Goal: Task Accomplishment & Management: Use online tool/utility

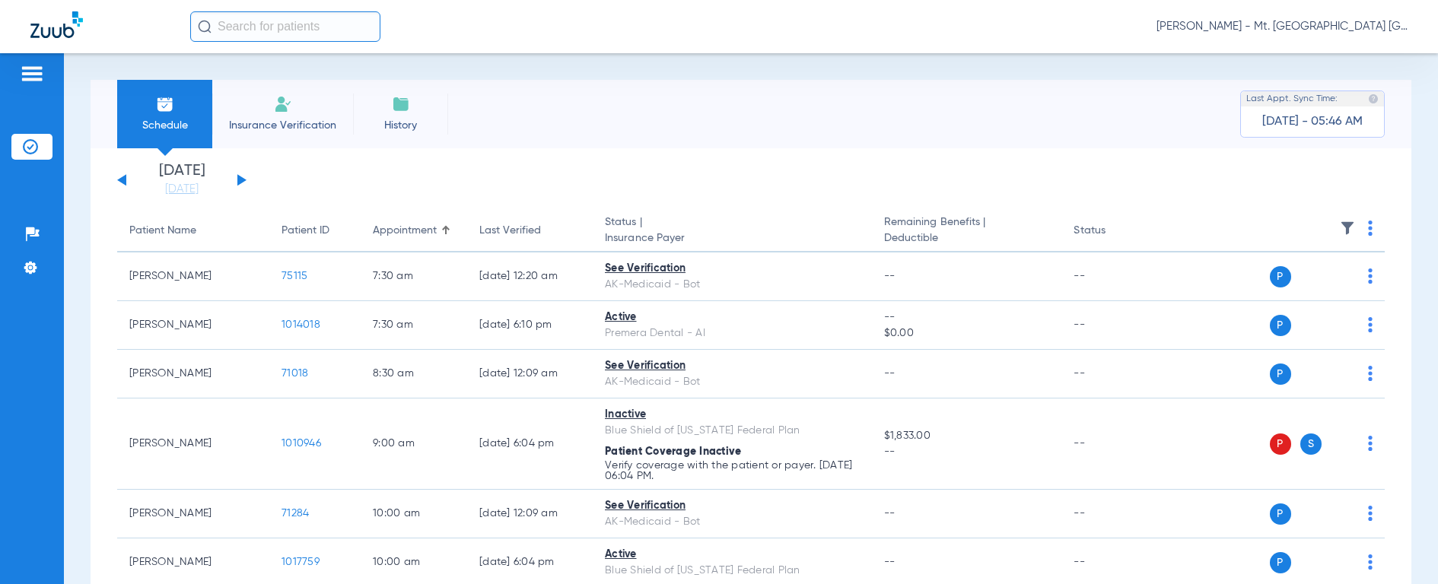
click at [251, 25] on input "text" at bounding box center [285, 26] width 190 height 30
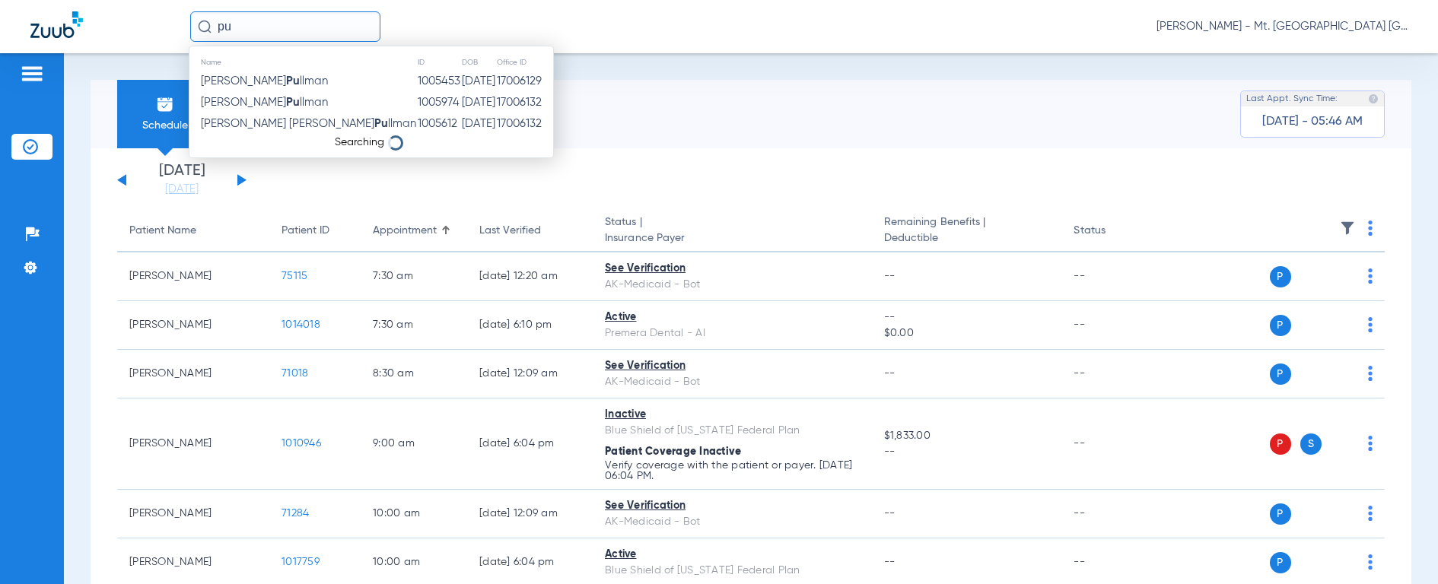
type input "p"
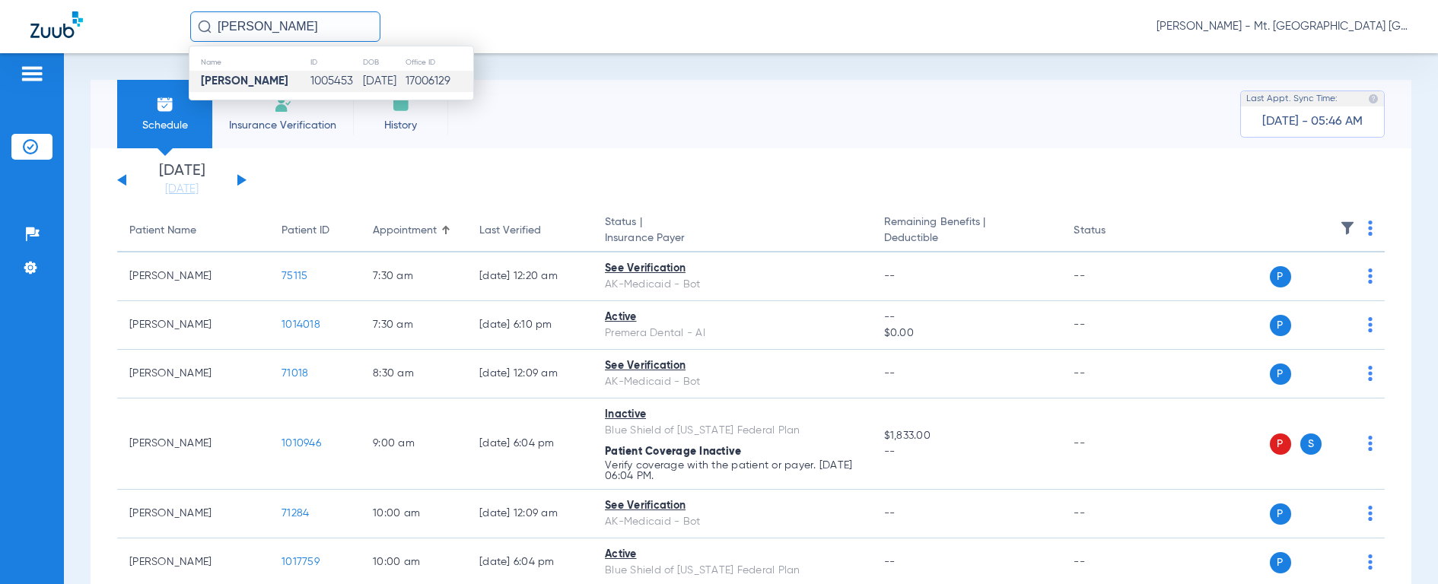
type input "[PERSON_NAME]"
click at [242, 77] on strong "[PERSON_NAME]" at bounding box center [245, 80] width 88 height 11
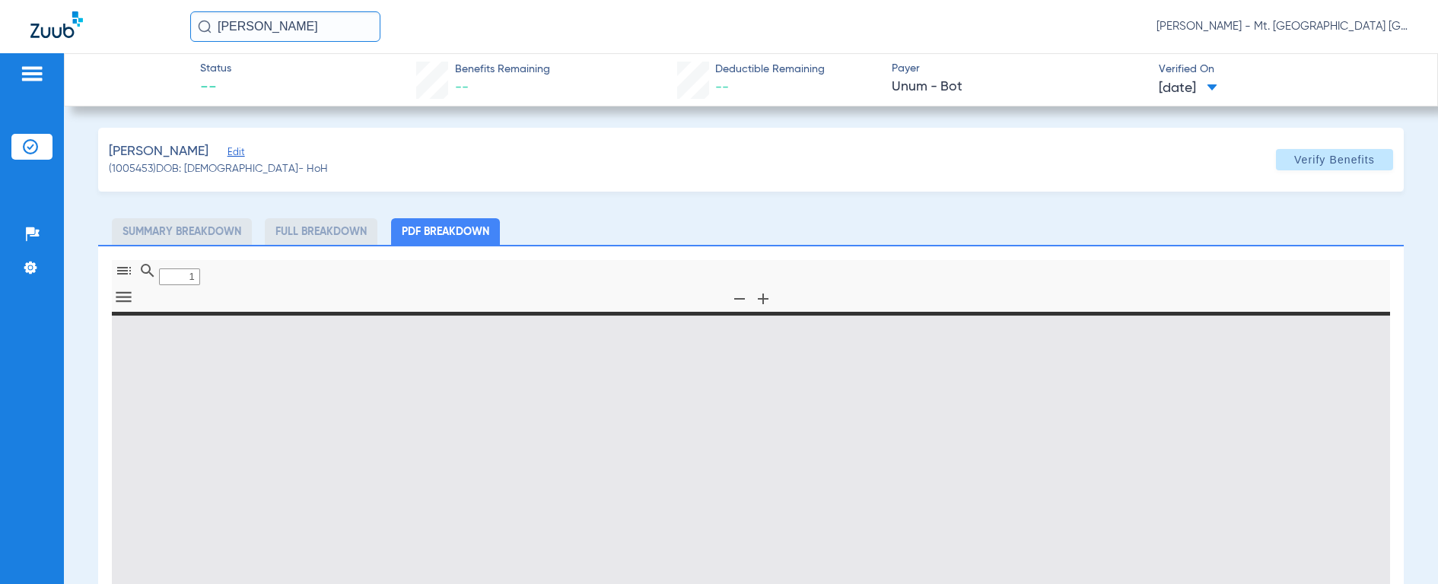
type input "0"
select select "page-width"
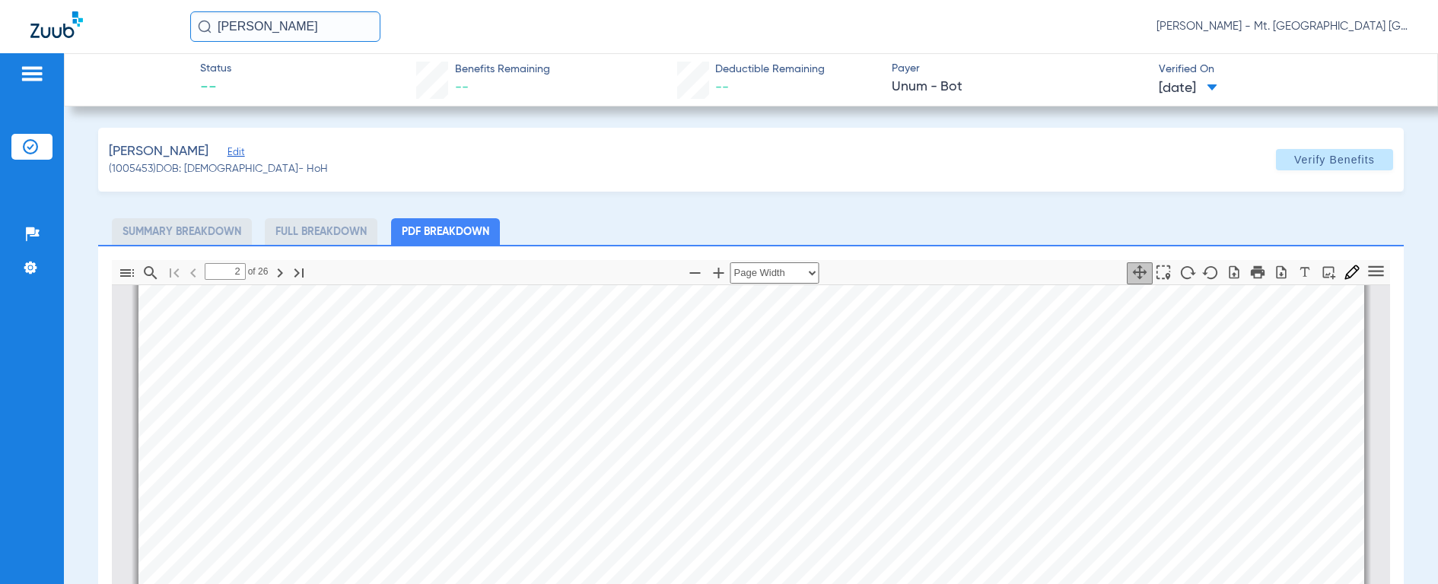
scroll to position [1632, 0]
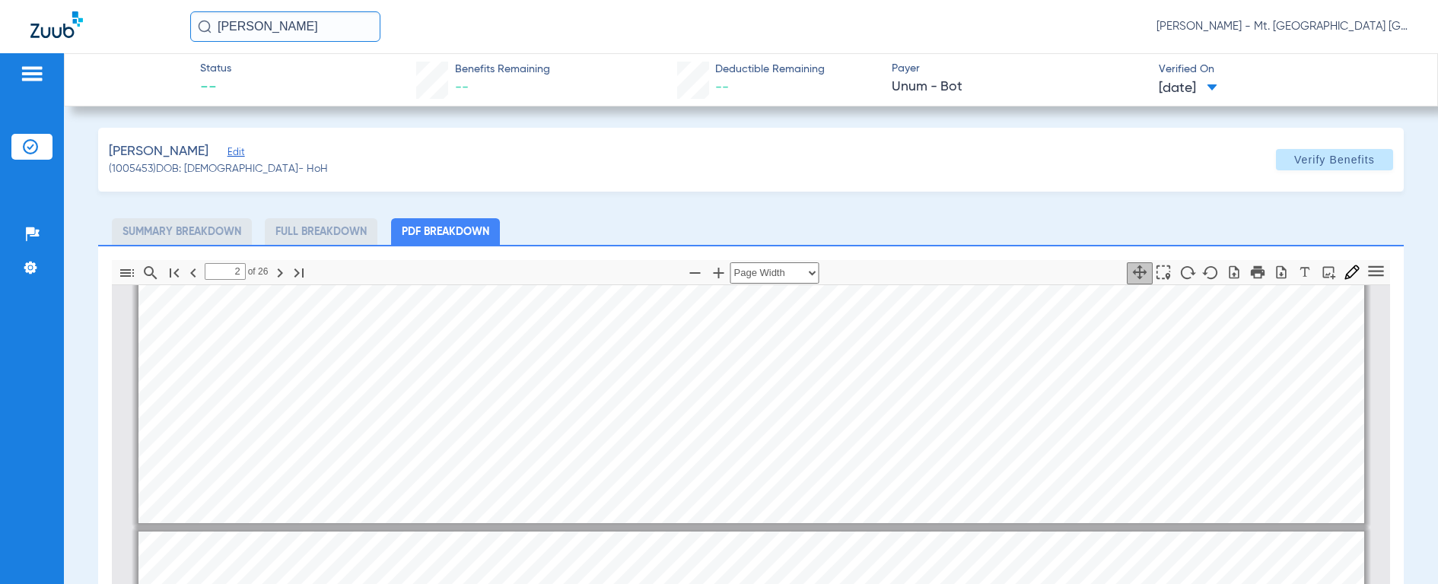
type input "1"
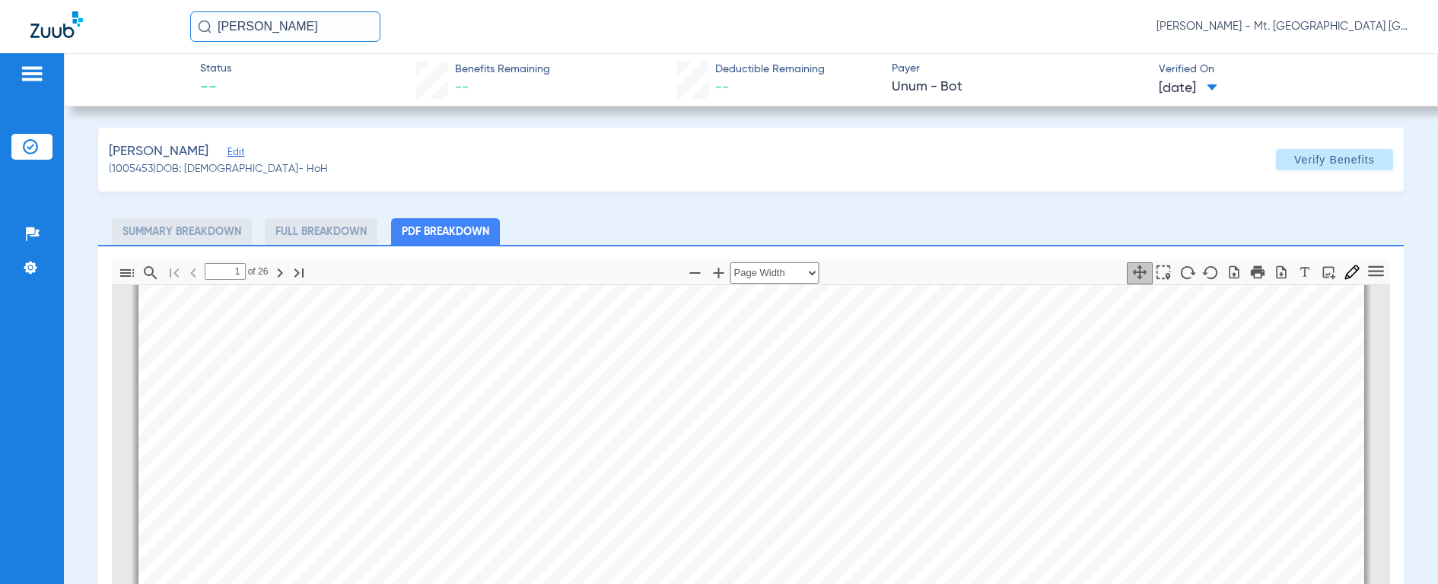
scroll to position [973, 0]
click at [313, 33] on input "[PERSON_NAME]" at bounding box center [285, 26] width 190 height 30
drag, startPoint x: 288, startPoint y: 25, endPoint x: 107, endPoint y: 19, distance: 180.5
click at [107, 19] on div "[PERSON_NAME] No search results [PERSON_NAME] - Mt. [GEOGRAPHIC_DATA] [GEOGRAPH…" at bounding box center [719, 26] width 1438 height 53
type input "[PERSON_NAME]"
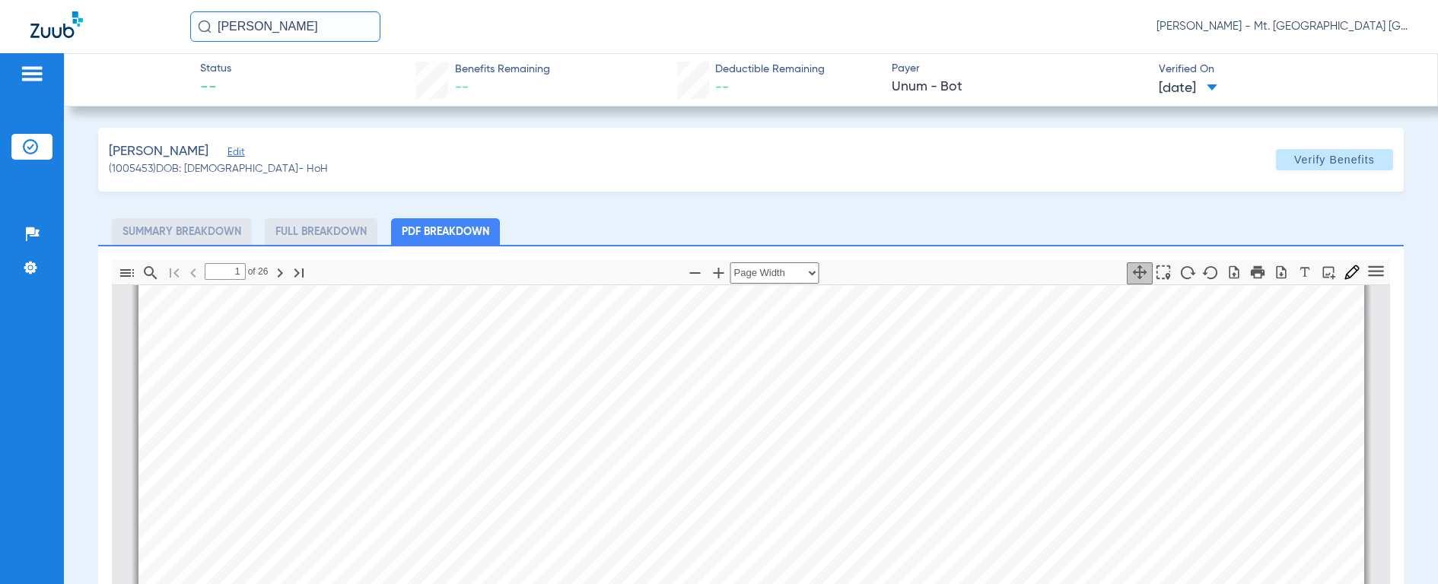
click at [199, 23] on img at bounding box center [205, 27] width 14 height 14
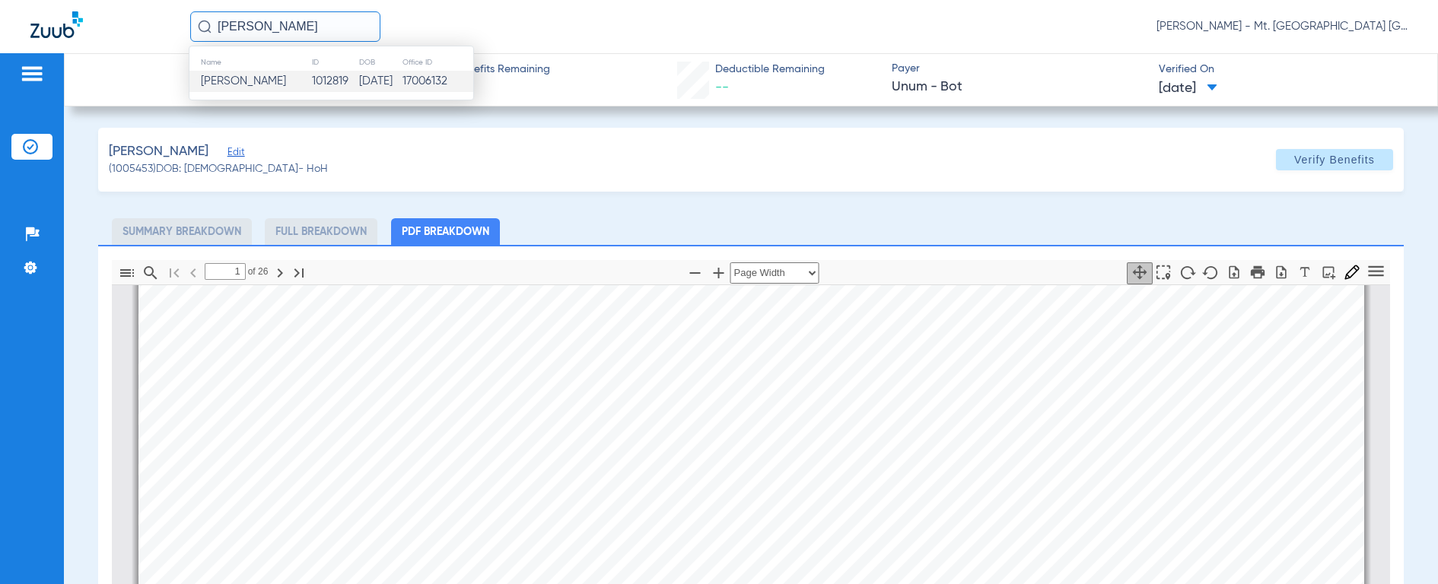
click at [216, 89] on td "[PERSON_NAME]" at bounding box center [250, 81] width 122 height 21
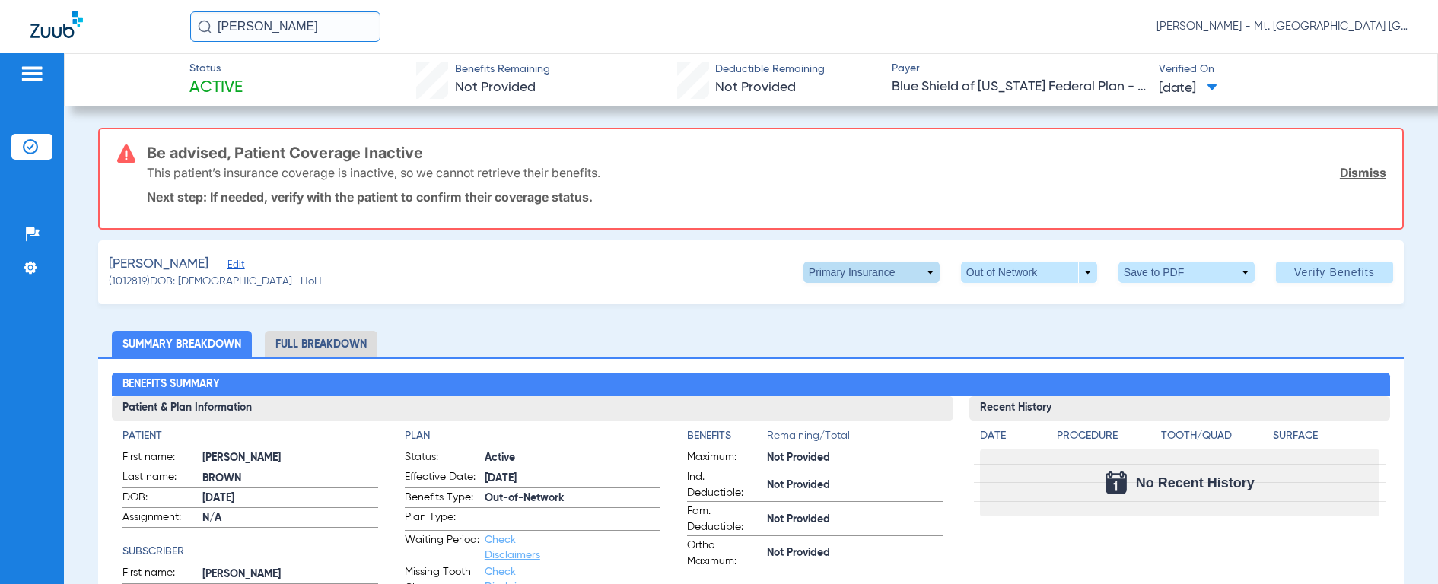
click at [833, 276] on span at bounding box center [872, 272] width 136 height 21
click at [845, 328] on span "Secondary Insurance" at bounding box center [855, 333] width 100 height 11
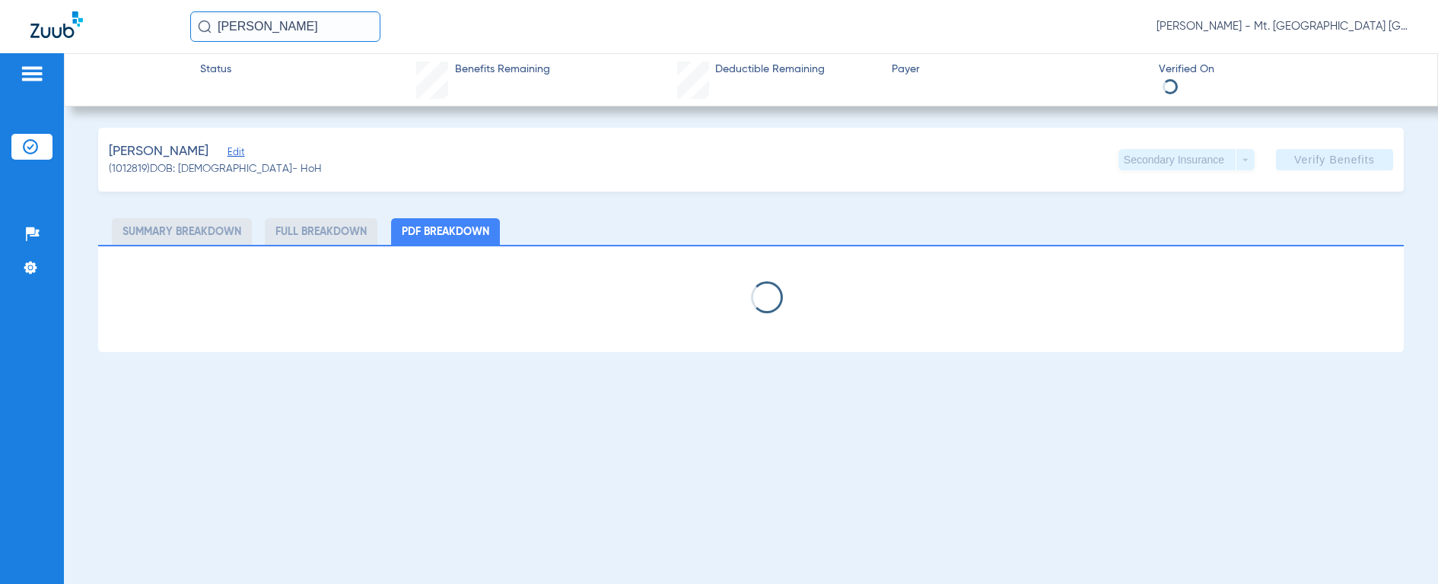
select select "page-width"
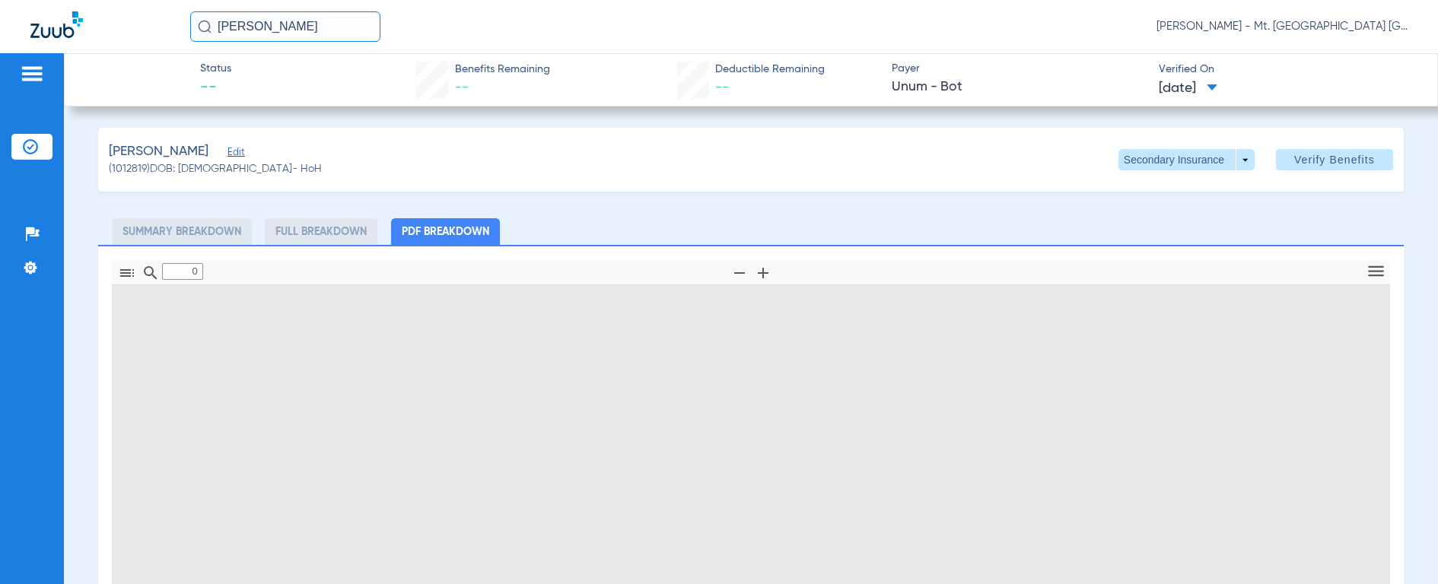
type input "1"
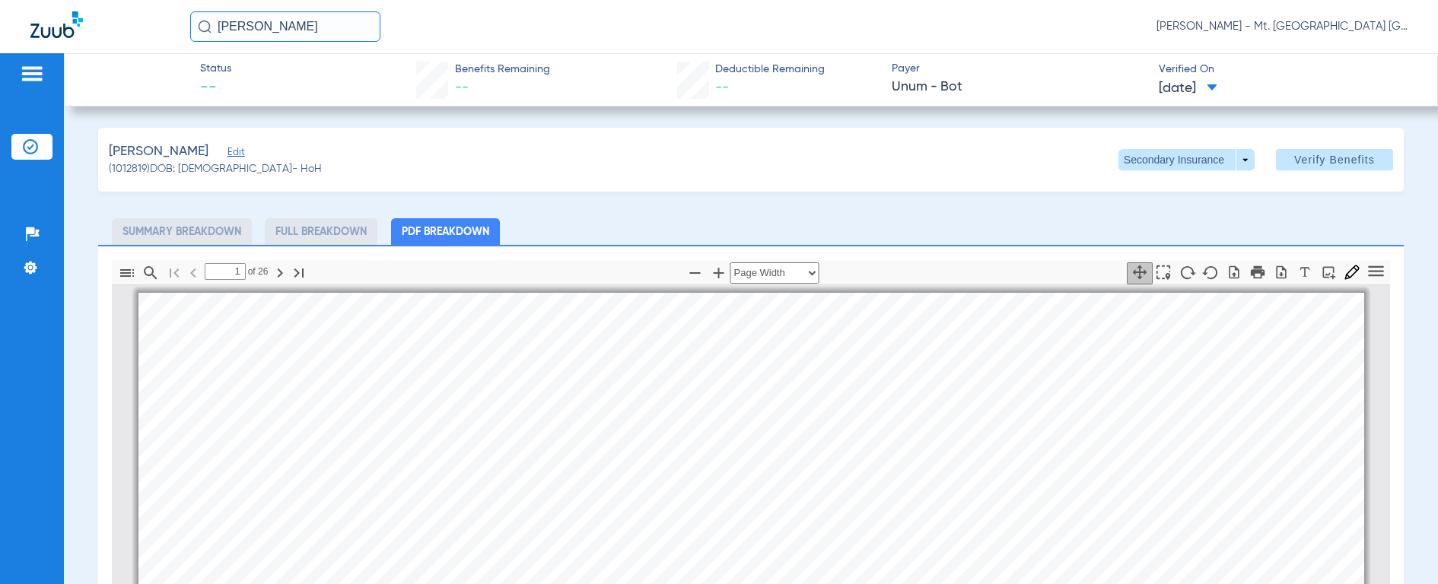
scroll to position [8, 0]
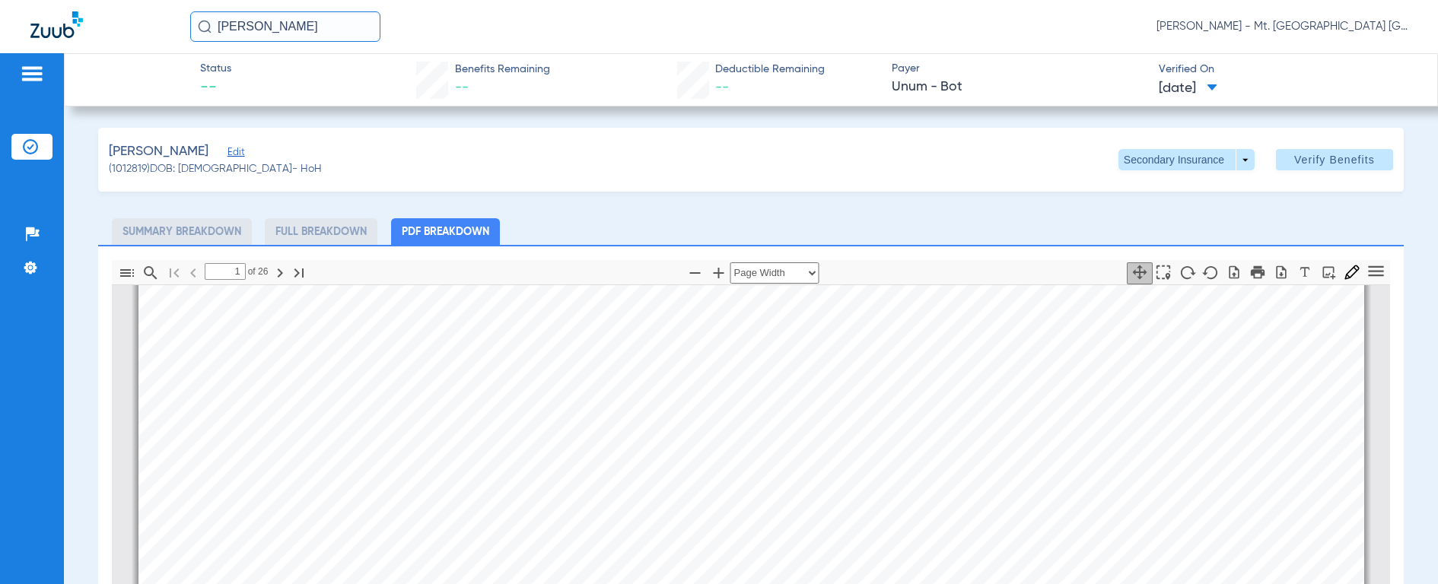
click at [1380, 314] on div "Thumbnails Document Outline Attachments Layers Current Outline Item 1 of ⁨26⁩ A…" at bounding box center [751, 551] width 1306 height 613
drag, startPoint x: 307, startPoint y: 33, endPoint x: 158, endPoint y: 29, distance: 149.2
click at [158, 29] on div "[PERSON_NAME] [PERSON_NAME] - Mt. [GEOGRAPHIC_DATA] [GEOGRAPHIC_DATA] | SEARHC" at bounding box center [719, 26] width 1438 height 53
click at [209, 26] on img at bounding box center [205, 27] width 14 height 14
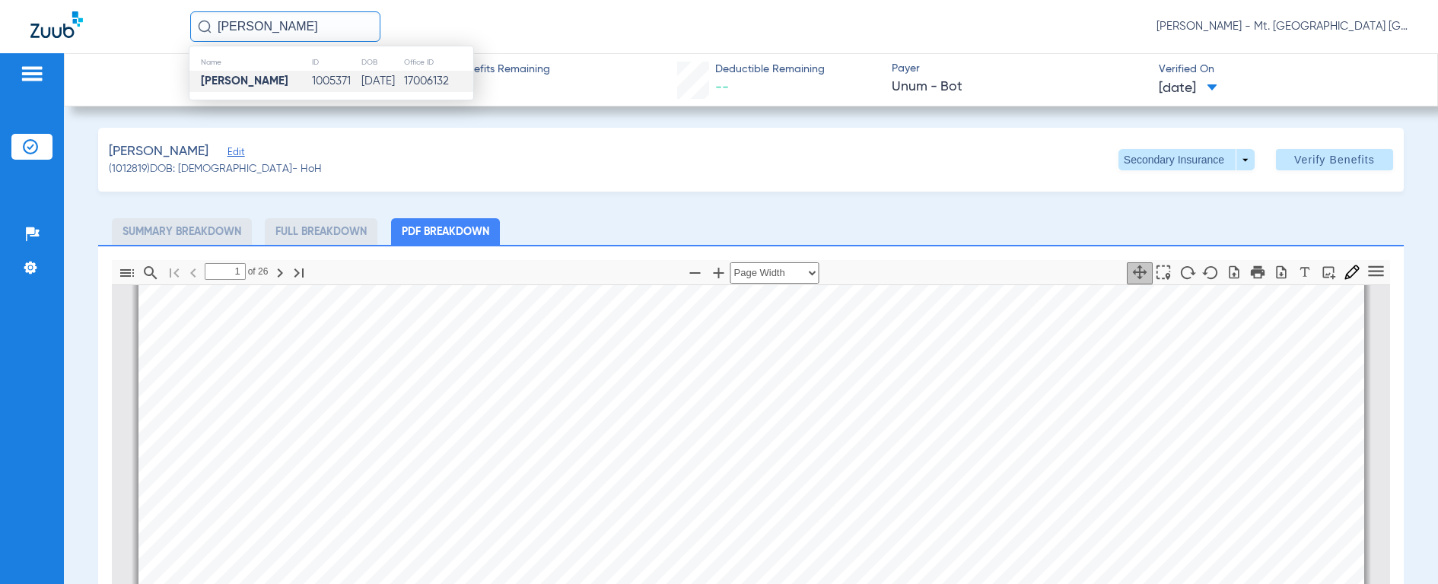
click at [218, 73] on td "[PERSON_NAME]" at bounding box center [250, 81] width 122 height 21
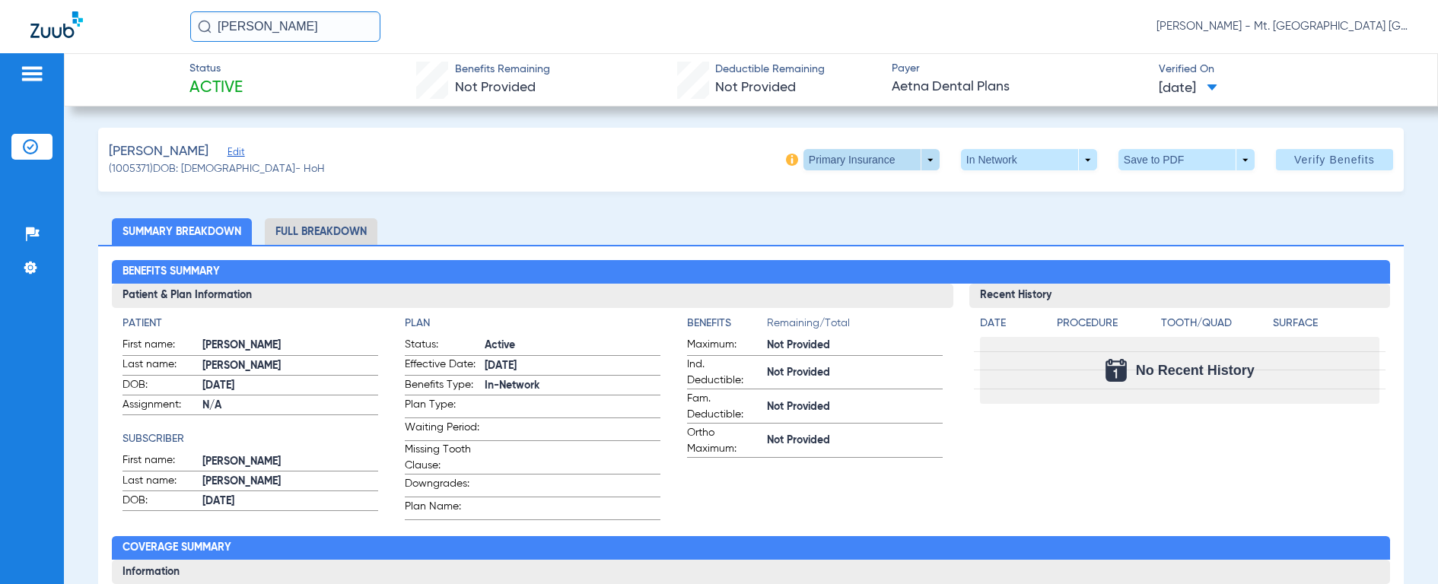
click at [860, 161] on span at bounding box center [871, 160] width 37 height 37
click at [846, 224] on span "Secondary Insurance" at bounding box center [855, 220] width 100 height 11
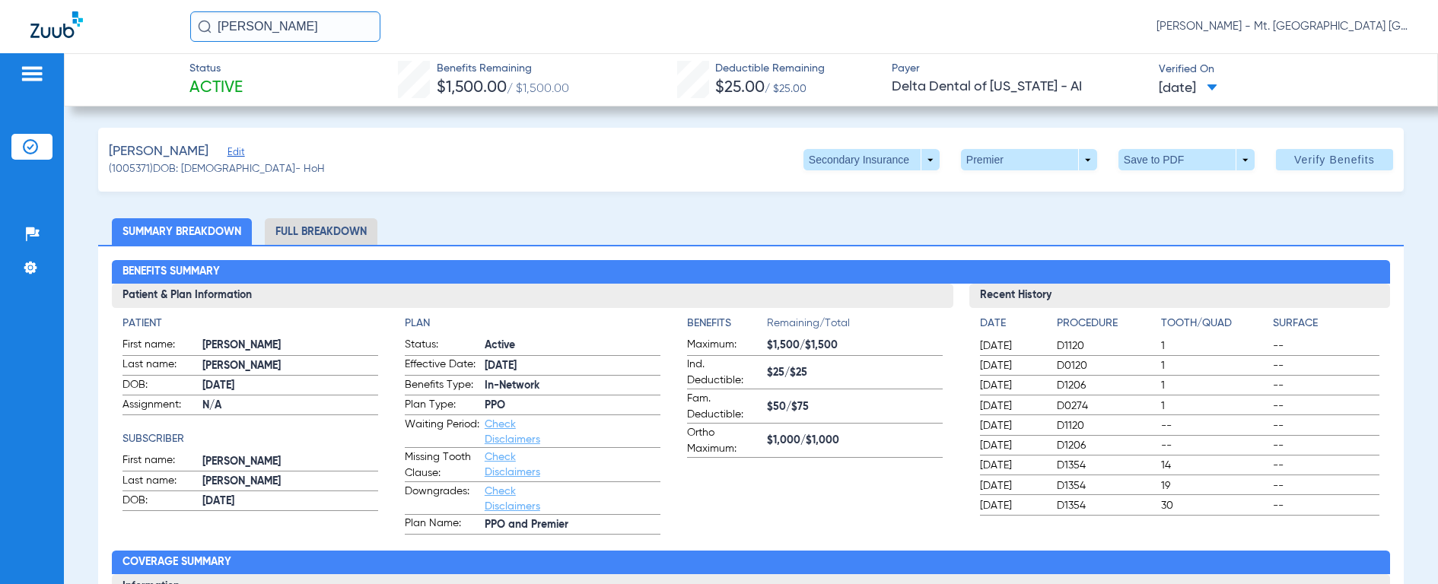
drag, startPoint x: 317, startPoint y: 33, endPoint x: 143, endPoint y: 19, distance: 174.0
click at [143, 19] on div "[PERSON_NAME] [PERSON_NAME] - Mt. [GEOGRAPHIC_DATA] [GEOGRAPHIC_DATA] | SEARHC" at bounding box center [719, 26] width 1438 height 53
type input "[PERSON_NAME]"
click at [200, 27] on img at bounding box center [205, 27] width 14 height 14
click at [294, 30] on input "[PERSON_NAME]" at bounding box center [285, 26] width 190 height 30
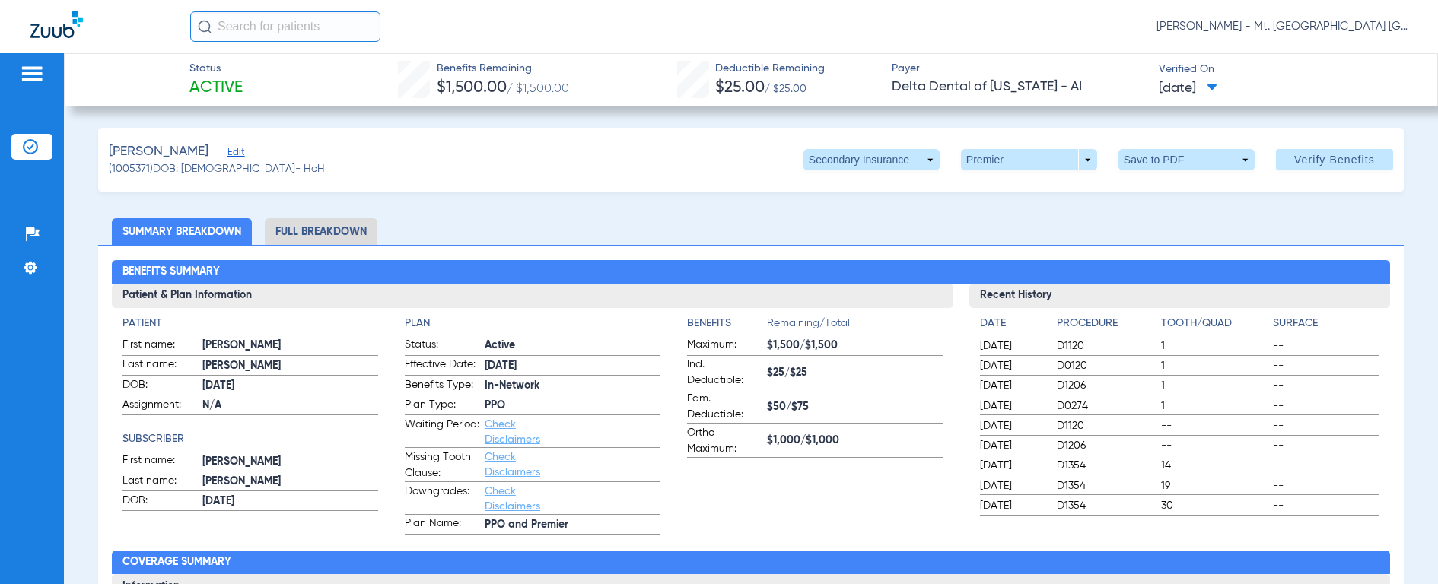
type input "q"
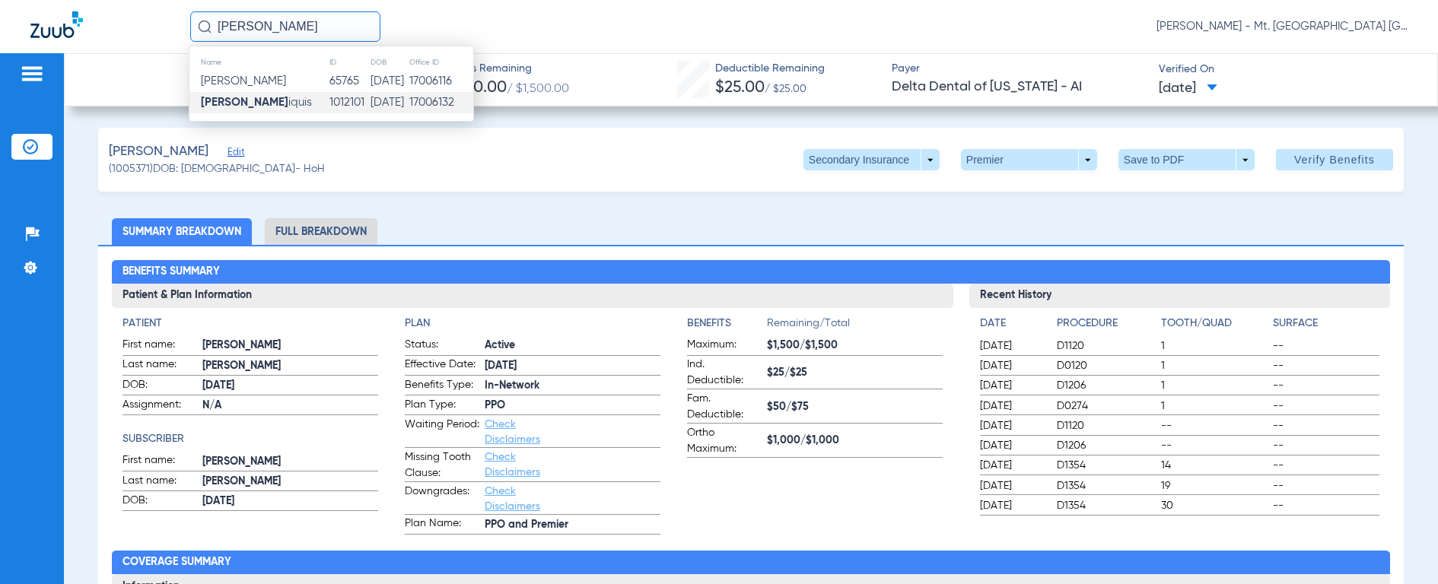
type input "[PERSON_NAME]"
click at [237, 113] on td "[PERSON_NAME]" at bounding box center [258, 102] width 139 height 21
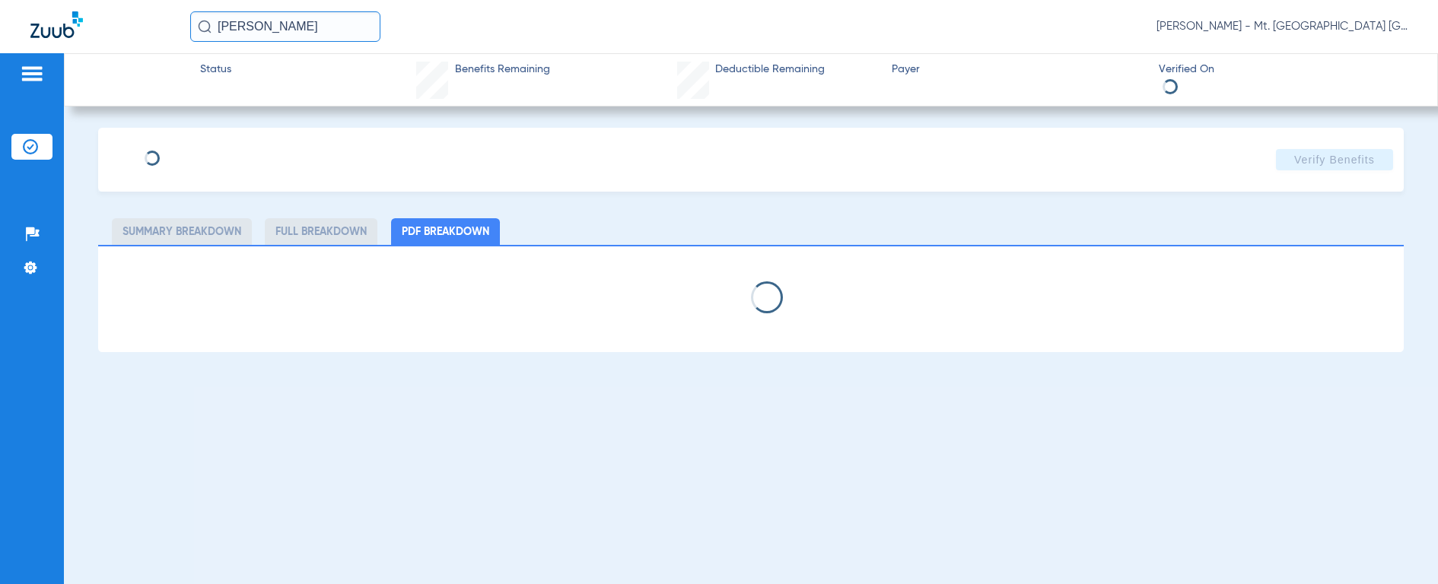
select select "page-width"
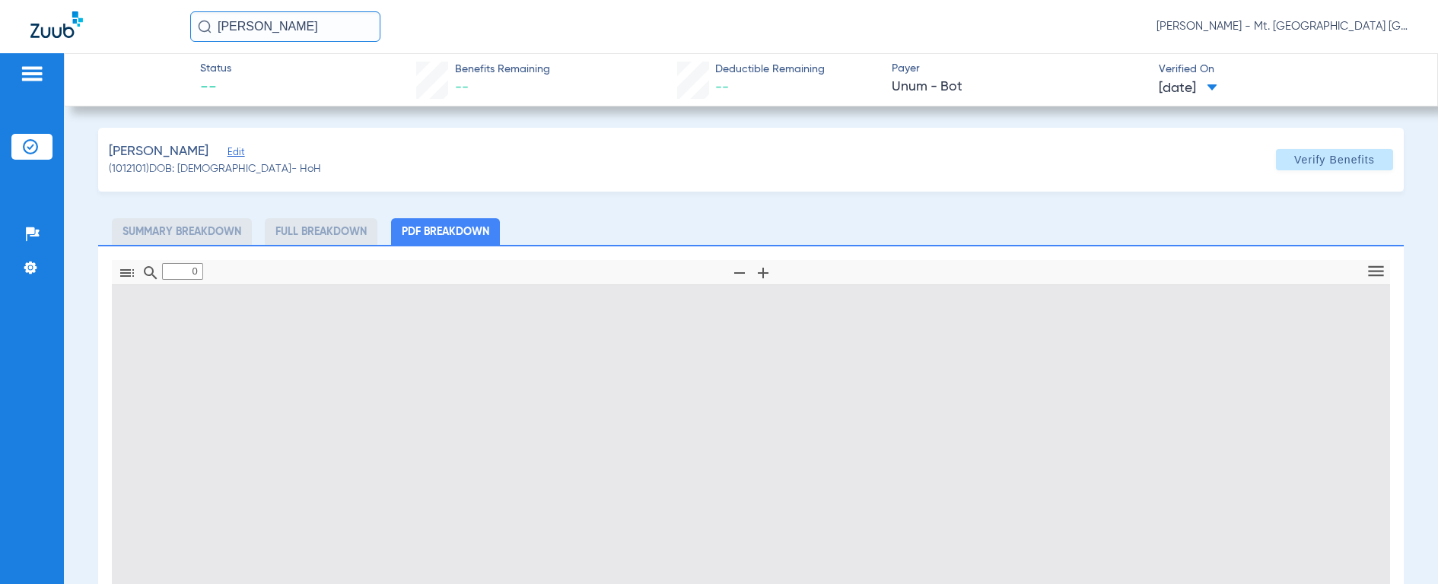
type input "1"
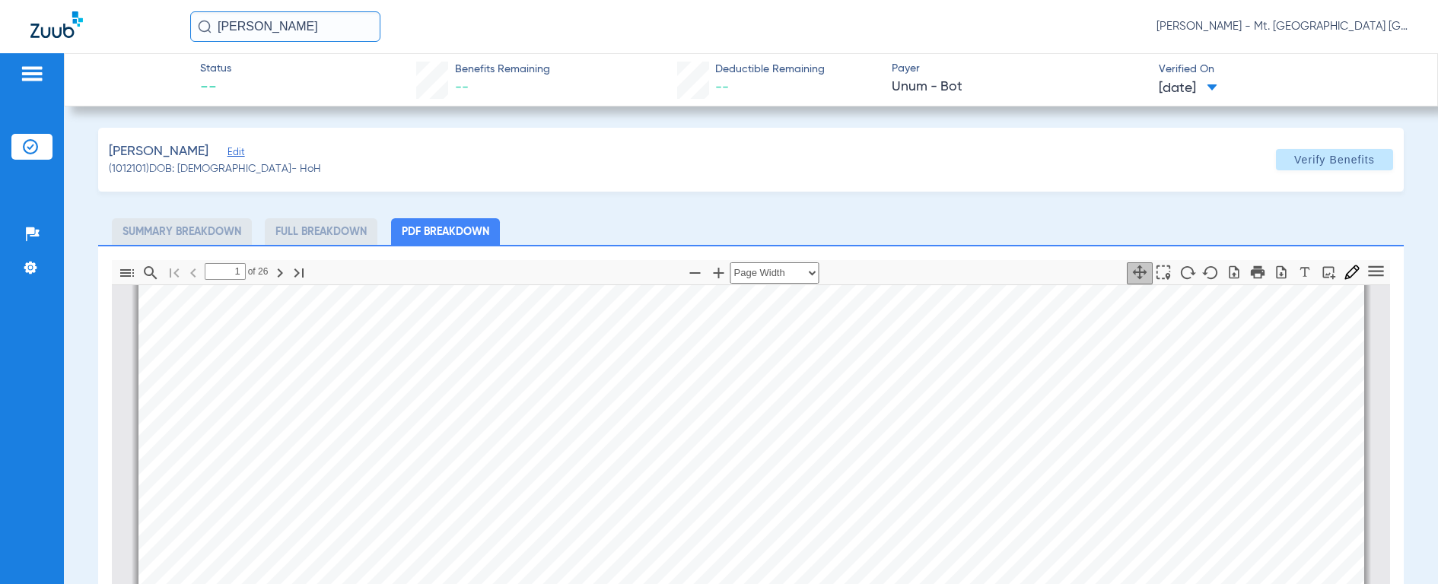
scroll to position [738, 0]
click at [293, 14] on input "[PERSON_NAME]" at bounding box center [285, 26] width 190 height 30
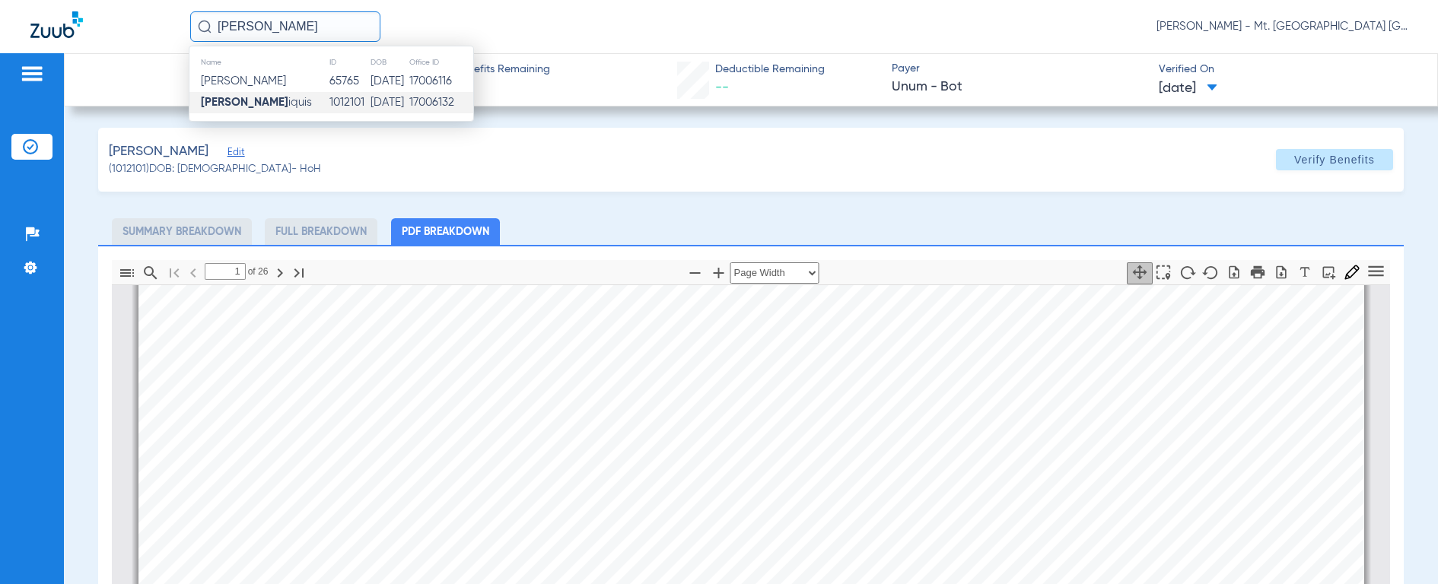
click at [294, 24] on input "[PERSON_NAME]" at bounding box center [285, 26] width 190 height 30
drag, startPoint x: 294, startPoint y: 24, endPoint x: 155, endPoint y: 21, distance: 138.5
click at [155, 21] on div "[PERSON_NAME] ma Name ID DOB Office ID [PERSON_NAME] 65765 [DATE] 17006116 [PER…" at bounding box center [719, 26] width 1438 height 53
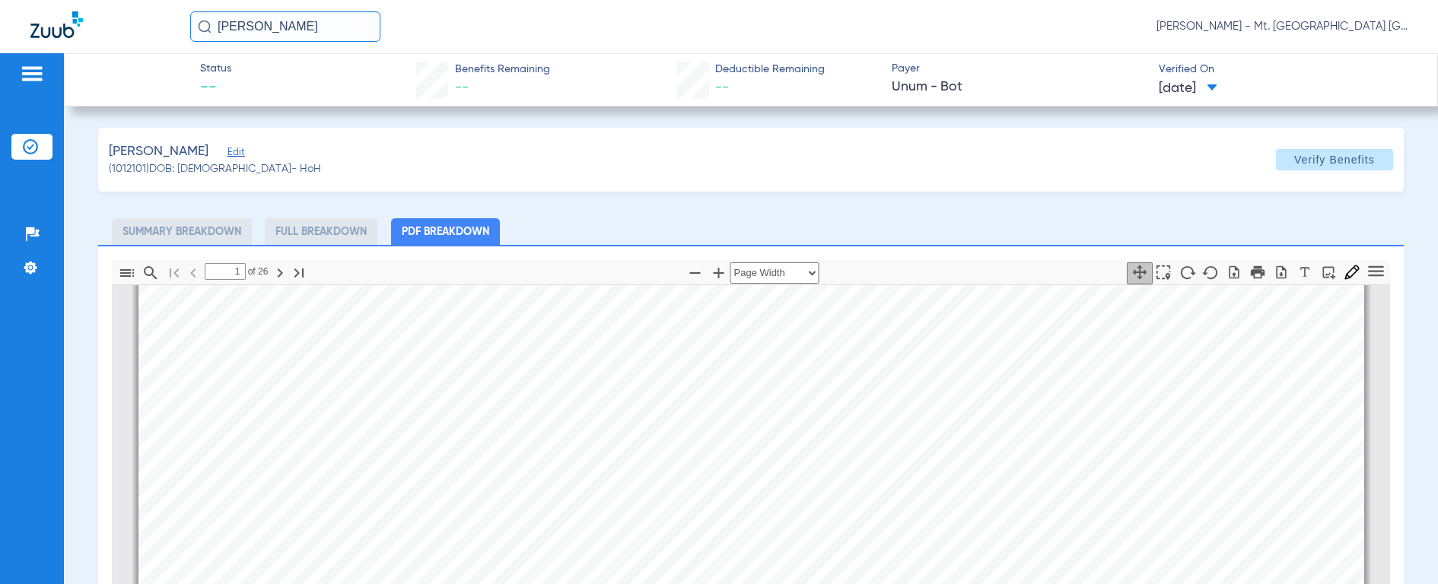
click at [202, 29] on img at bounding box center [205, 27] width 14 height 14
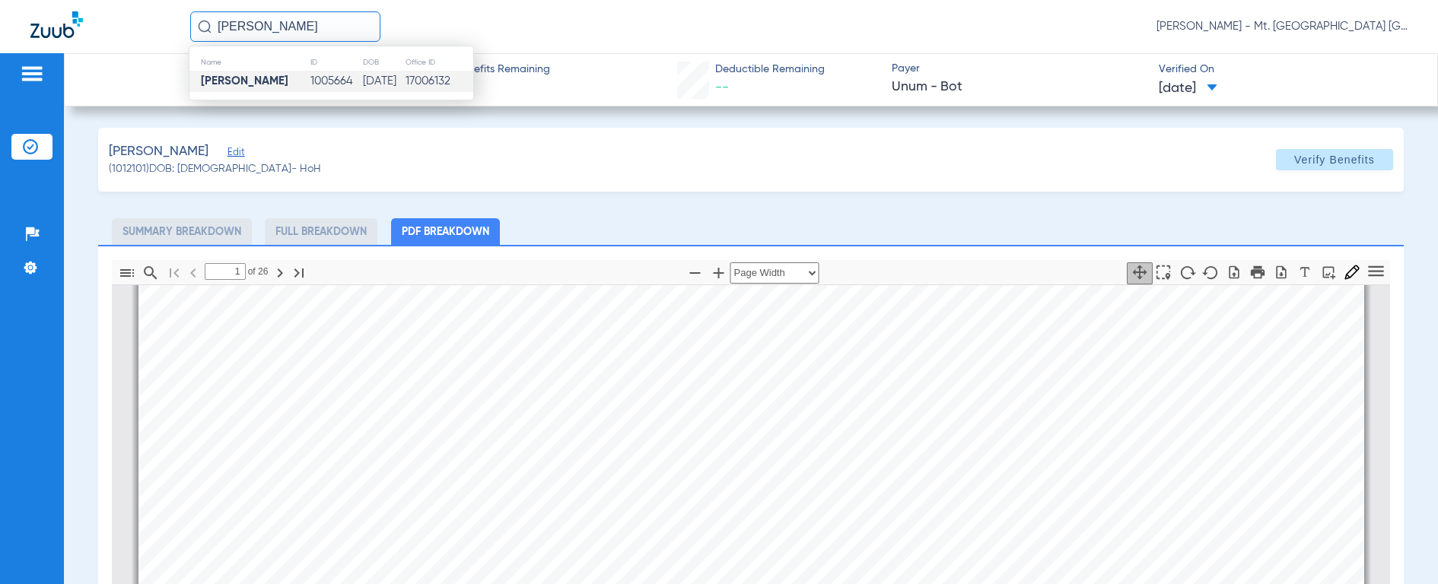
click at [214, 83] on strong "[PERSON_NAME]" at bounding box center [245, 80] width 88 height 11
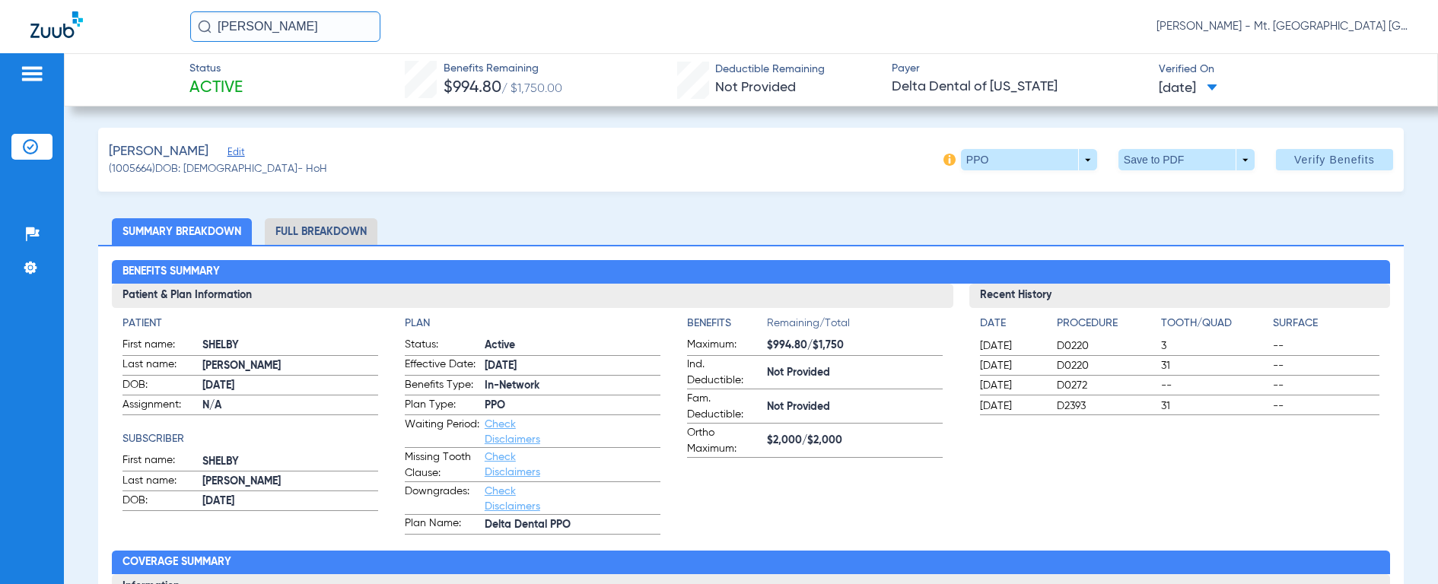
drag, startPoint x: 310, startPoint y: 31, endPoint x: 107, endPoint y: 11, distance: 204.2
click at [107, 11] on div "[PERSON_NAME] [PERSON_NAME] - Mt. [GEOGRAPHIC_DATA] [GEOGRAPHIC_DATA] | SEARHC" at bounding box center [719, 26] width 1438 height 53
click at [203, 28] on img at bounding box center [205, 27] width 14 height 14
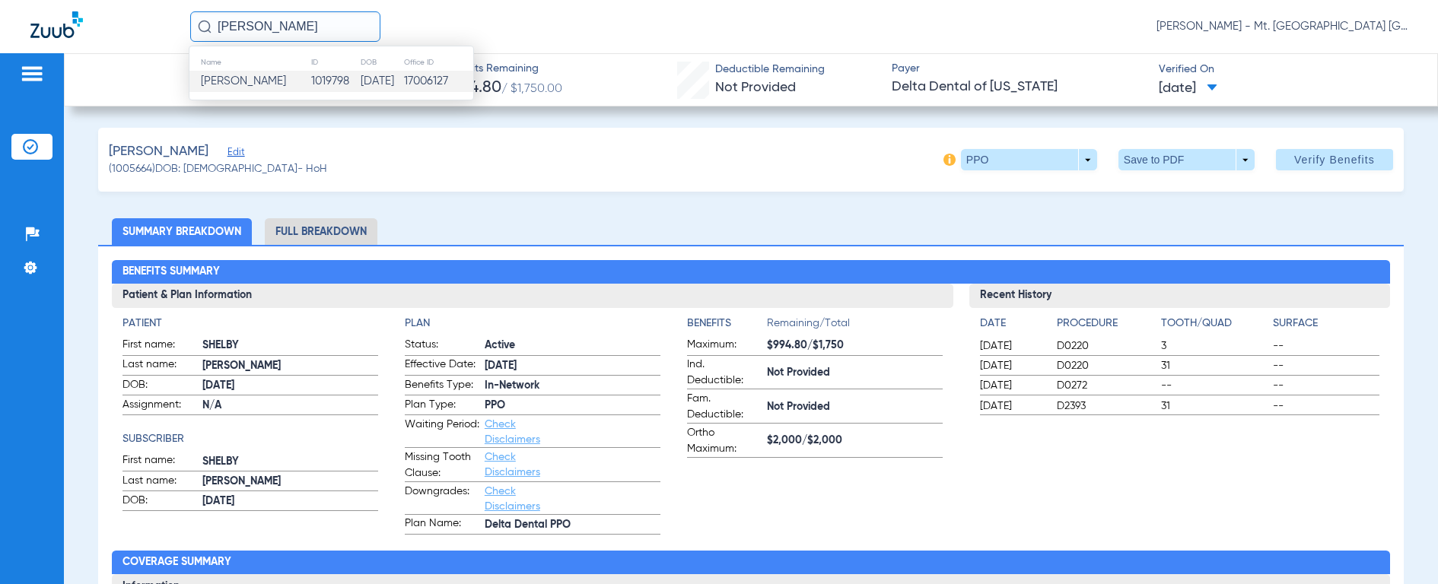
click at [216, 84] on span "[PERSON_NAME]" at bounding box center [243, 80] width 85 height 11
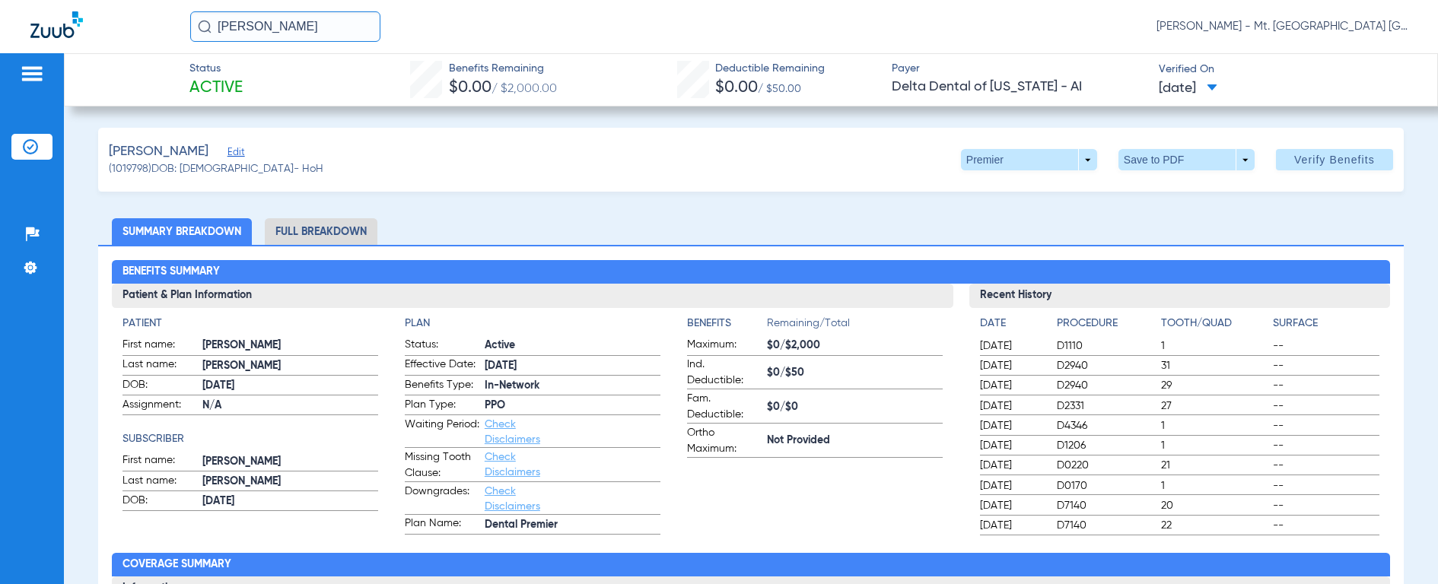
drag, startPoint x: 330, startPoint y: 24, endPoint x: 141, endPoint y: 15, distance: 189.7
click at [141, 15] on div "[PERSON_NAME] [PERSON_NAME] - Mt. [GEOGRAPHIC_DATA] [GEOGRAPHIC_DATA] | SEARHC" at bounding box center [719, 26] width 1438 height 53
type input "[PERSON_NAME] CO"
click at [206, 21] on img at bounding box center [205, 27] width 14 height 14
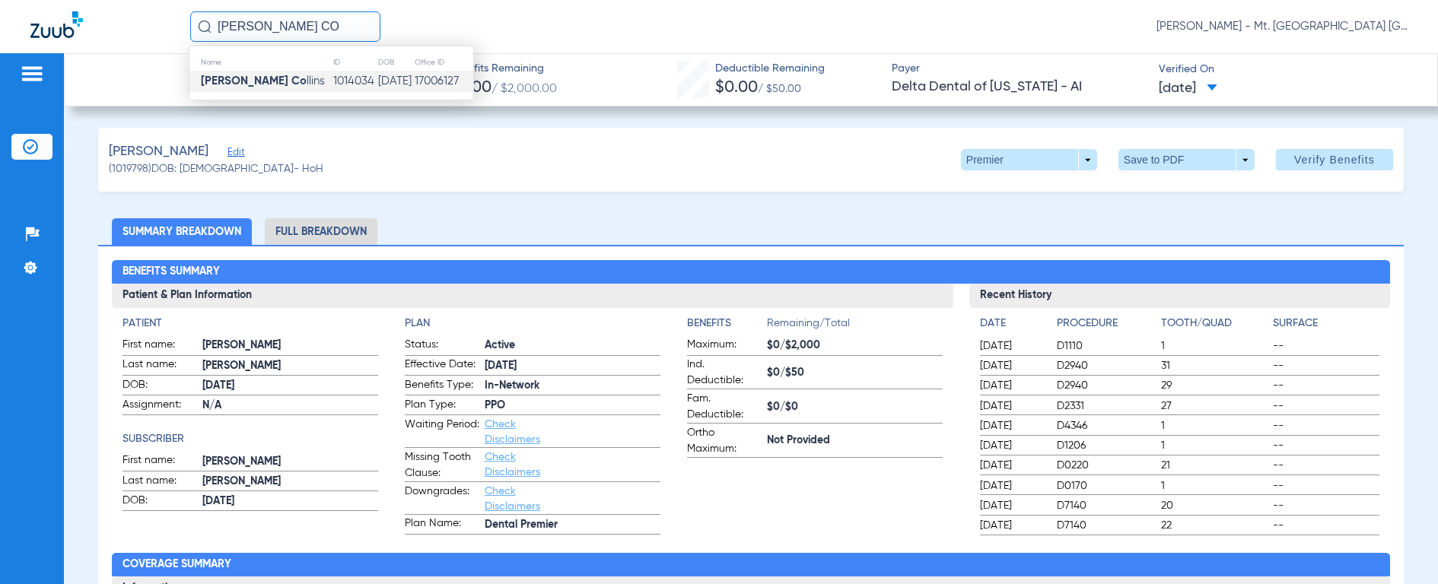
click at [222, 85] on strong "[PERSON_NAME] Co" at bounding box center [254, 80] width 106 height 11
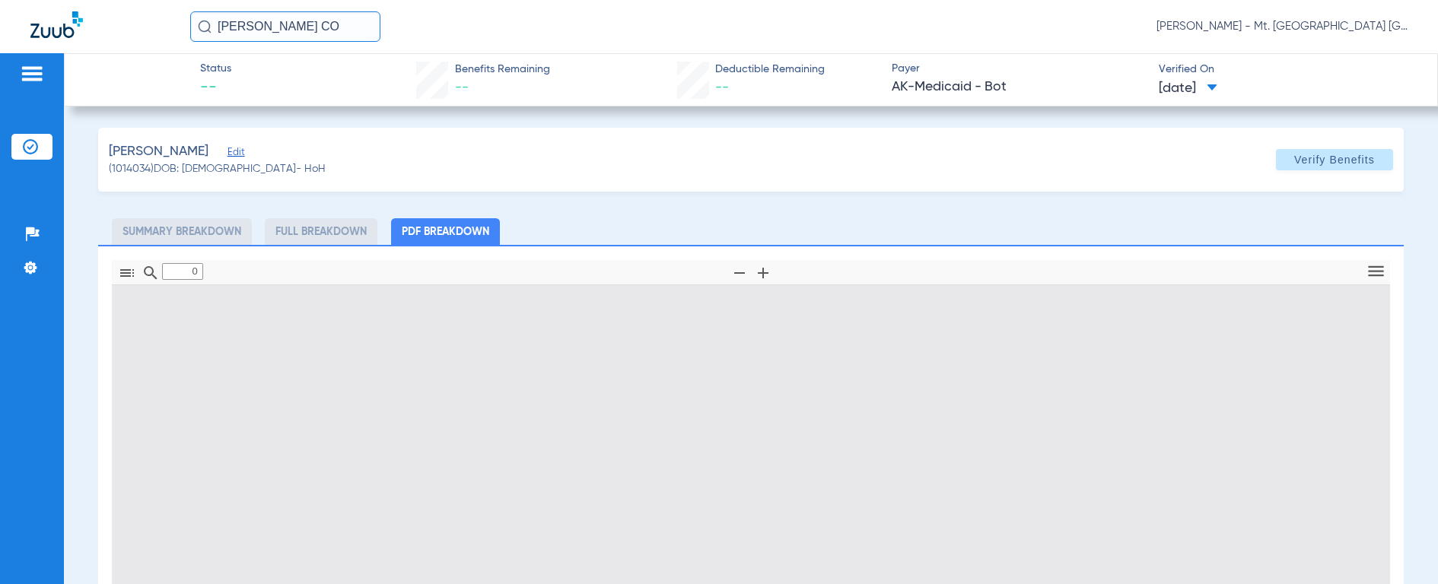
type input "1"
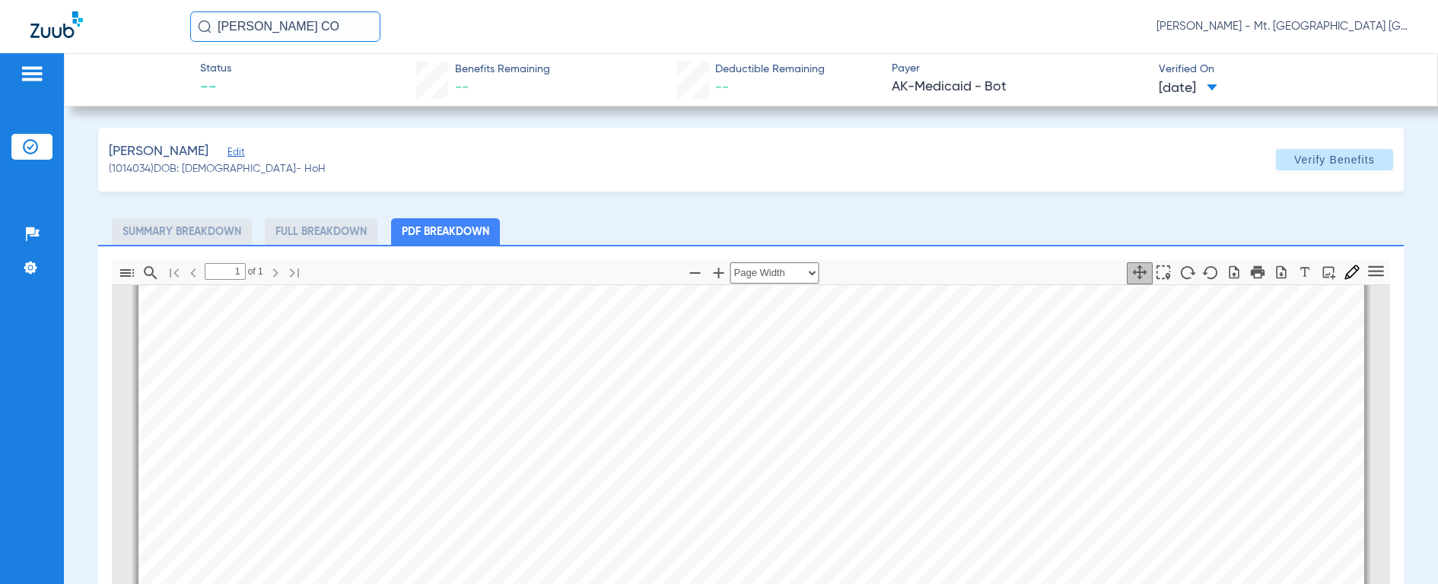
scroll to position [371, 0]
drag, startPoint x: 333, startPoint y: 27, endPoint x: 113, endPoint y: 19, distance: 220.1
click at [113, 19] on div "[PERSON_NAME] CO [PERSON_NAME] - Mt. [GEOGRAPHIC_DATA] [GEOGRAPHIC_DATA] | SEAR…" at bounding box center [719, 26] width 1438 height 53
type input "[PERSON_NAME]"
click at [199, 27] on img at bounding box center [205, 27] width 14 height 14
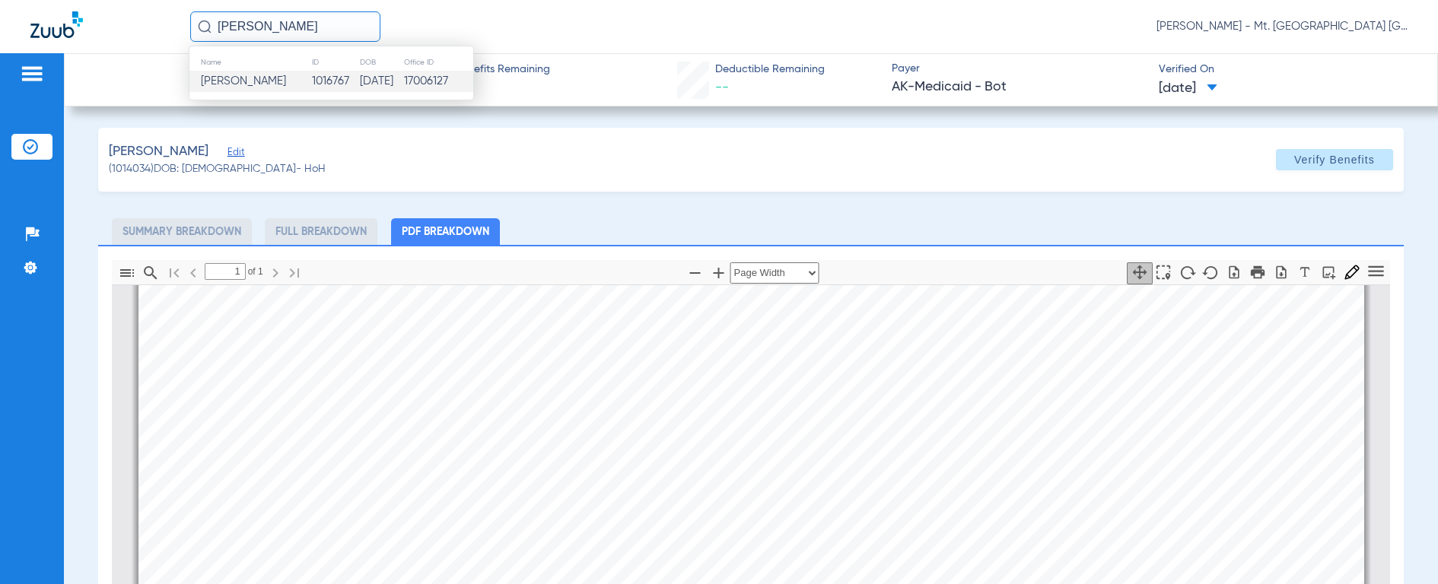
click at [215, 84] on span "[PERSON_NAME]" at bounding box center [243, 80] width 85 height 11
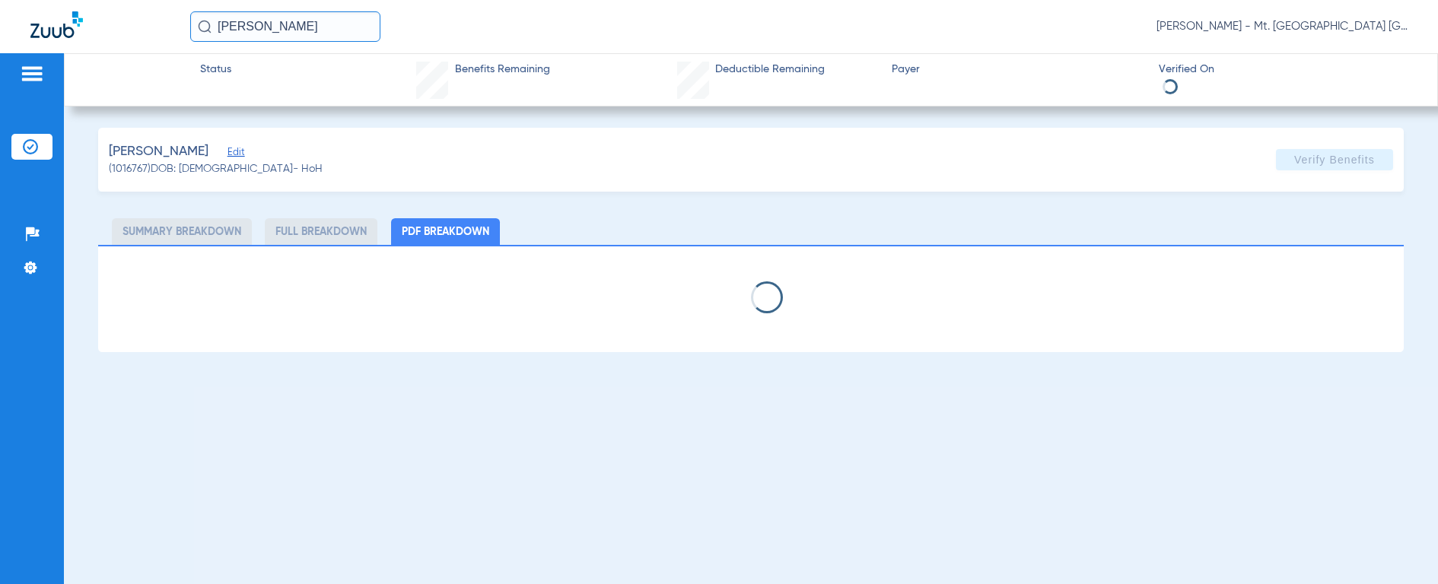
select select "page-width"
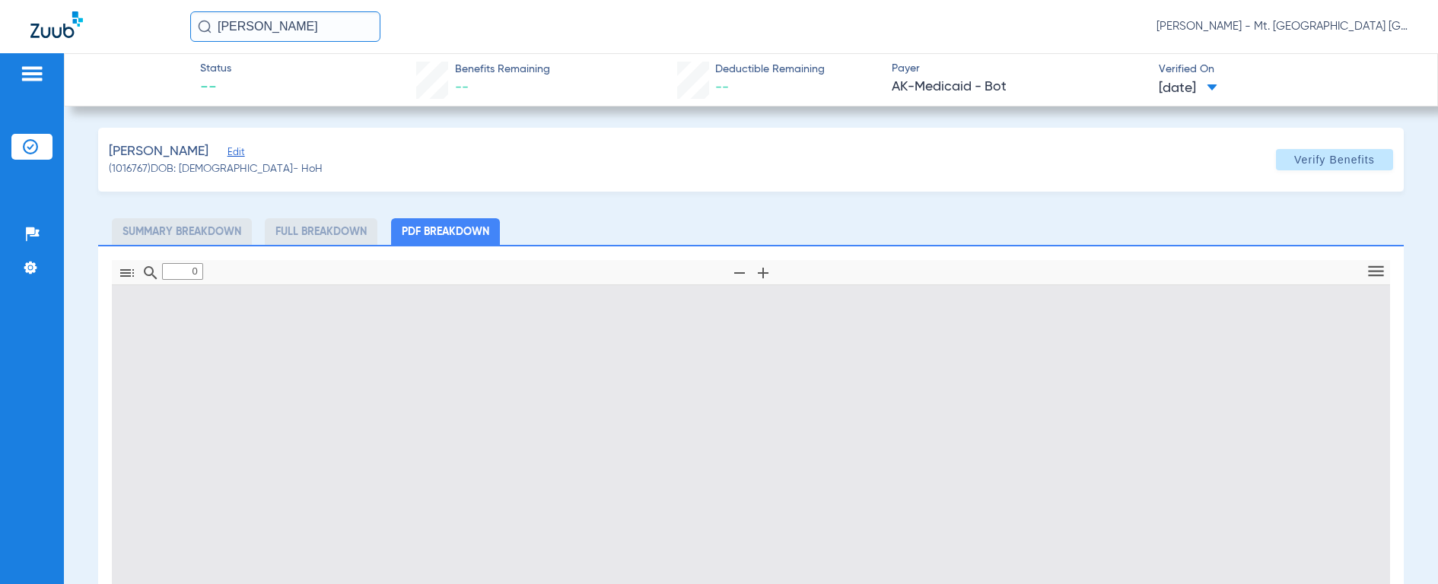
type input "1"
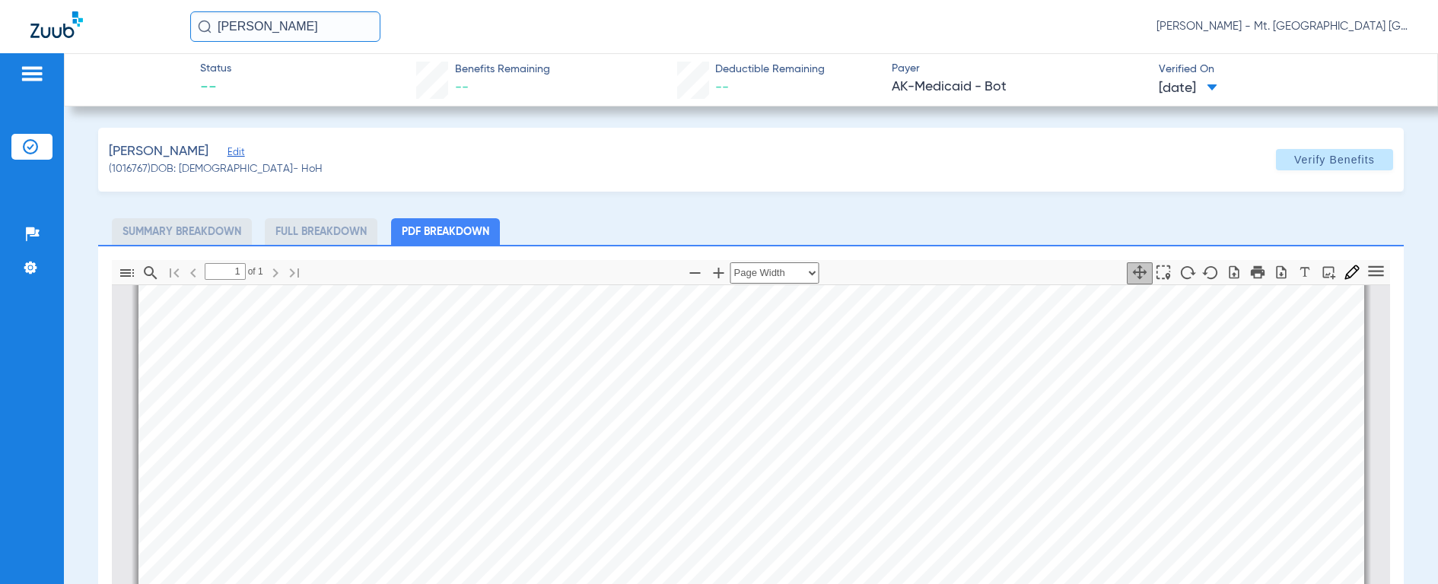
scroll to position [393, 0]
drag, startPoint x: 315, startPoint y: 21, endPoint x: 138, endPoint y: 1, distance: 178.5
click at [138, 1] on div "[PERSON_NAME] [PERSON_NAME] - Mt. [GEOGRAPHIC_DATA] [GEOGRAPHIC_DATA] | SEARHC" at bounding box center [719, 26] width 1438 height 53
type input "[PERSON_NAME]"
click at [202, 27] on img at bounding box center [205, 27] width 14 height 14
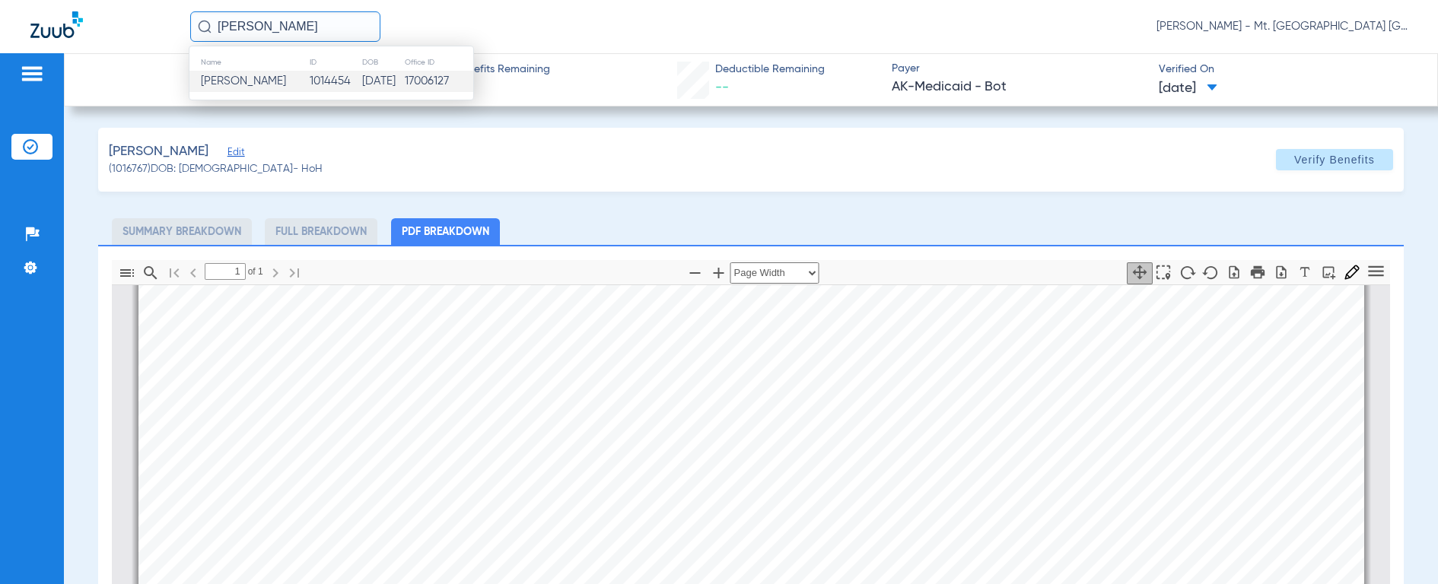
click at [219, 75] on span "[PERSON_NAME]" at bounding box center [243, 80] width 85 height 11
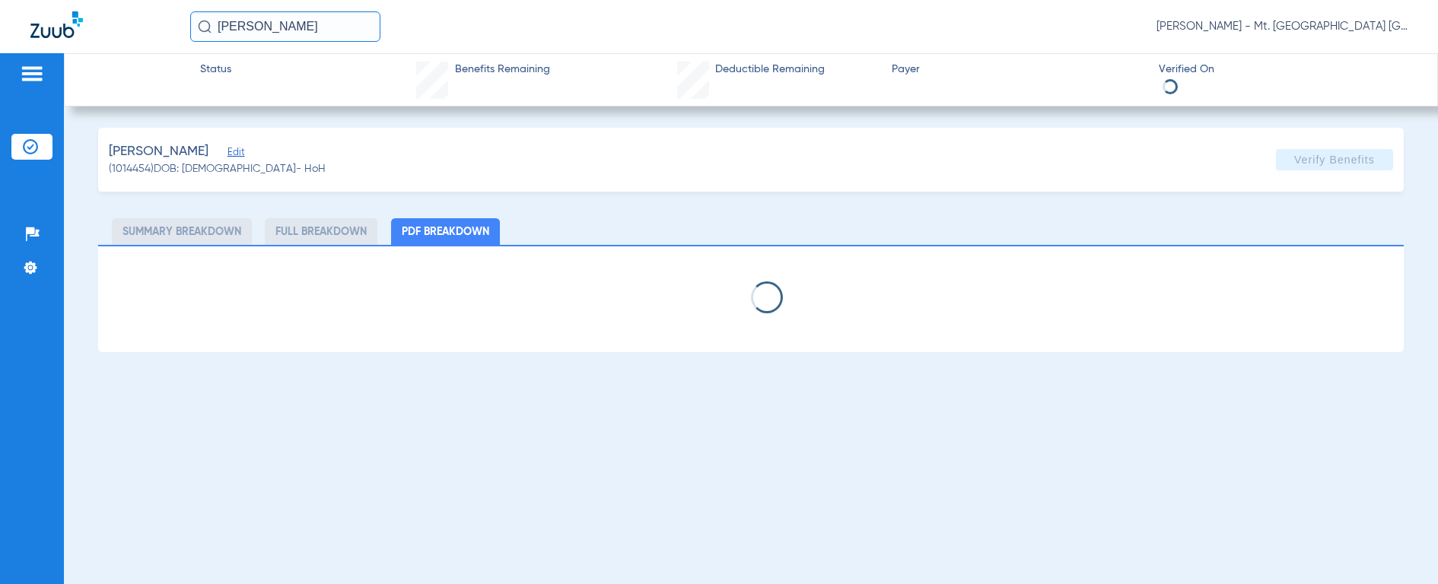
select select "page-width"
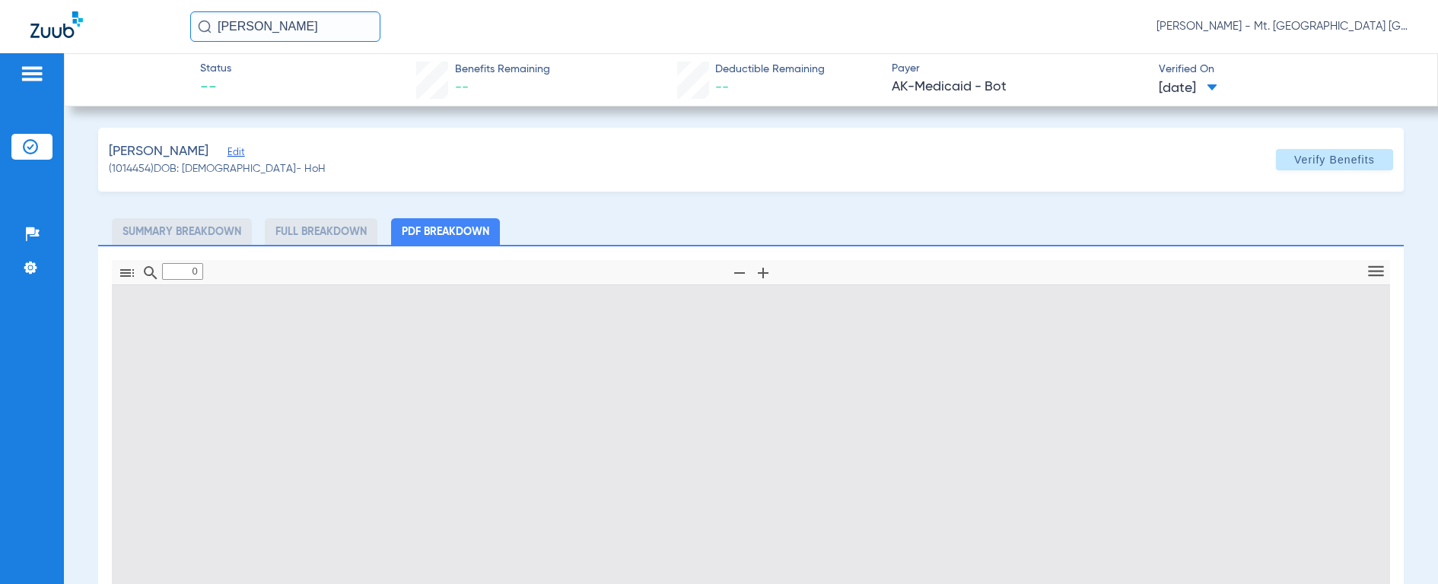
type input "1"
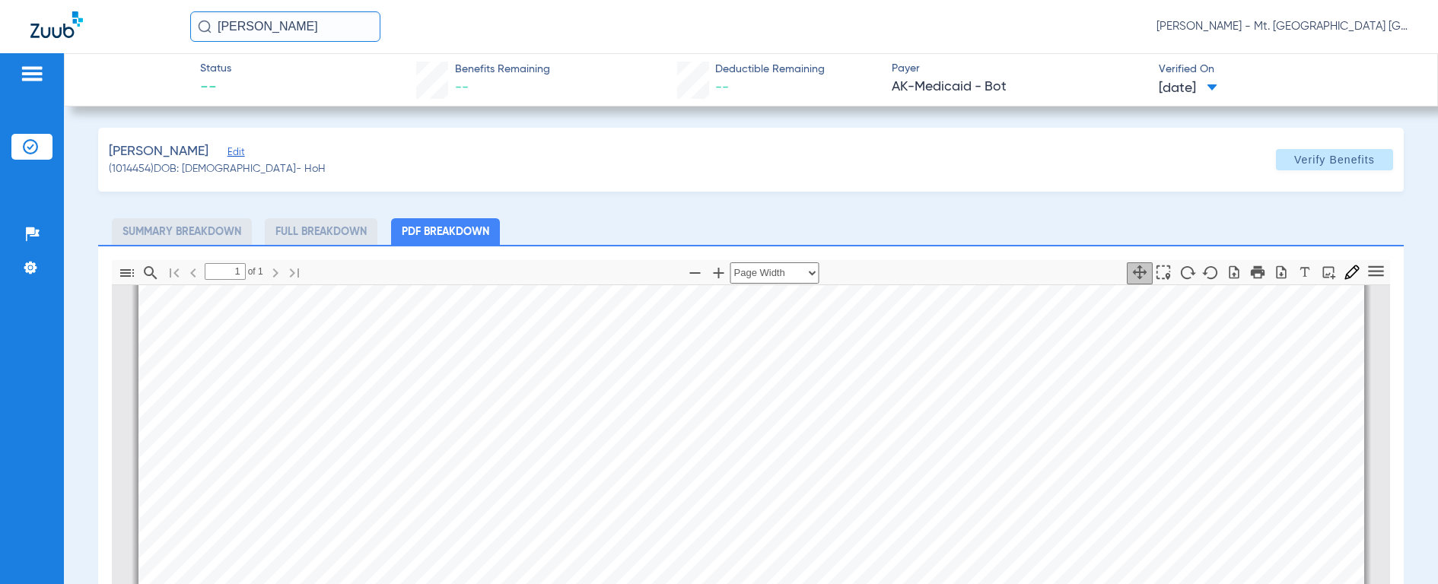
scroll to position [416, 0]
drag, startPoint x: 349, startPoint y: 27, endPoint x: 112, endPoint y: 14, distance: 237.0
click at [112, 14] on div "[PERSON_NAME] [PERSON_NAME] - Mt. [GEOGRAPHIC_DATA] [GEOGRAPHIC_DATA] | SEARHC" at bounding box center [719, 26] width 1438 height 53
click at [197, 24] on input "MAVERICK WISE" at bounding box center [285, 26] width 190 height 30
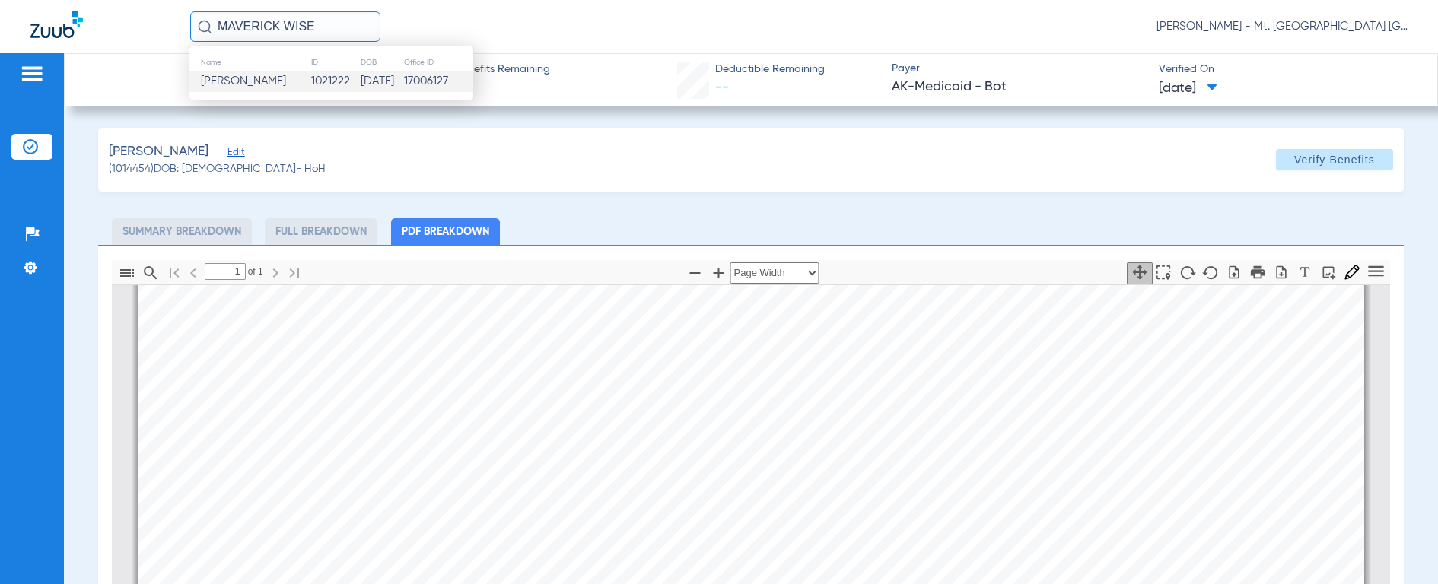
type input "MAVERICK WISE"
click at [227, 85] on span "[PERSON_NAME]" at bounding box center [243, 80] width 85 height 11
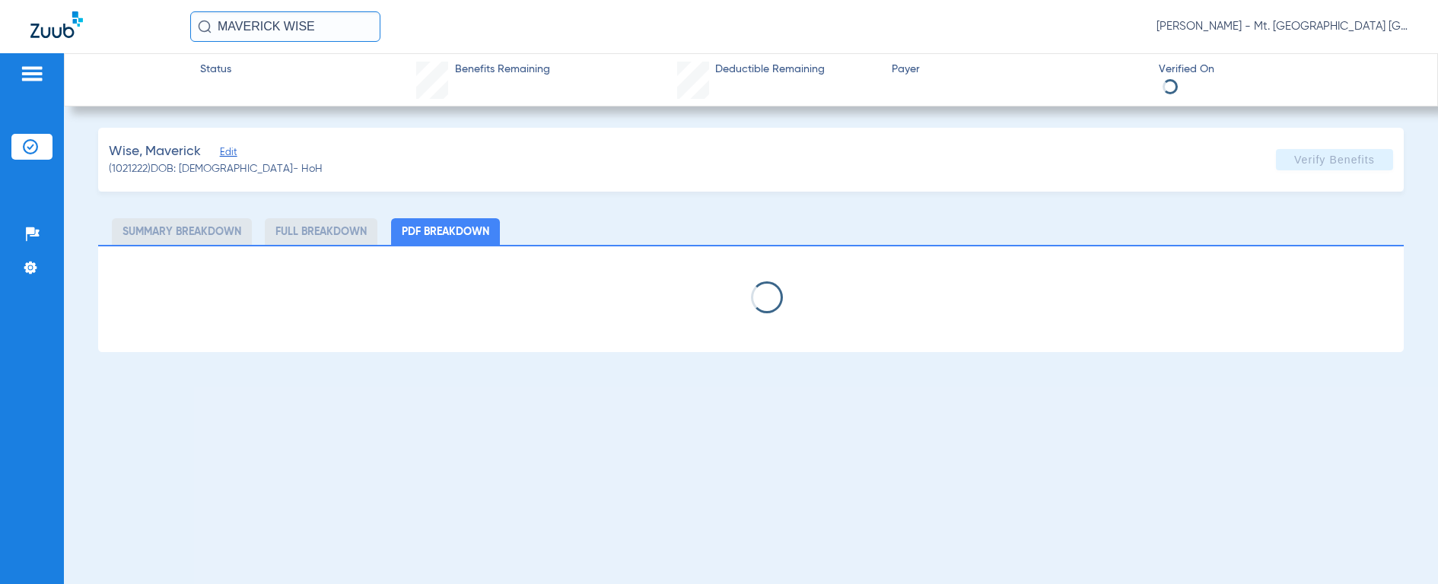
select select "page-width"
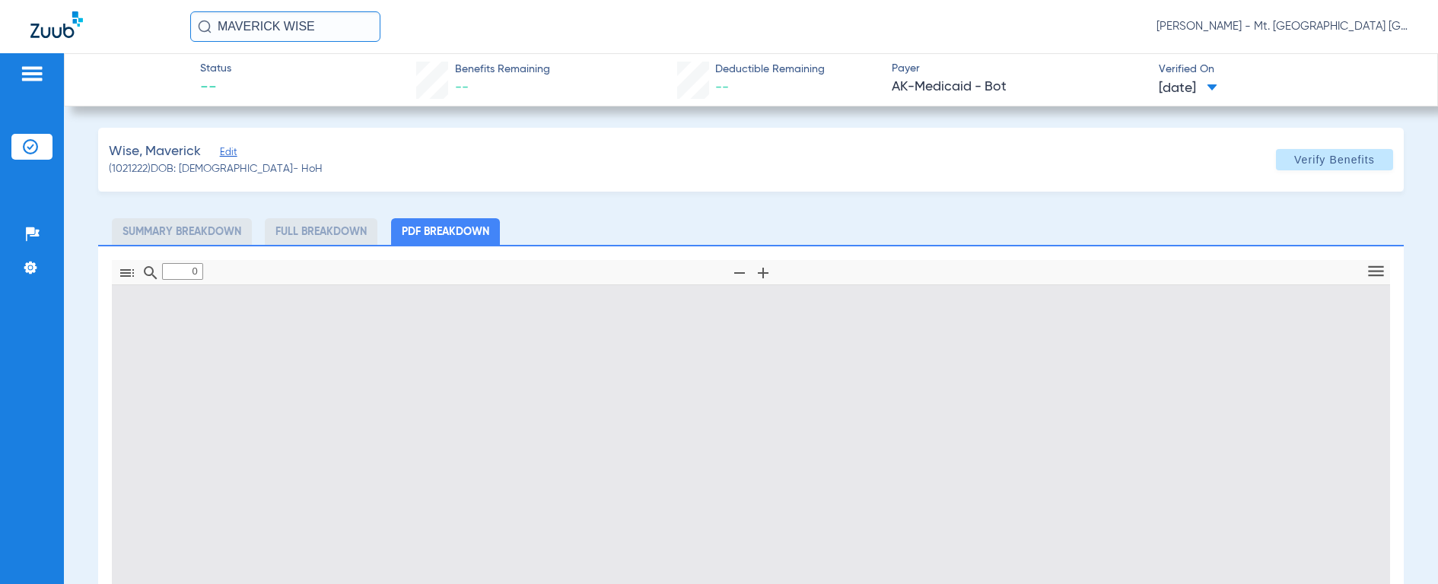
type input "1"
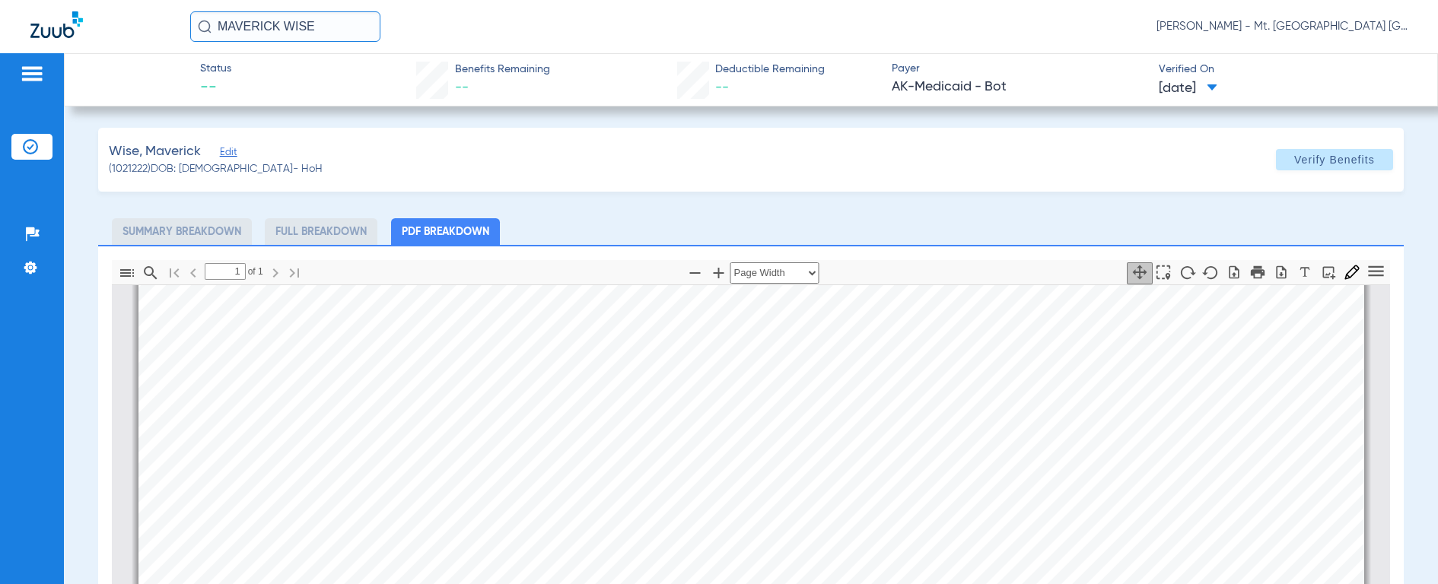
scroll to position [327, 0]
drag, startPoint x: 345, startPoint y: 27, endPoint x: 177, endPoint y: 21, distance: 168.3
click at [177, 21] on div "MAVERICK WISE [PERSON_NAME] - Mt. [GEOGRAPHIC_DATA] [GEOGRAPHIC_DATA] | SEARHC" at bounding box center [719, 26] width 1438 height 53
type input "[PERSON_NAME]"
click at [207, 29] on img at bounding box center [205, 27] width 14 height 14
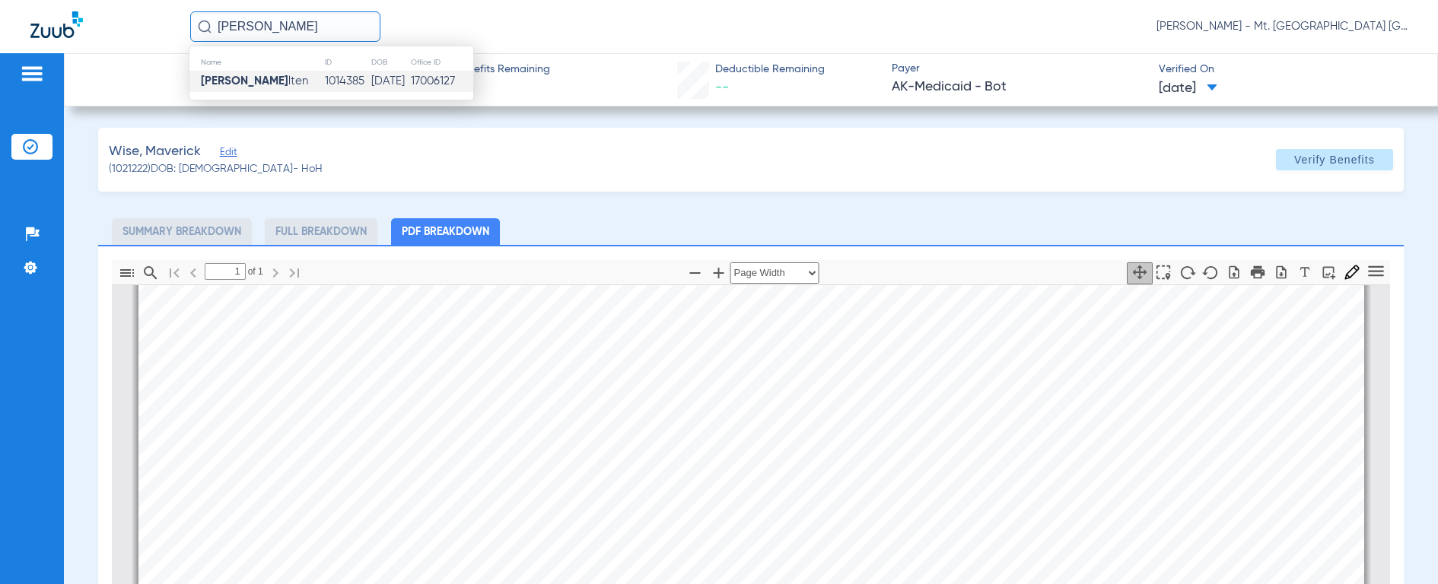
click at [248, 80] on strong "[PERSON_NAME]" at bounding box center [245, 80] width 88 height 11
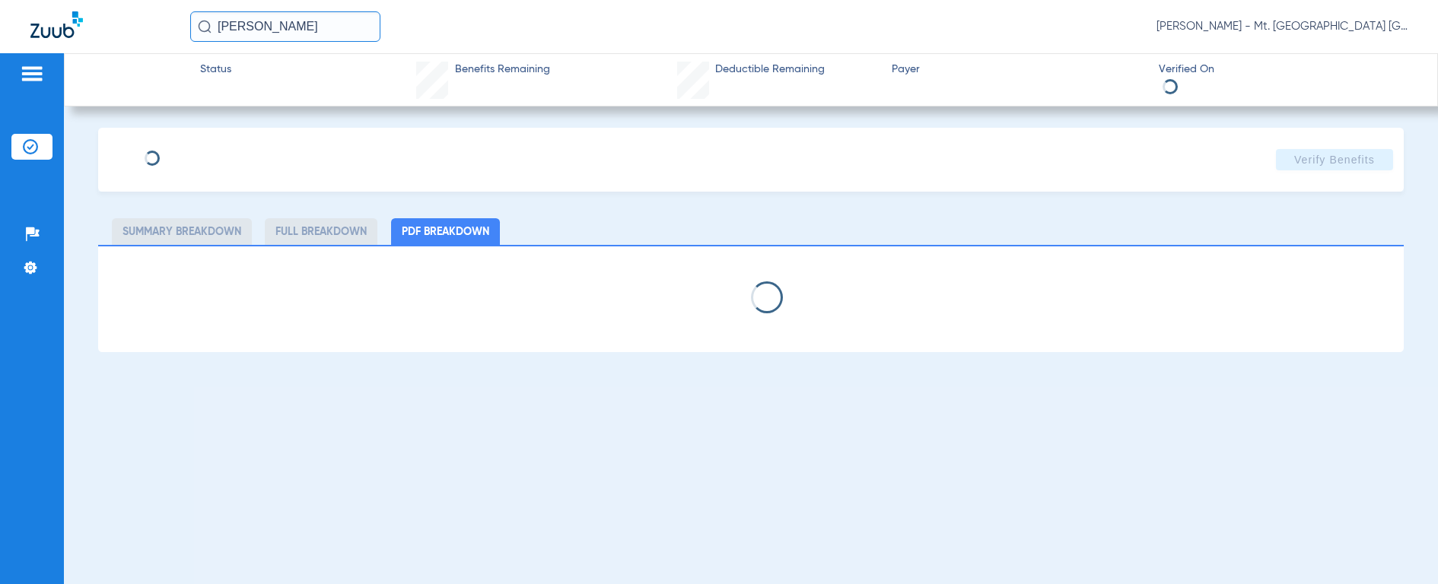
select select "page-width"
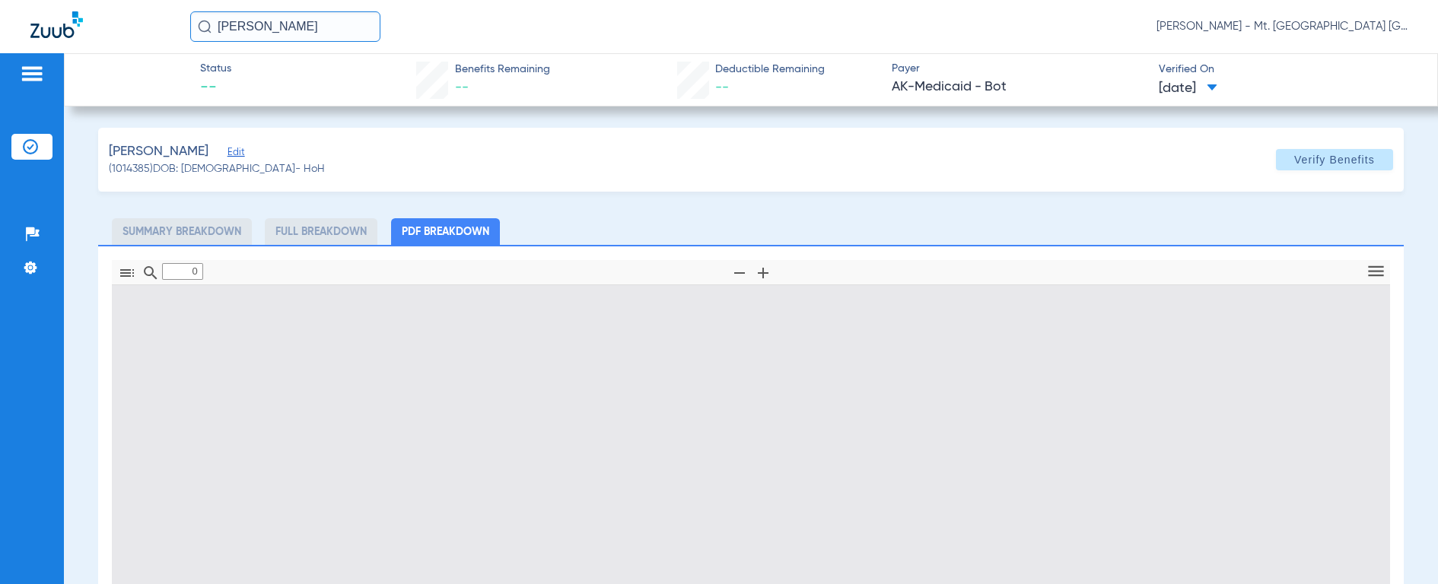
type input "1"
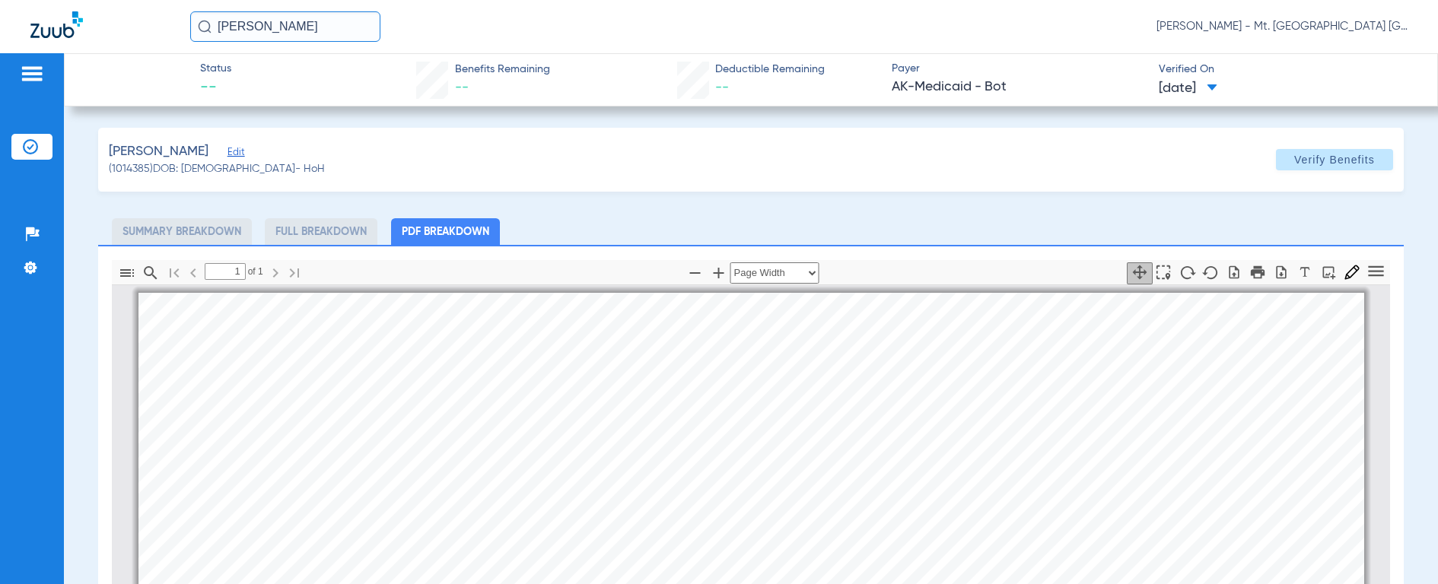
scroll to position [8, 0]
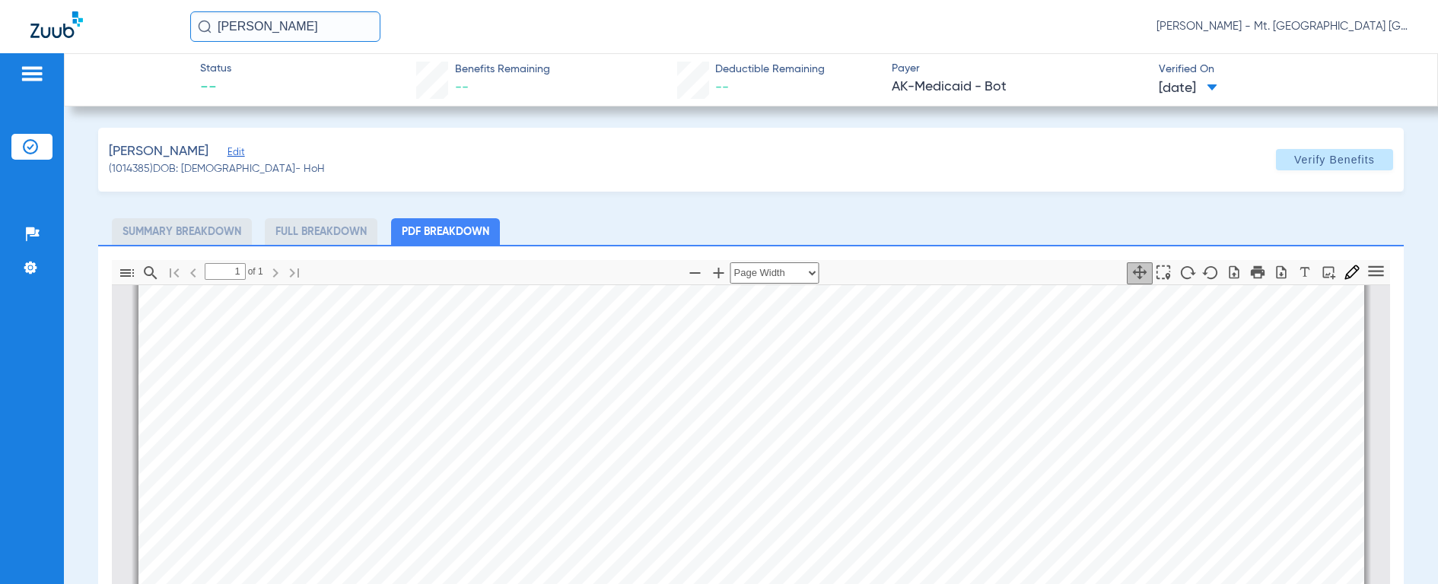
drag, startPoint x: 304, startPoint y: 25, endPoint x: 86, endPoint y: 8, distance: 218.3
click at [86, 8] on div "[PERSON_NAME] [PERSON_NAME] - Mt. [GEOGRAPHIC_DATA] [GEOGRAPHIC_DATA] | SEARHC" at bounding box center [719, 26] width 1438 height 53
type input "[PERSON_NAME] SK"
click at [199, 23] on img at bounding box center [205, 27] width 14 height 14
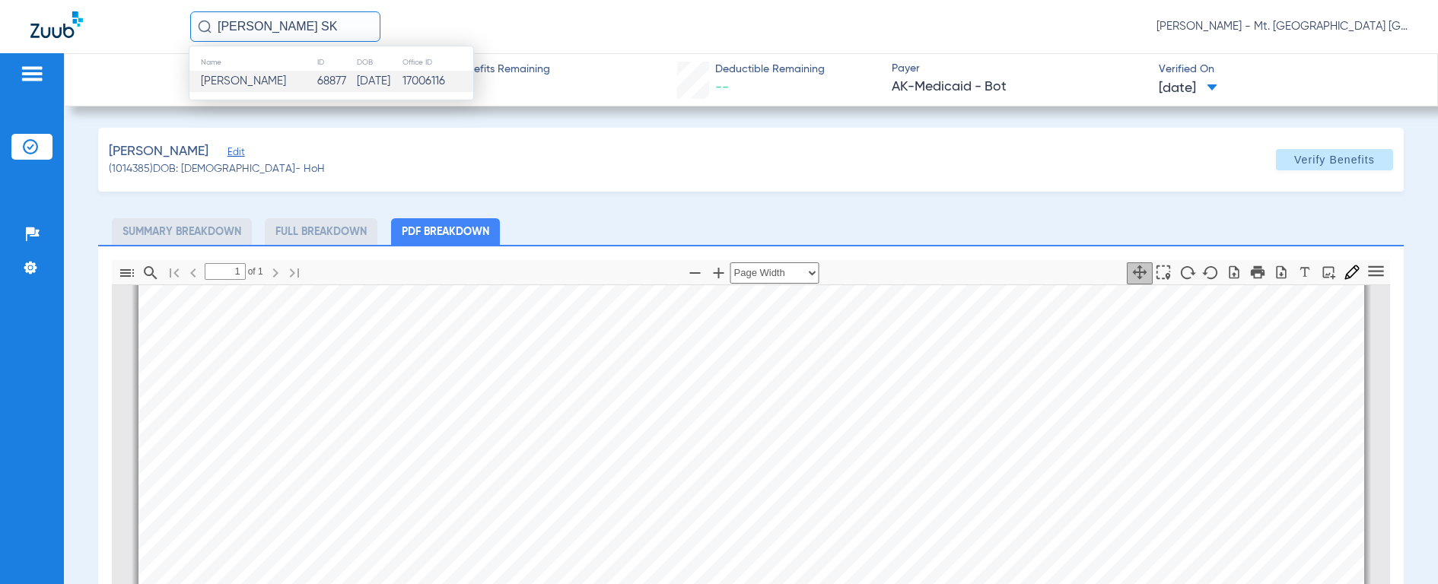
click at [244, 83] on span "[PERSON_NAME]" at bounding box center [243, 80] width 85 height 11
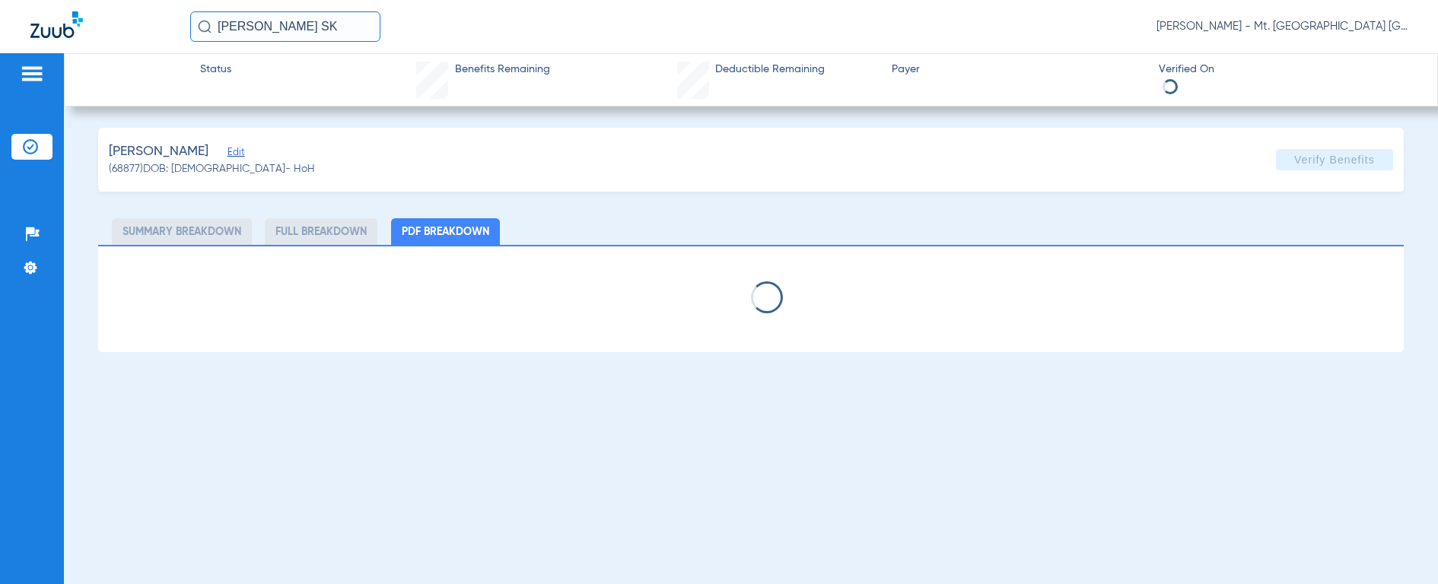
select select "page-width"
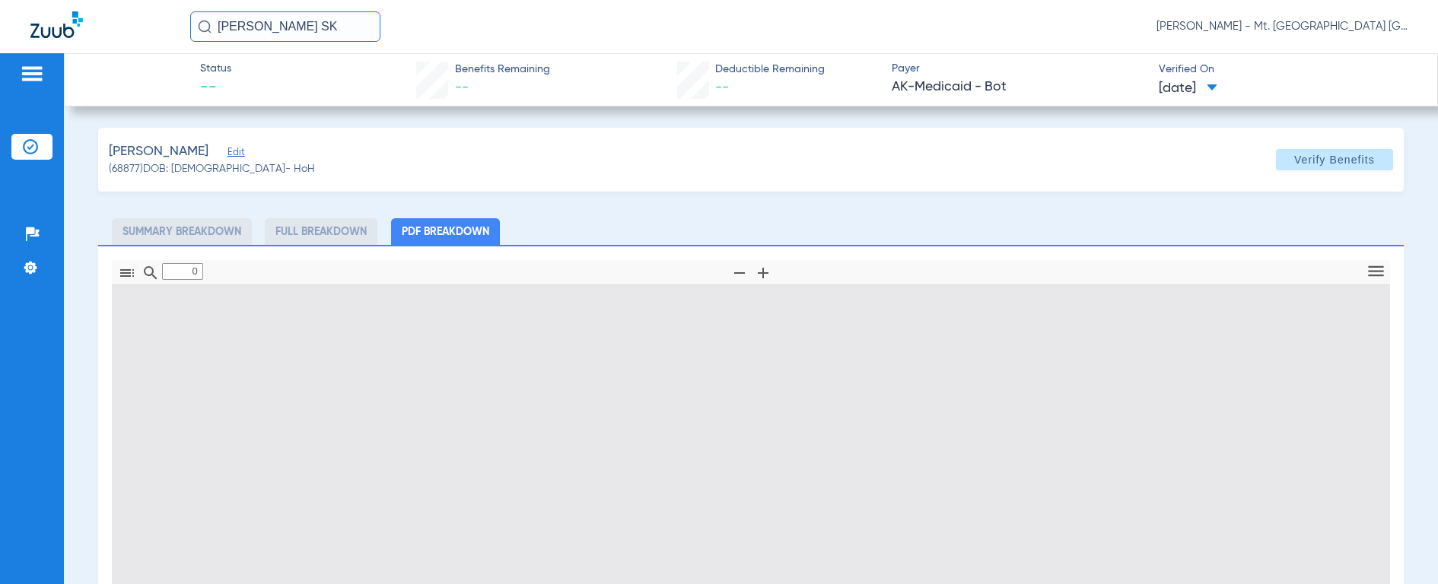
type input "1"
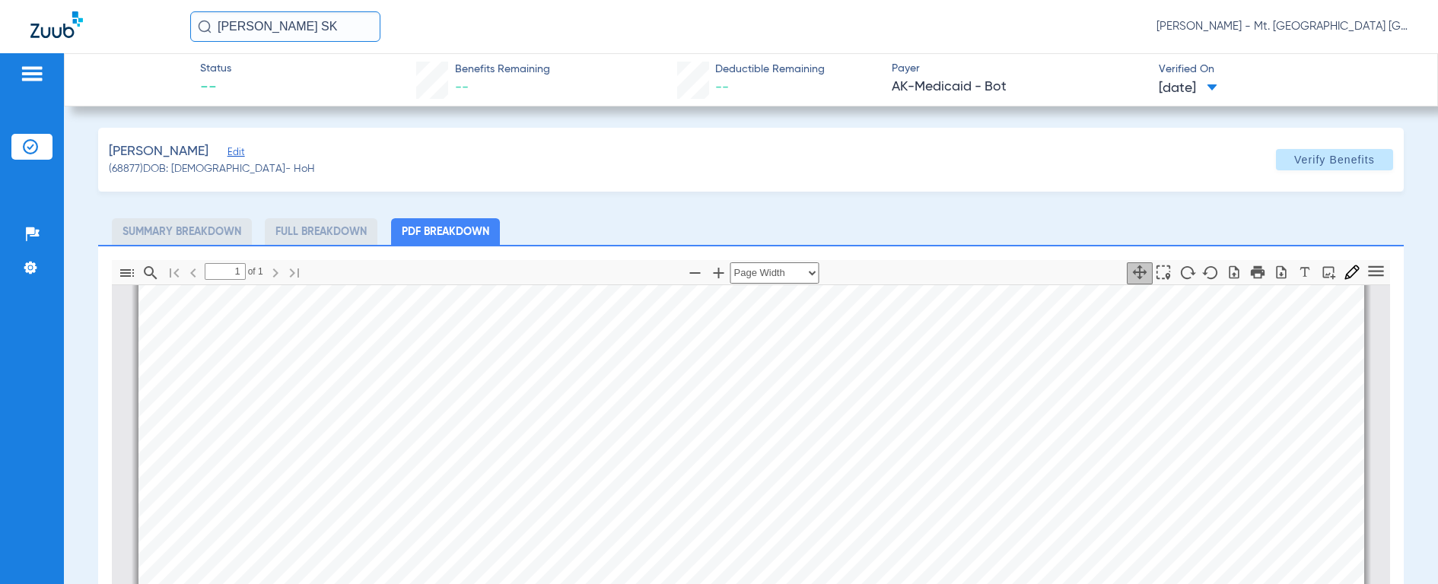
scroll to position [340, 0]
click at [336, 18] on input "[PERSON_NAME] SK" at bounding box center [285, 26] width 190 height 30
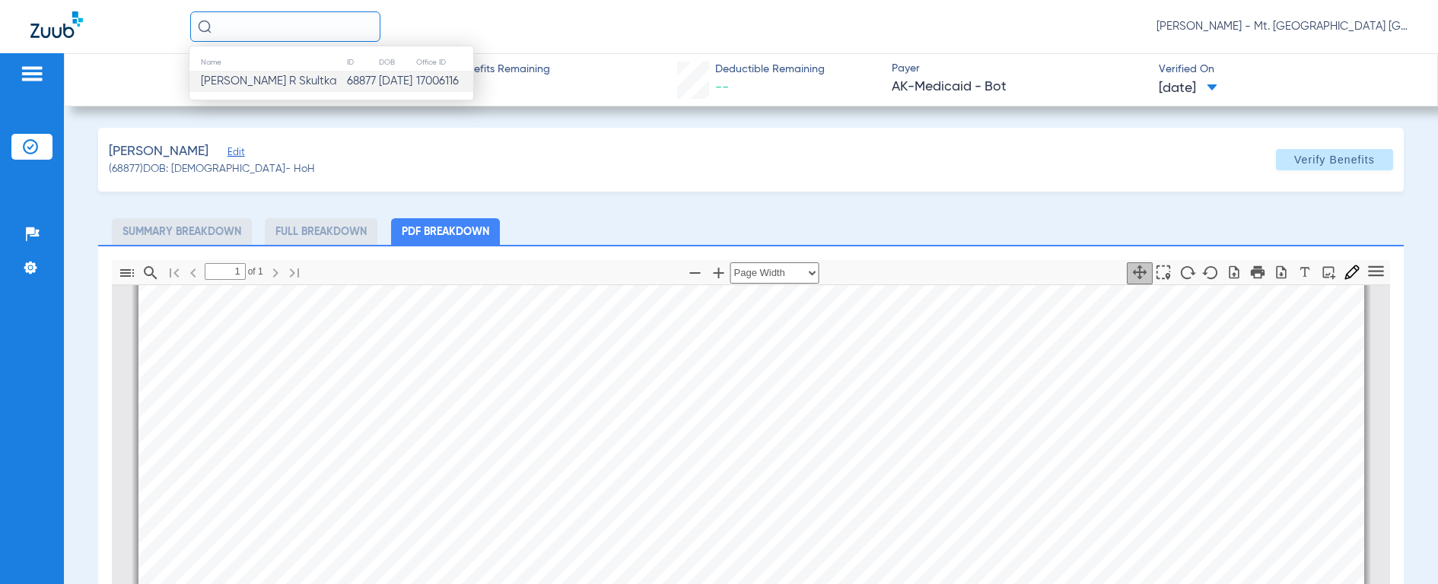
click at [259, 24] on input "text" at bounding box center [285, 26] width 190 height 30
click at [249, 78] on span "[PERSON_NAME]" at bounding box center [243, 80] width 85 height 11
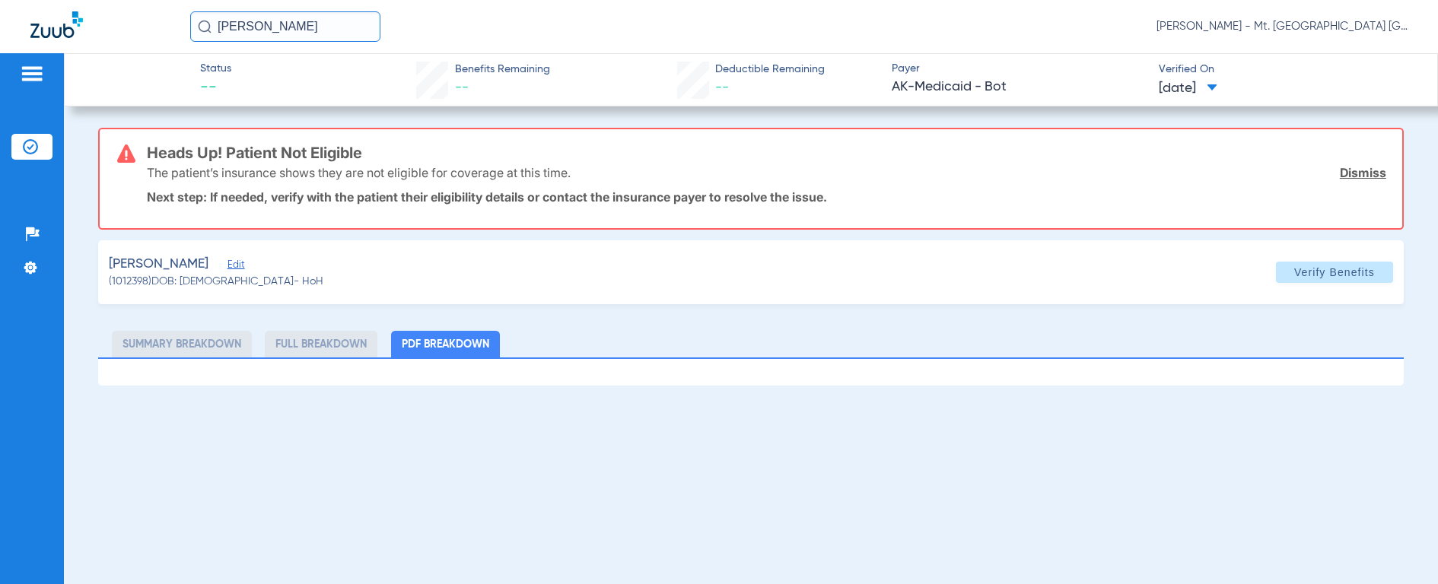
drag, startPoint x: 326, startPoint y: 30, endPoint x: -9, endPoint y: -22, distance: 339.7
click at [0, 0] on html "[PERSON_NAME] [PERSON_NAME] - Mt. [GEOGRAPHIC_DATA] Dental Clinic | SEARHC Pati…" at bounding box center [719, 292] width 1438 height 584
type input "[PERSON_NAME]"
click at [205, 28] on img at bounding box center [205, 27] width 14 height 14
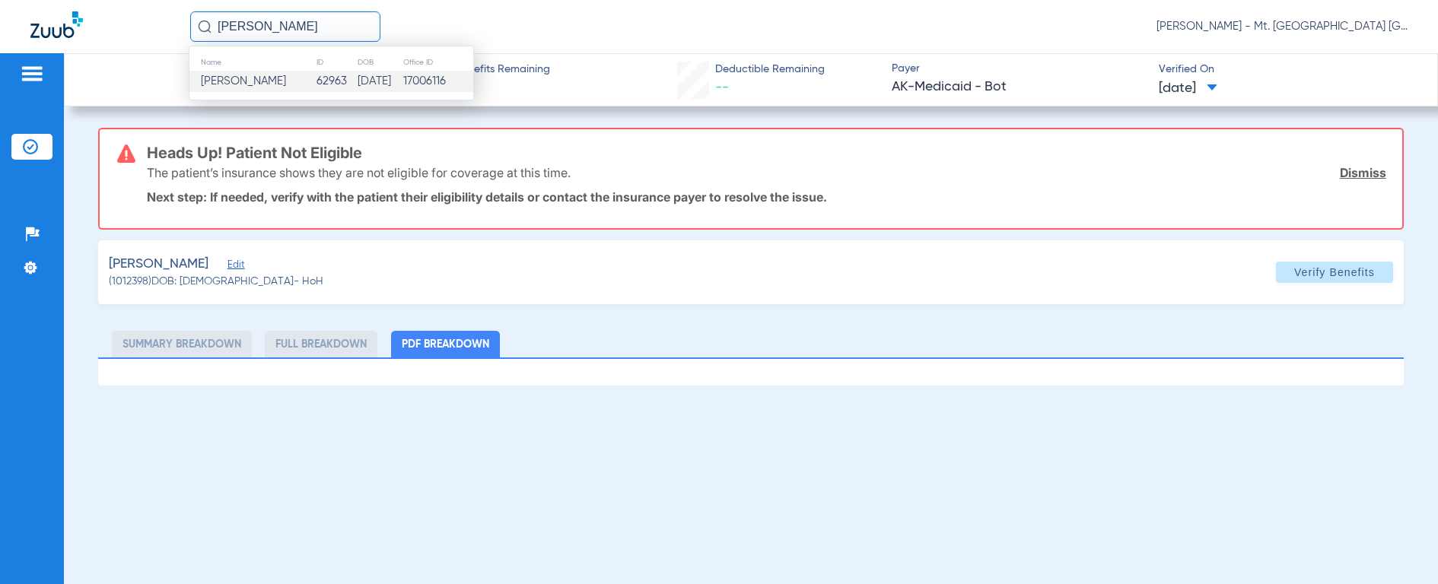
click at [215, 82] on span "[PERSON_NAME]" at bounding box center [243, 80] width 85 height 11
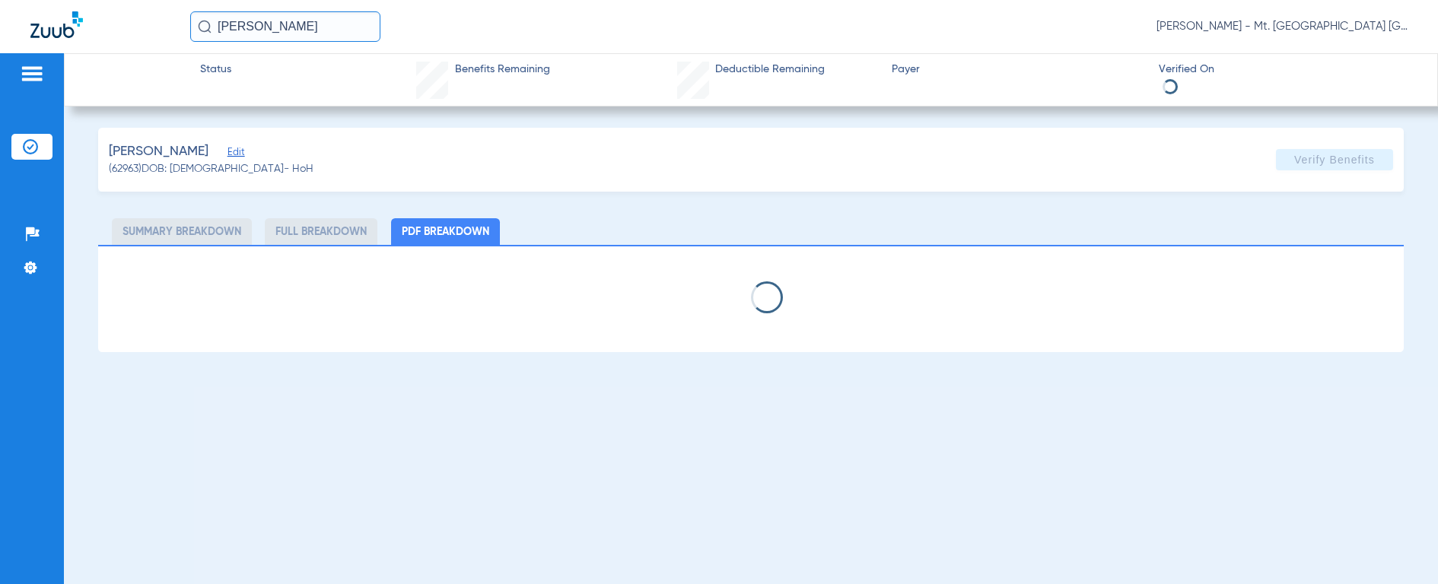
select select "page-width"
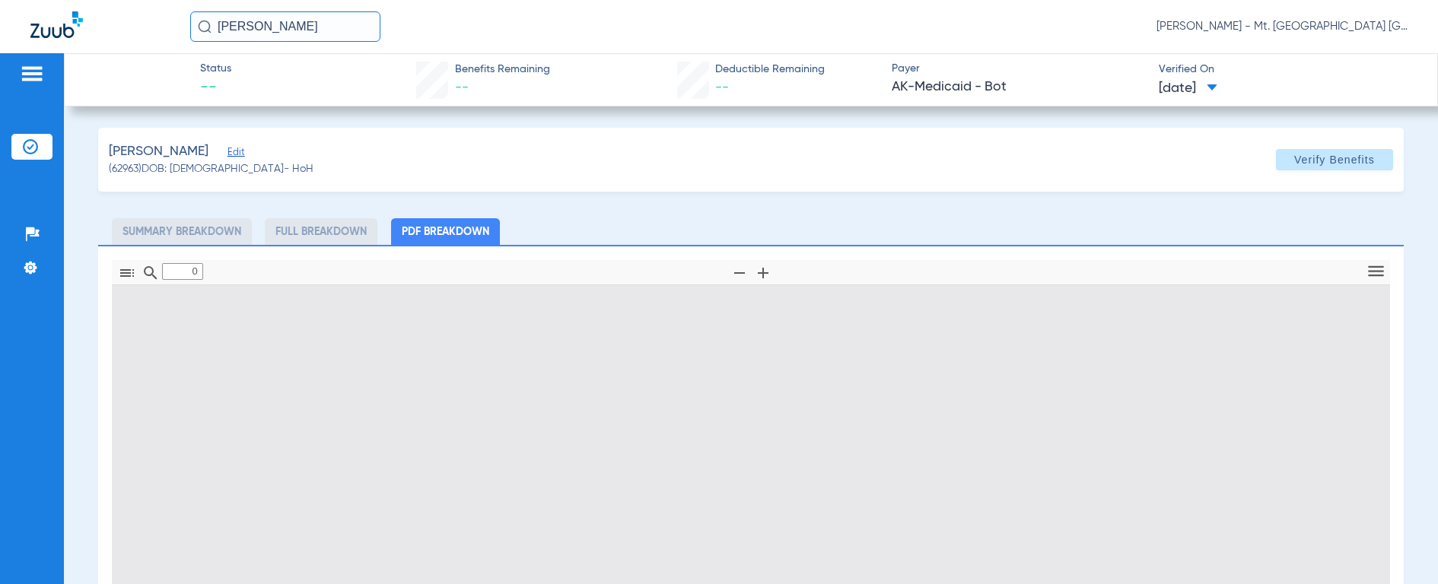
type input "1"
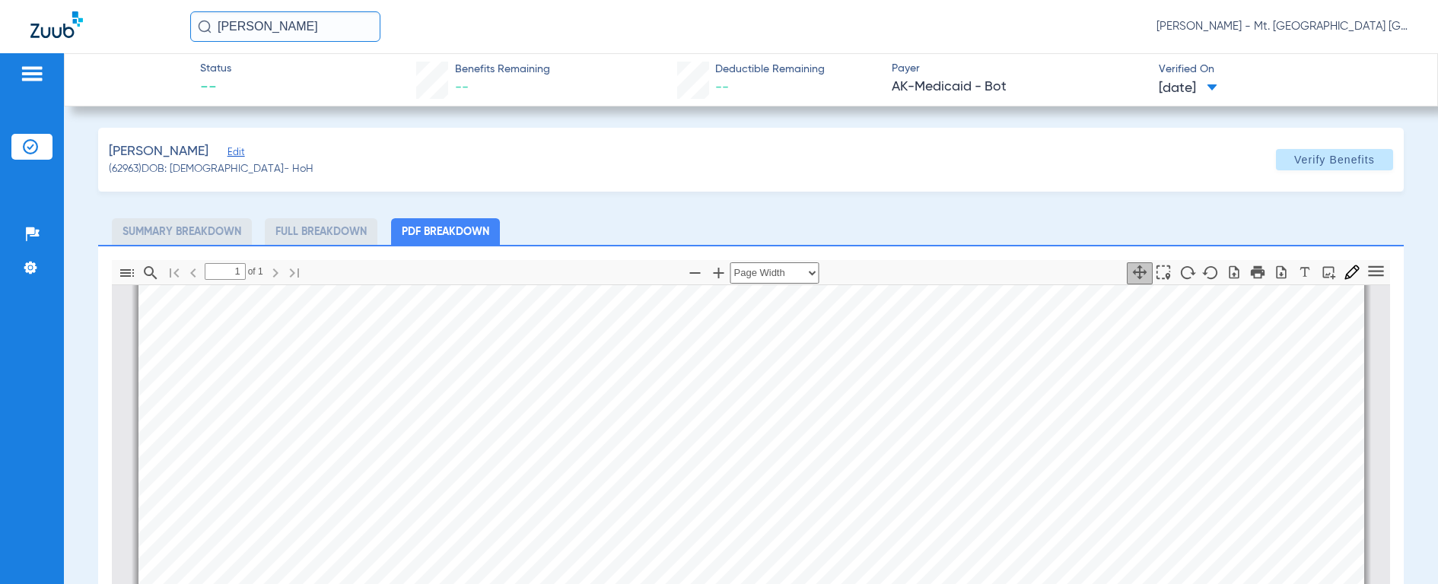
scroll to position [322, 0]
drag, startPoint x: 171, startPoint y: 21, endPoint x: 130, endPoint y: 16, distance: 41.3
click at [130, 16] on div "ARIDIANE LI [PERSON_NAME] - Mt. [GEOGRAPHIC_DATA] [GEOGRAPHIC_DATA] | SEARHC" at bounding box center [719, 26] width 1438 height 53
type input "[PERSON_NAME]"
click at [202, 27] on img at bounding box center [205, 27] width 14 height 14
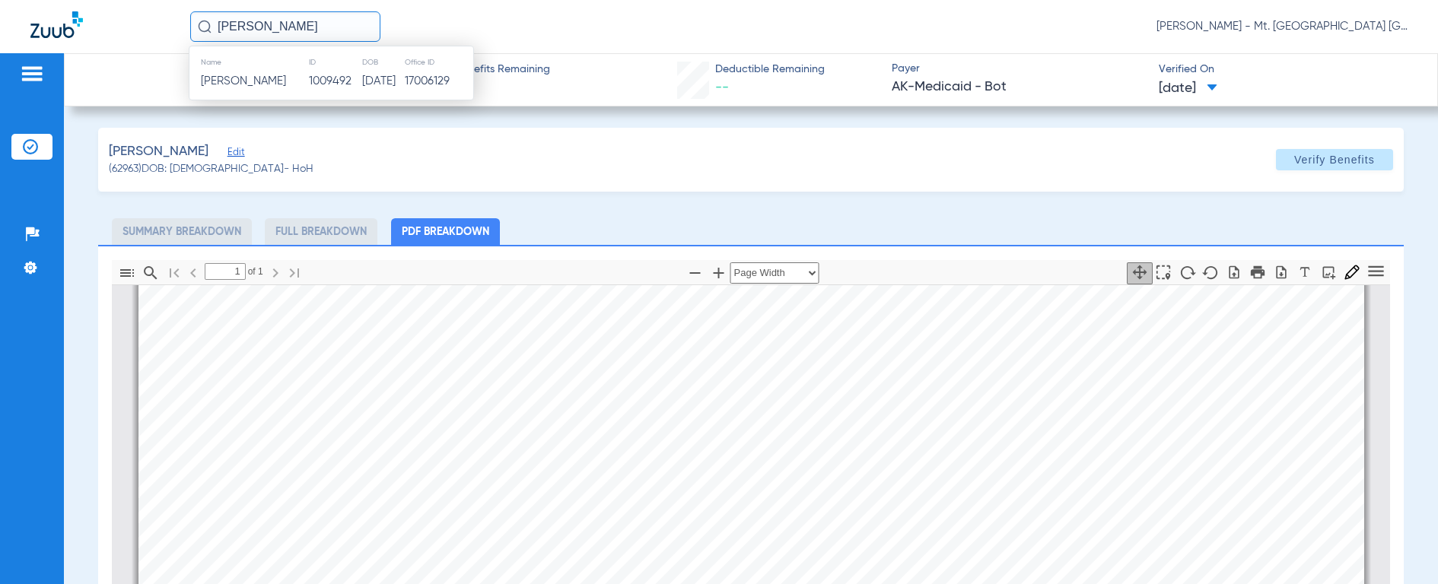
click at [209, 23] on img at bounding box center [205, 27] width 14 height 14
click at [215, 78] on span "[PERSON_NAME]" at bounding box center [243, 80] width 85 height 11
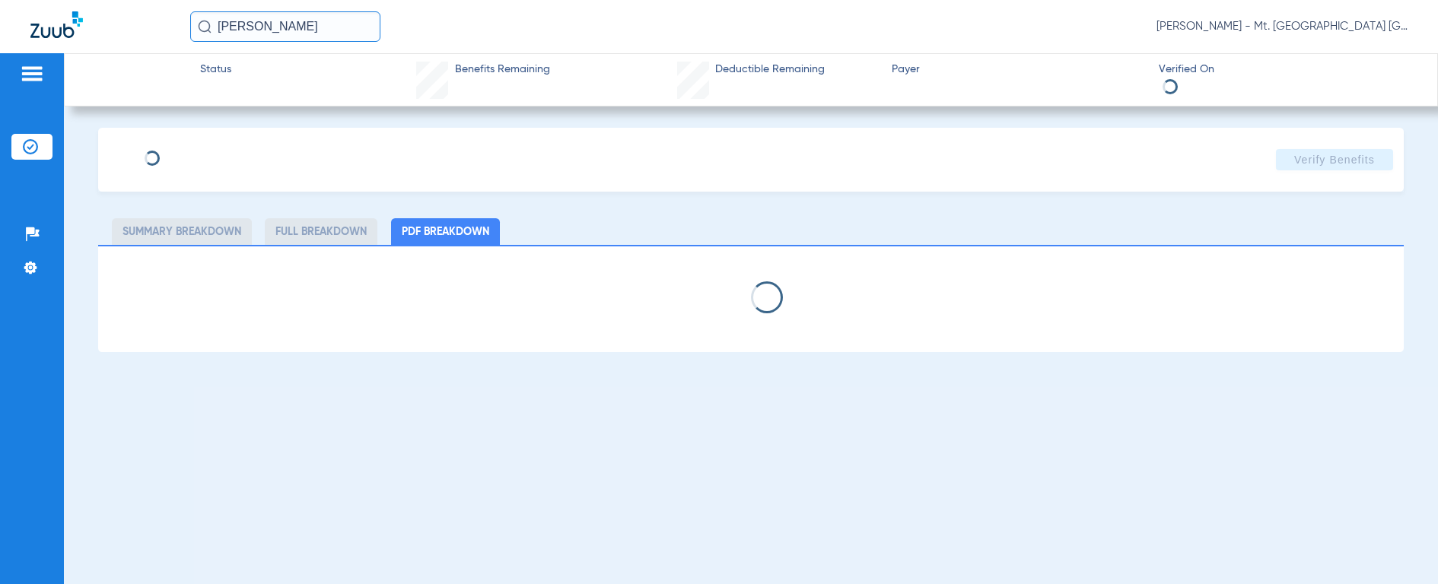
select select "page-width"
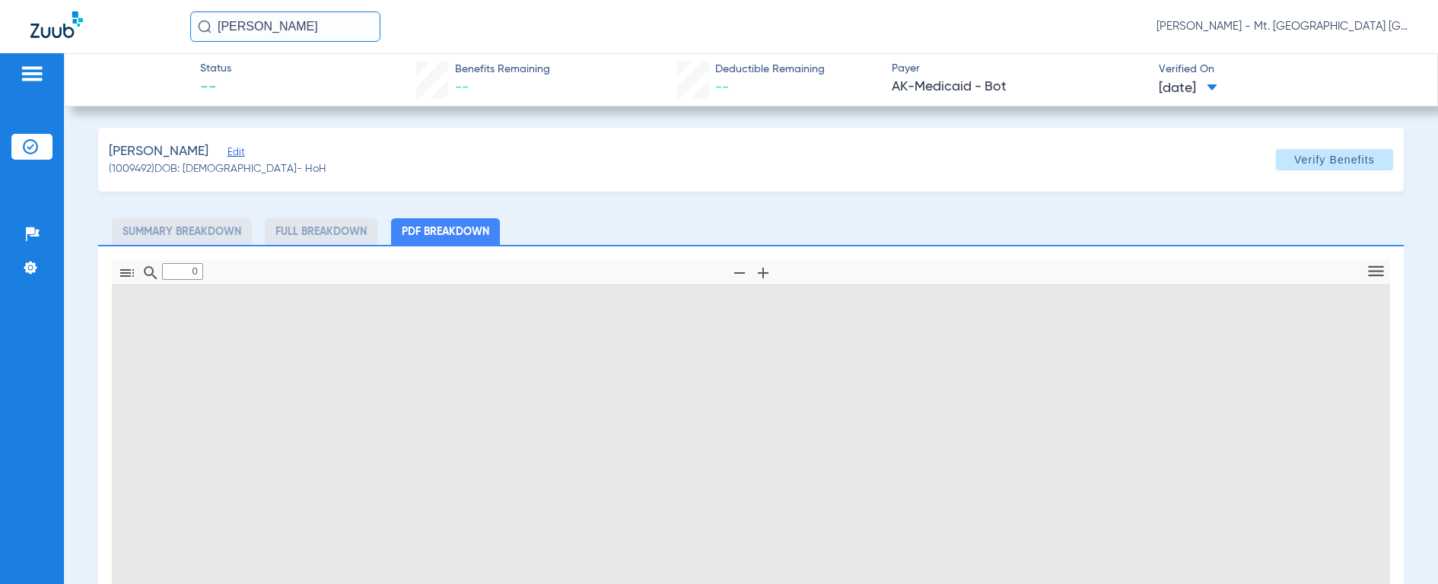
type input "1"
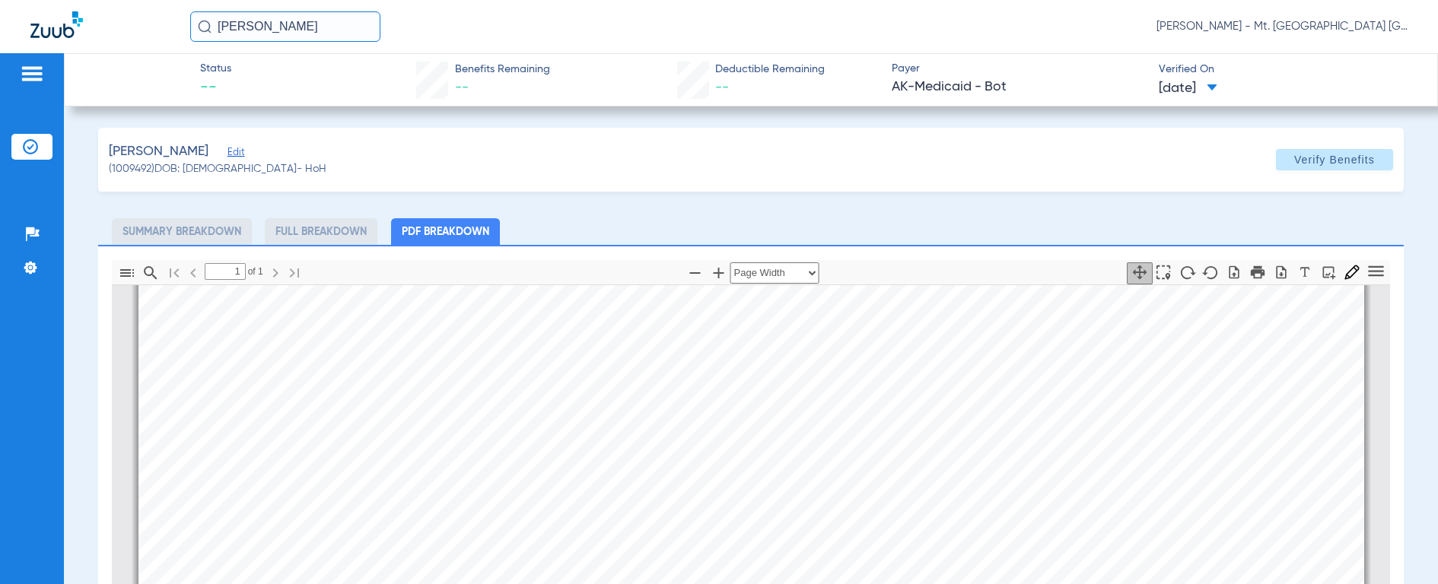
scroll to position [215, 0]
drag, startPoint x: 317, startPoint y: 21, endPoint x: 21, endPoint y: -2, distance: 297.7
click at [21, 0] on html "[PERSON_NAME] [PERSON_NAME] - Mt. Edgecumbe Medical Center Dental Clinic | SEAR…" at bounding box center [719, 292] width 1438 height 584
type input "[PERSON_NAME]"
click at [199, 27] on img at bounding box center [205, 27] width 14 height 14
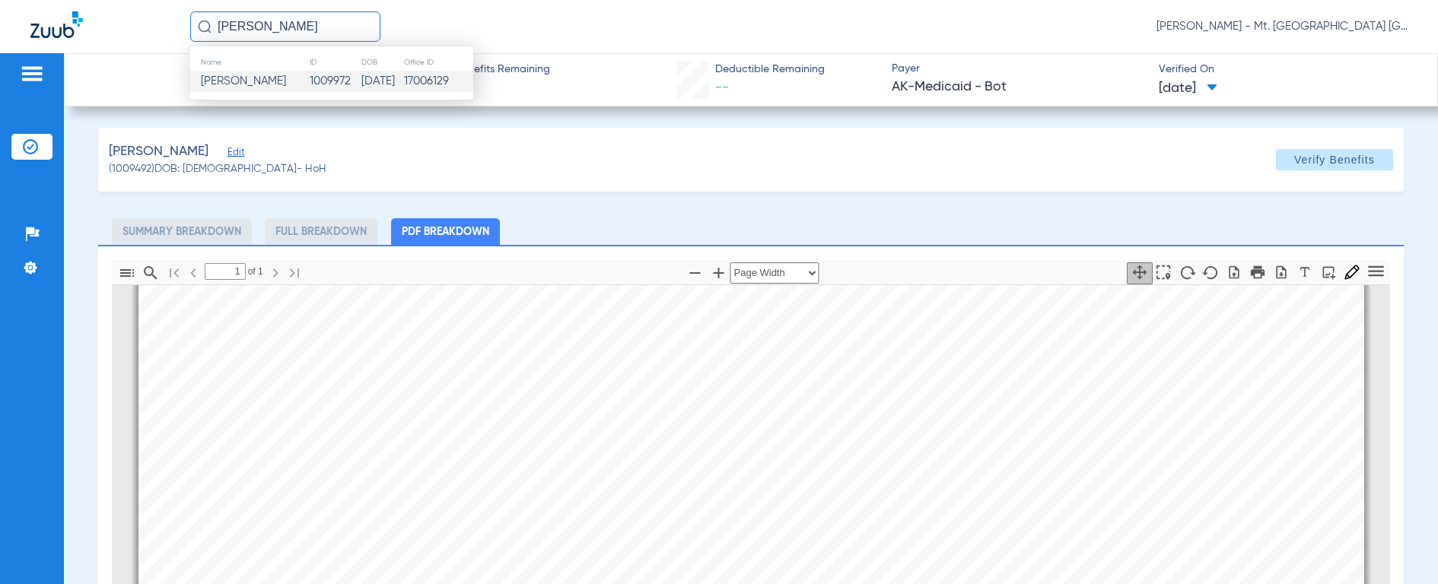
click at [220, 81] on span "[PERSON_NAME]" at bounding box center [243, 80] width 85 height 11
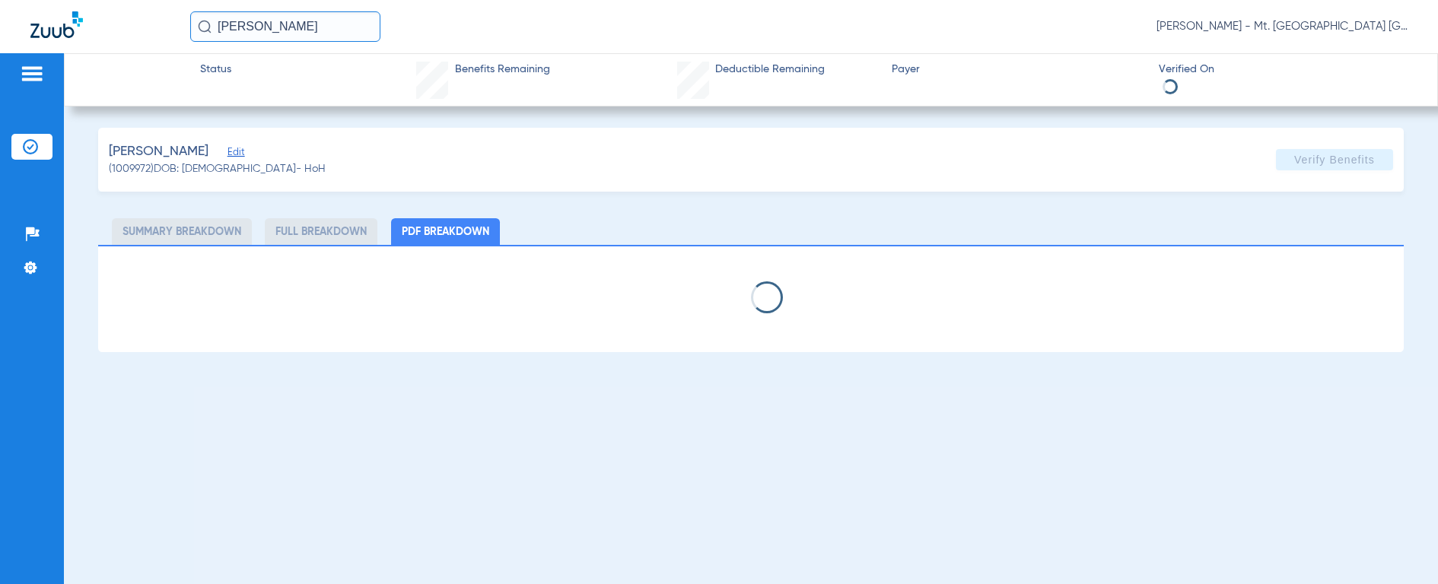
select select "page-width"
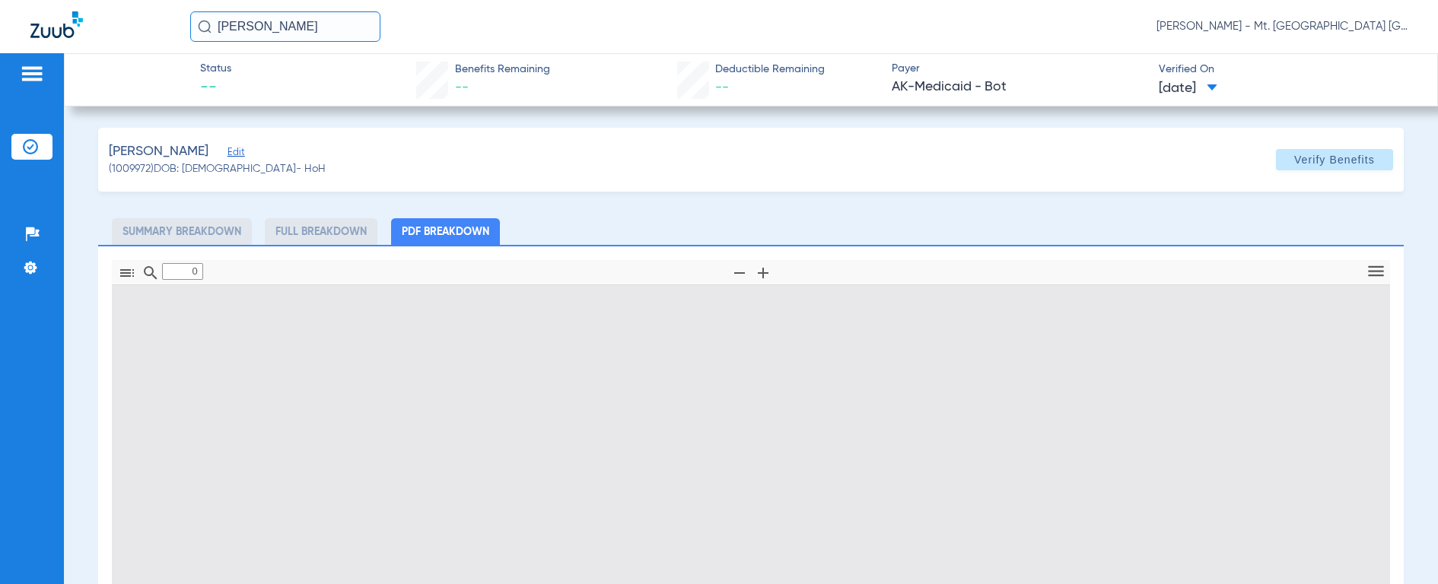
type input "1"
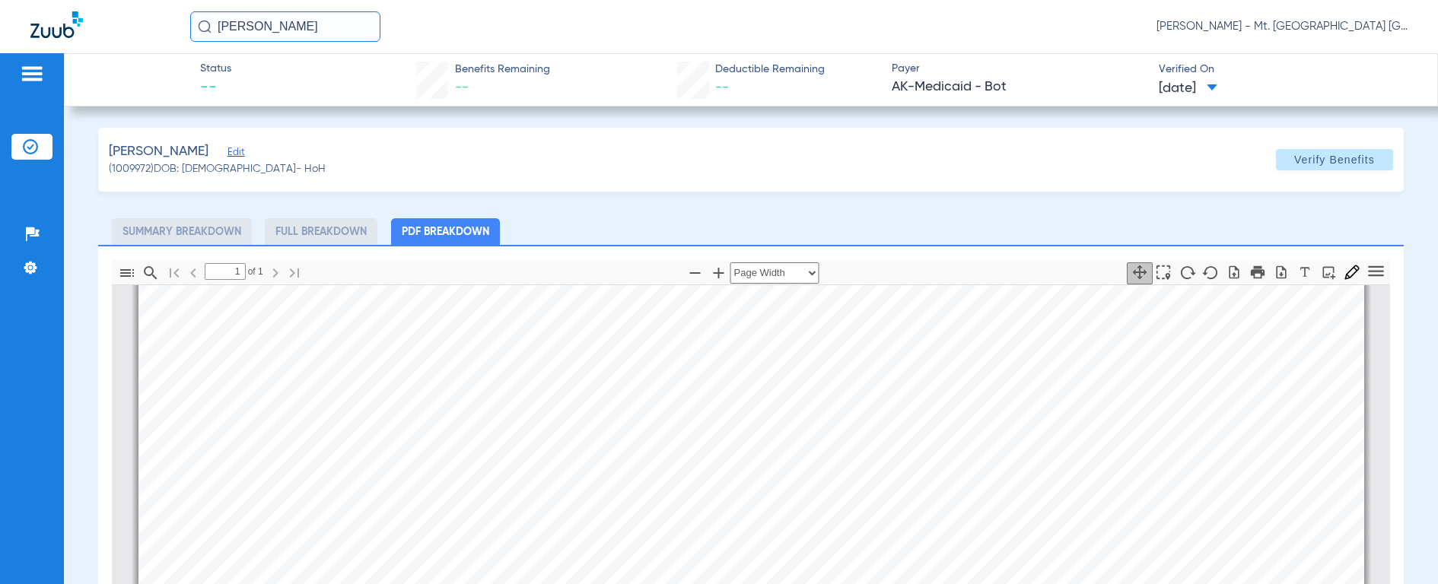
scroll to position [355, 0]
drag, startPoint x: 342, startPoint y: 30, endPoint x: 170, endPoint y: 25, distance: 172.1
click at [170, 25] on div "[PERSON_NAME] [PERSON_NAME] - Mt. [GEOGRAPHIC_DATA] [GEOGRAPHIC_DATA] | SEARHC" at bounding box center [719, 26] width 1438 height 53
click at [199, 26] on img at bounding box center [205, 27] width 14 height 14
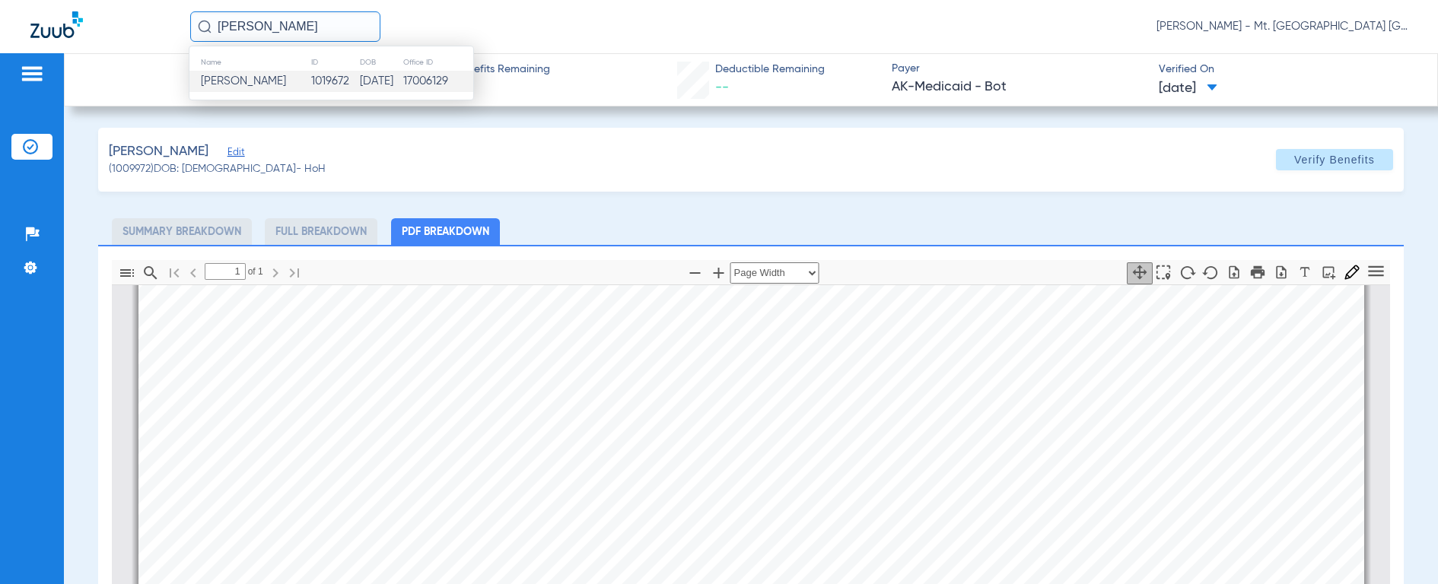
click at [224, 81] on span "[PERSON_NAME]" at bounding box center [243, 80] width 85 height 11
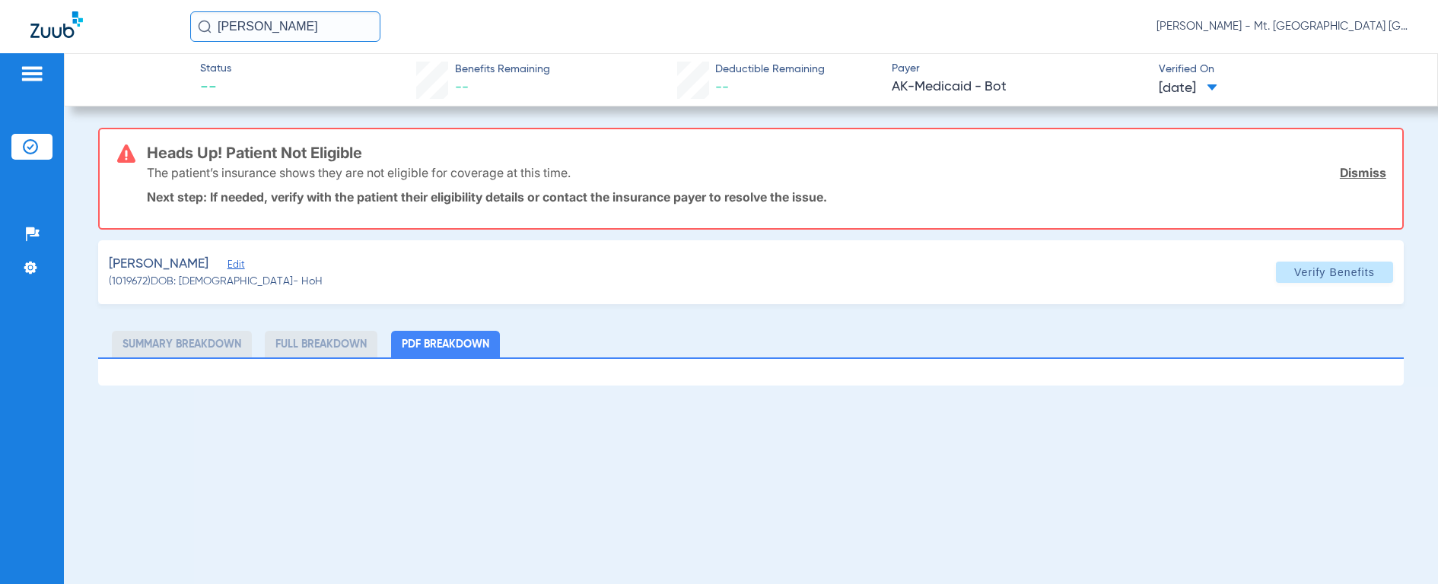
drag, startPoint x: 344, startPoint y: 26, endPoint x: 114, endPoint y: -15, distance: 233.5
click at [114, 0] on html "[PERSON_NAME] [PERSON_NAME] - Mt. [GEOGRAPHIC_DATA] Dental Clinic | SEARHC Pati…" at bounding box center [719, 292] width 1438 height 584
type input "[PERSON_NAME]"
click at [205, 27] on img at bounding box center [205, 27] width 14 height 14
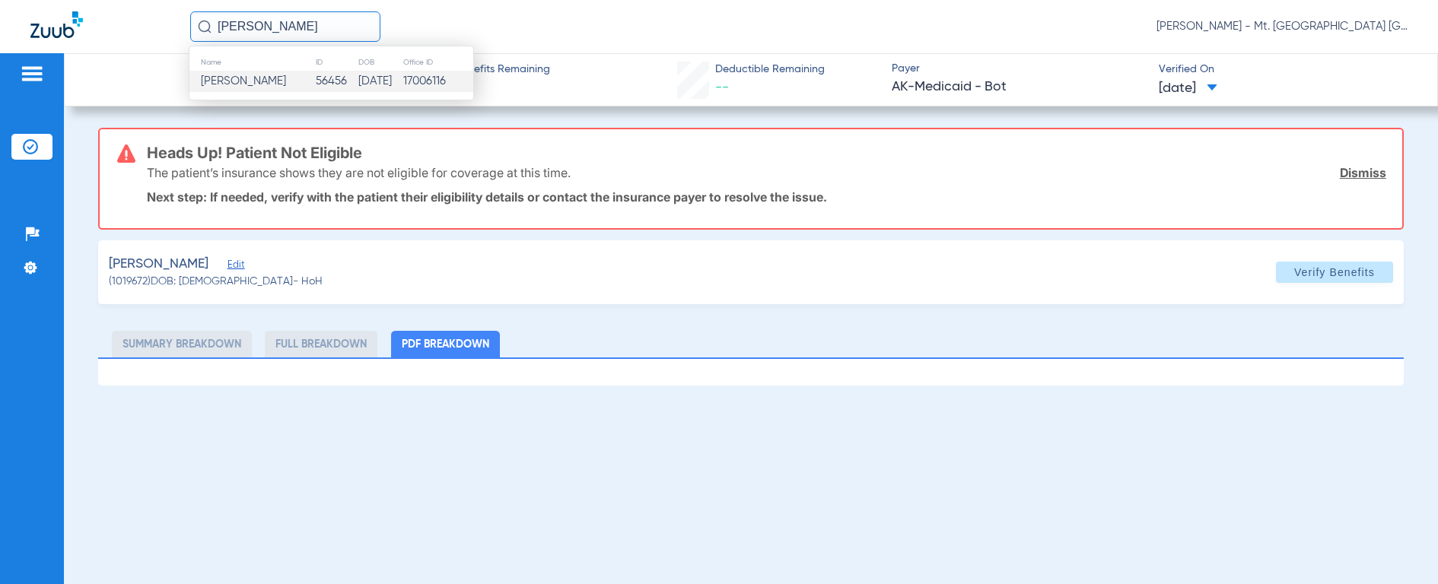
click at [221, 81] on span "[PERSON_NAME]" at bounding box center [243, 80] width 85 height 11
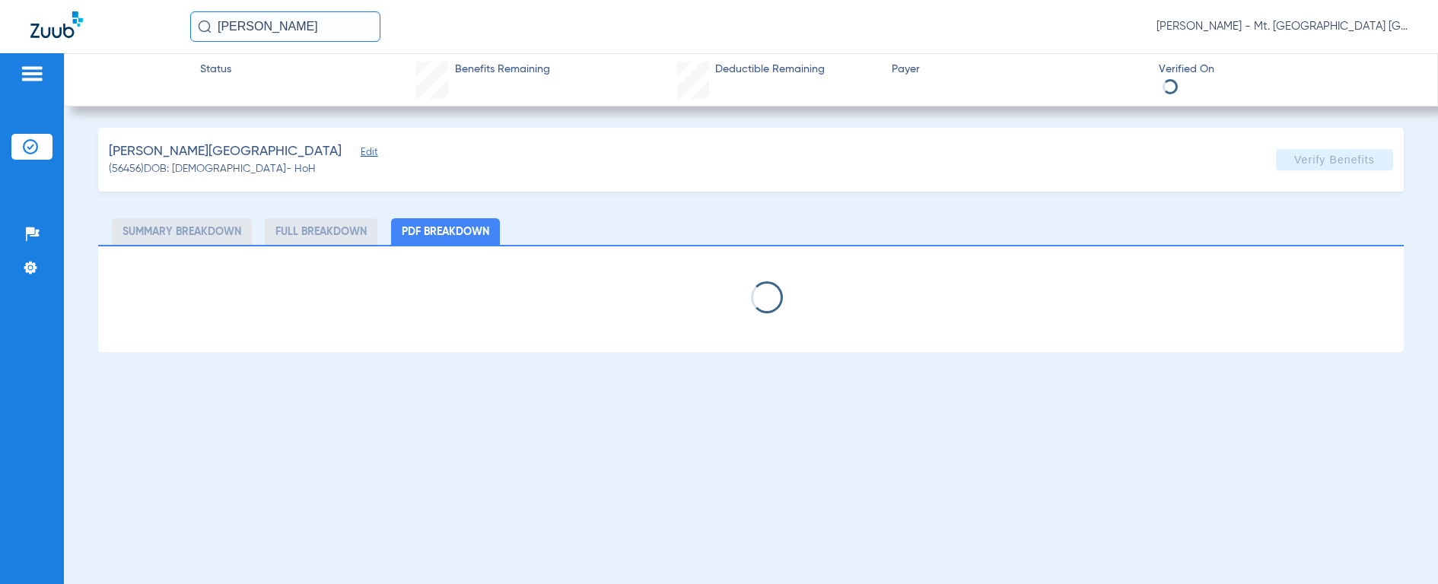
select select "page-width"
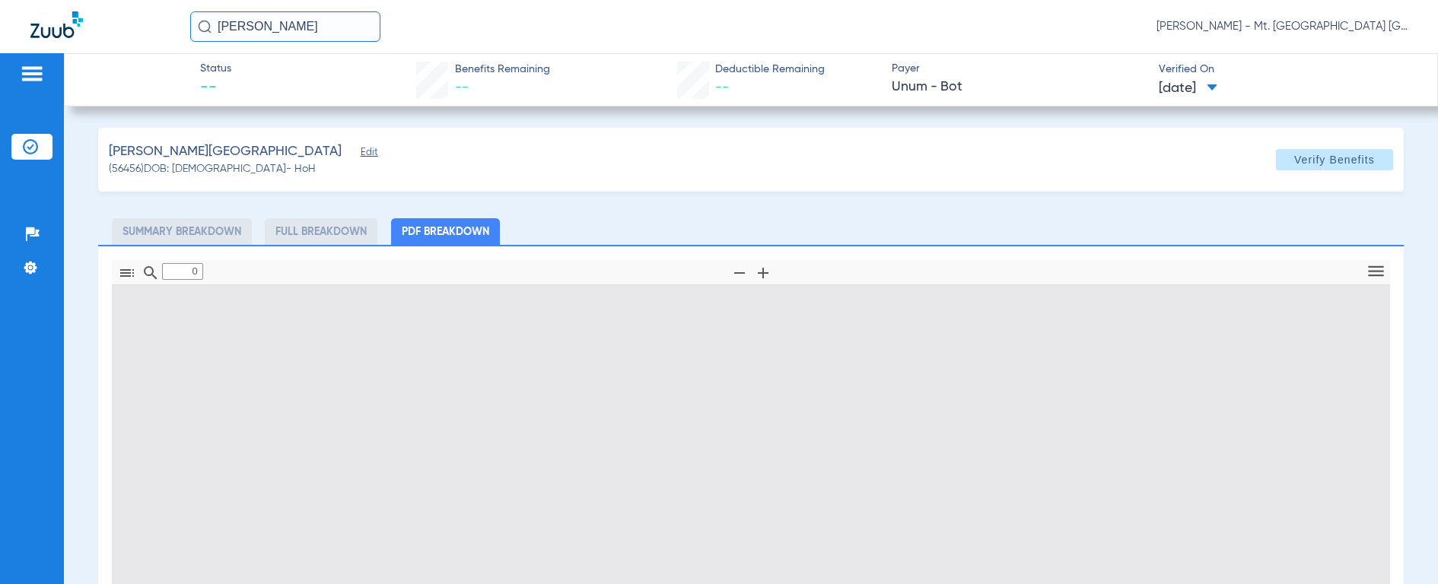
type input "1"
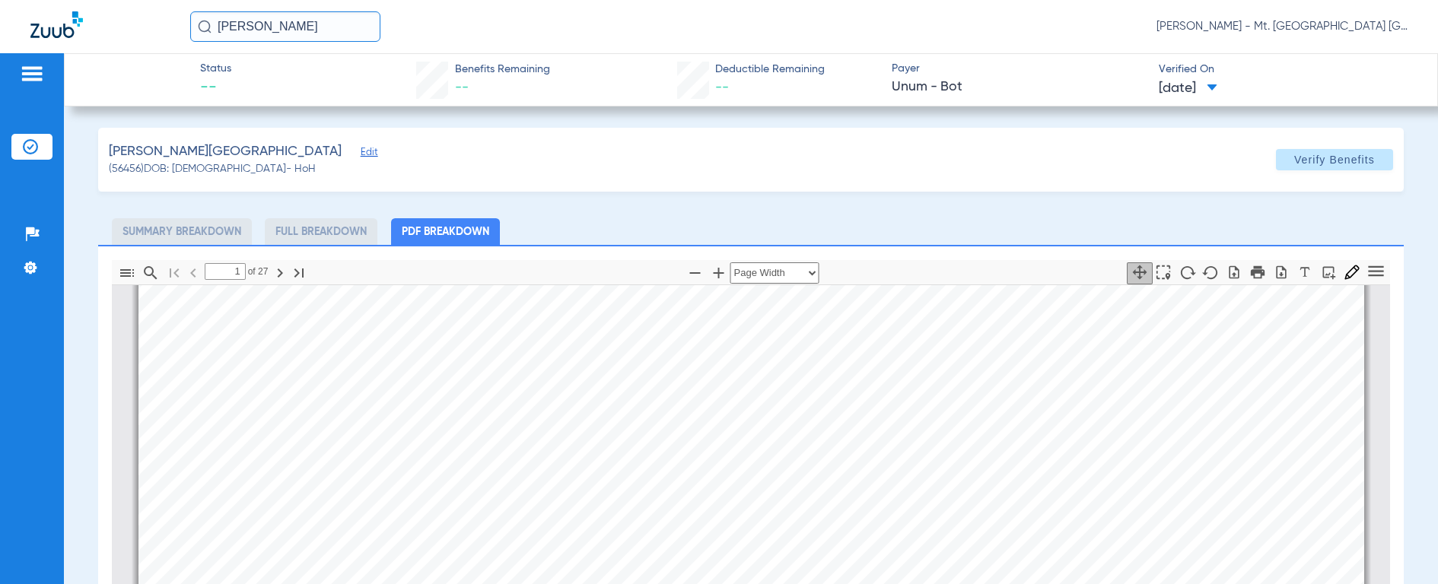
scroll to position [65, 0]
click at [1275, 279] on icon "button" at bounding box center [1281, 272] width 15 height 15
drag, startPoint x: 347, startPoint y: 28, endPoint x: 137, endPoint y: 19, distance: 210.2
click at [137, 19] on div "[PERSON_NAME] [PERSON_NAME] - Mt. [GEOGRAPHIC_DATA] [GEOGRAPHIC_DATA] | SEARHC" at bounding box center [719, 26] width 1438 height 53
type input "[PERSON_NAME]"
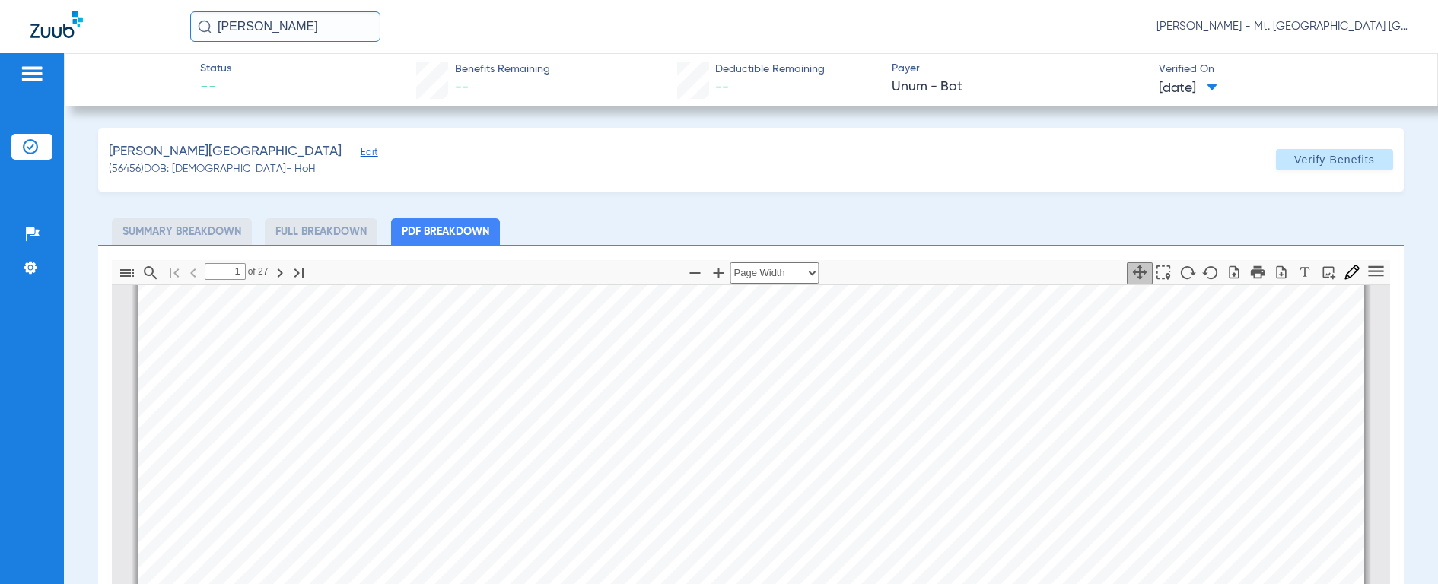
click at [206, 24] on img at bounding box center [205, 27] width 14 height 14
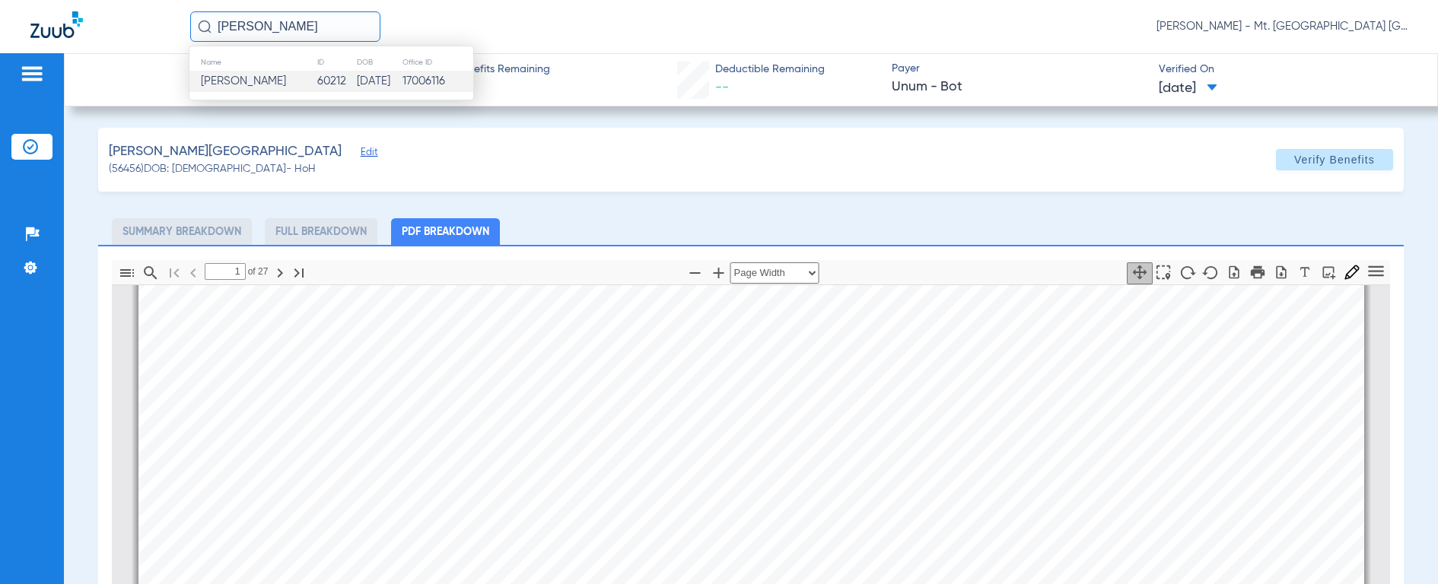
click at [232, 86] on span "[PERSON_NAME]" at bounding box center [243, 80] width 85 height 11
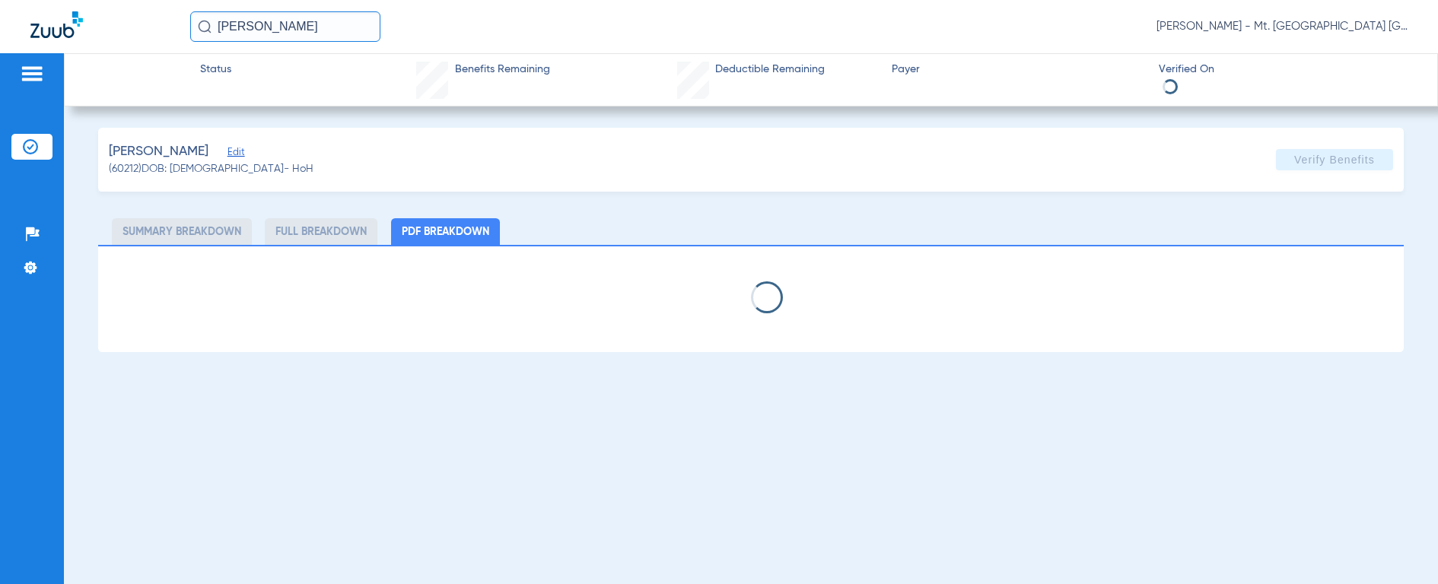
select select "page-width"
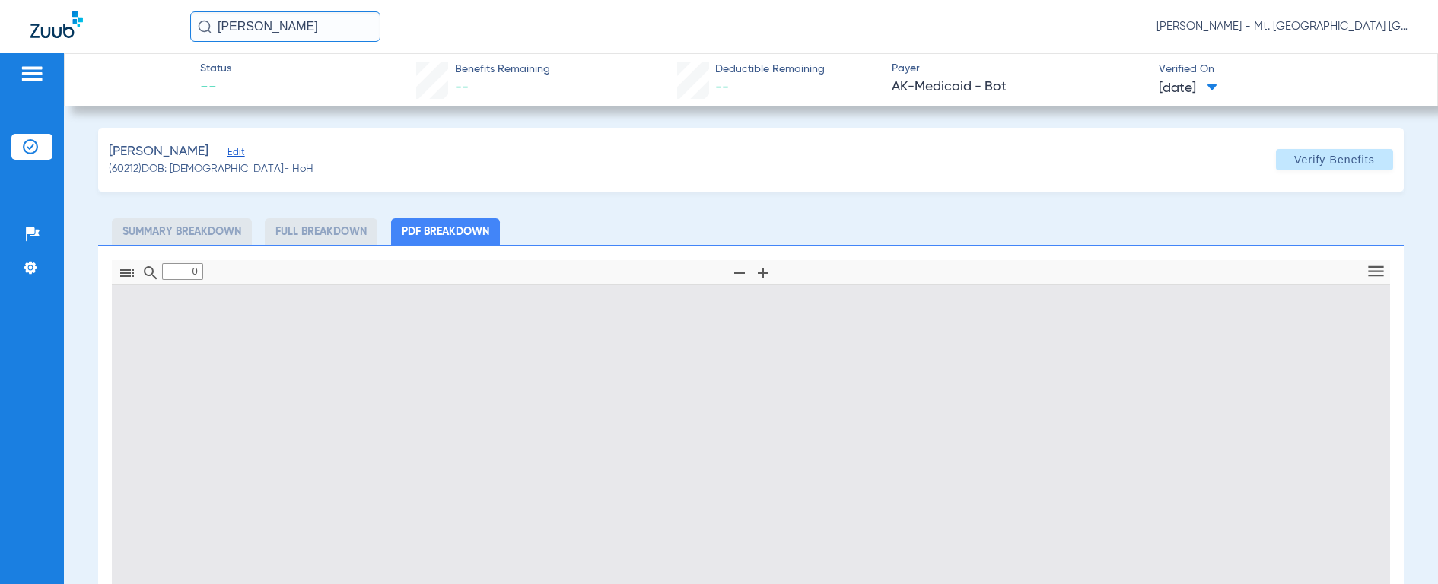
type input "1"
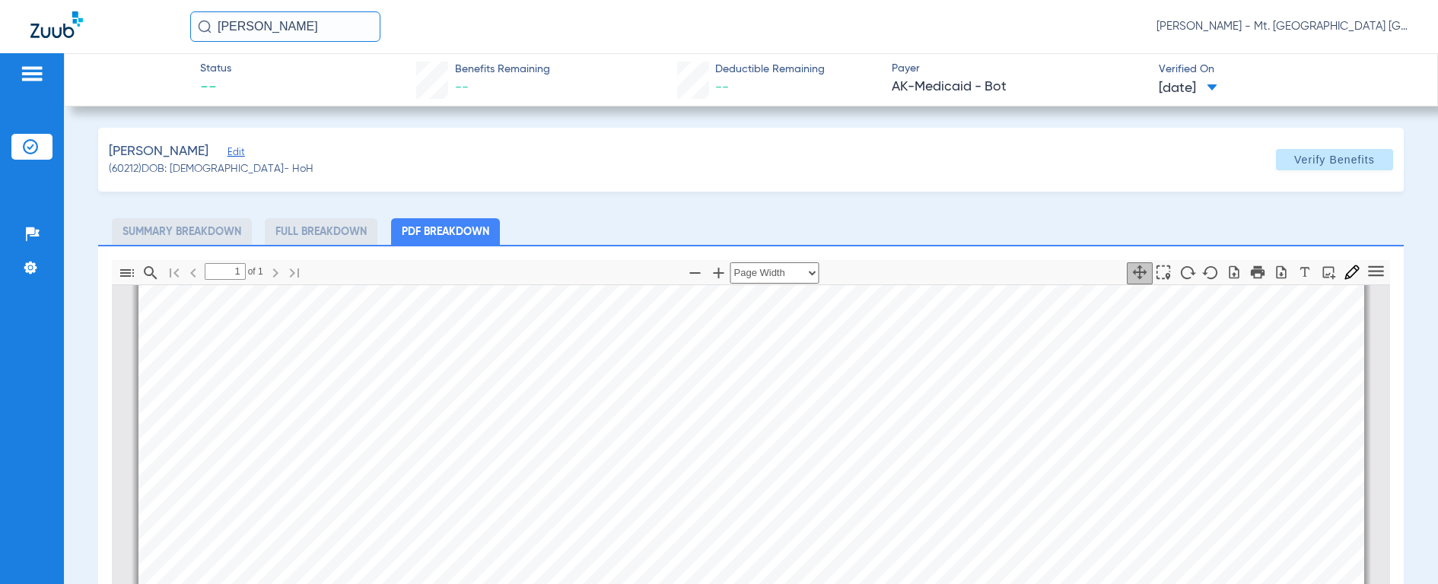
scroll to position [282, 0]
click at [342, 39] on input "[PERSON_NAME]" at bounding box center [285, 26] width 190 height 30
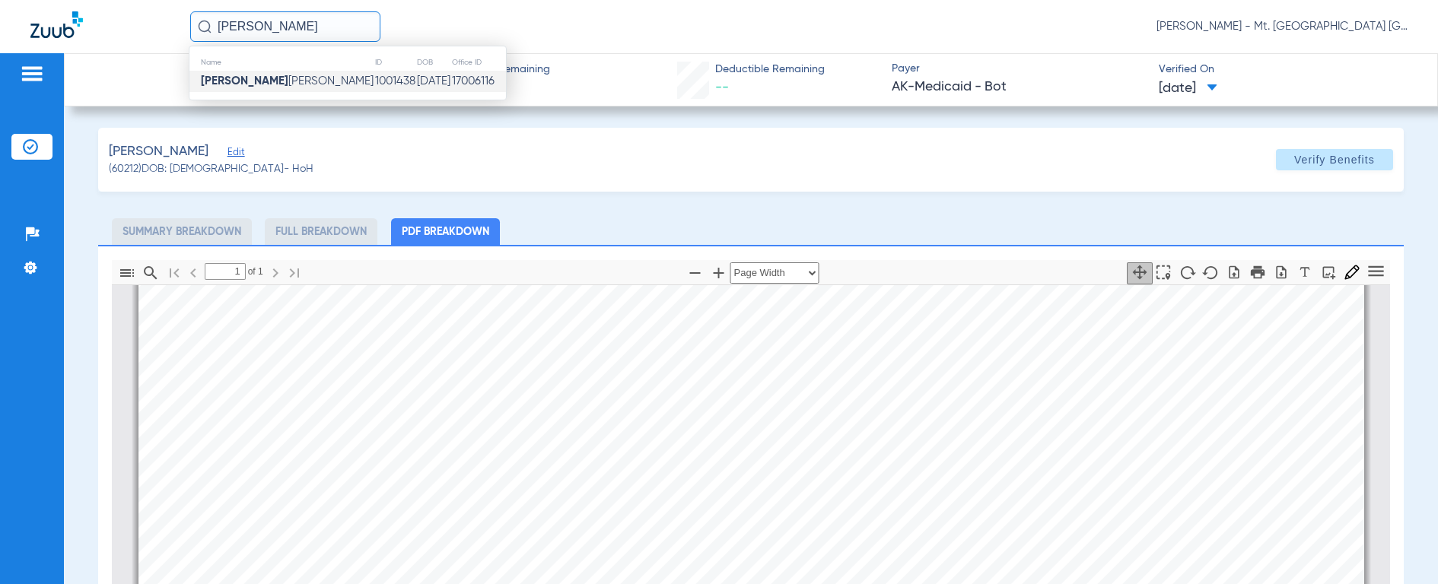
click at [277, 81] on span "[PERSON_NAME] [PERSON_NAME]" at bounding box center [287, 80] width 173 height 11
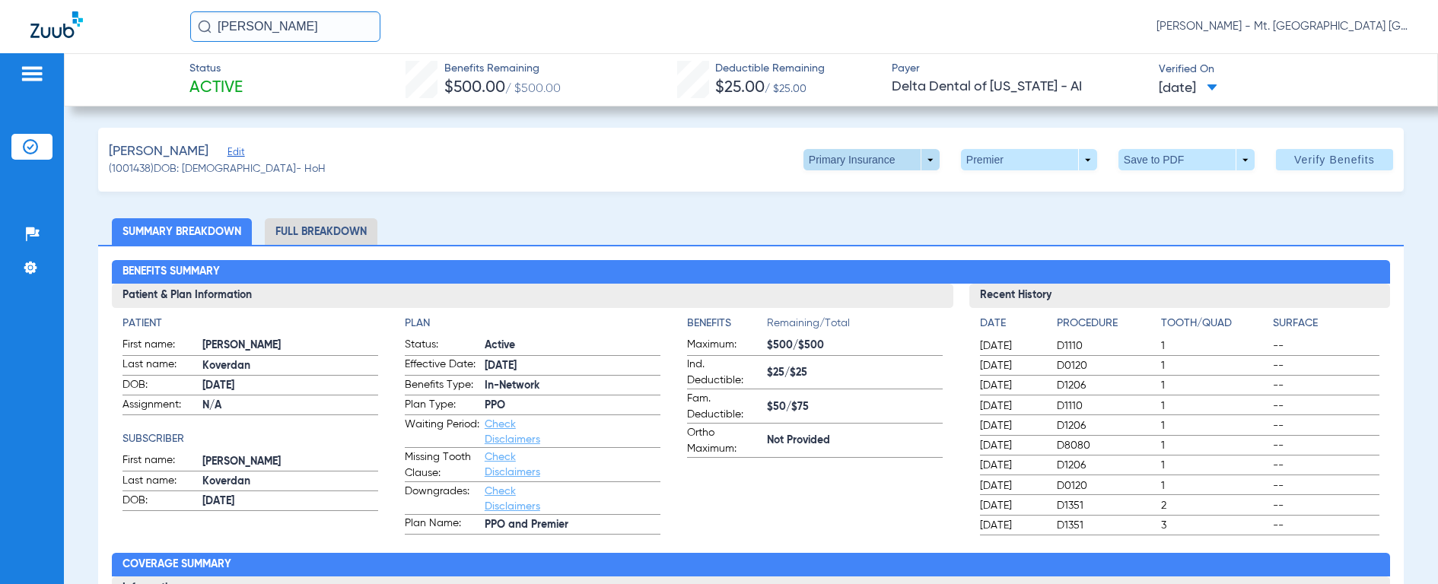
click at [859, 161] on span at bounding box center [871, 160] width 37 height 37
click at [823, 221] on span "Secondary Insurance" at bounding box center [855, 220] width 100 height 11
drag, startPoint x: 338, startPoint y: 22, endPoint x: 105, endPoint y: -11, distance: 235.1
click at [105, 0] on html "[PERSON_NAME] [PERSON_NAME] - Mt. [GEOGRAPHIC_DATA] Dental Clinic | SEARHC Pati…" at bounding box center [719, 292] width 1438 height 584
type input "[PERSON_NAME]"
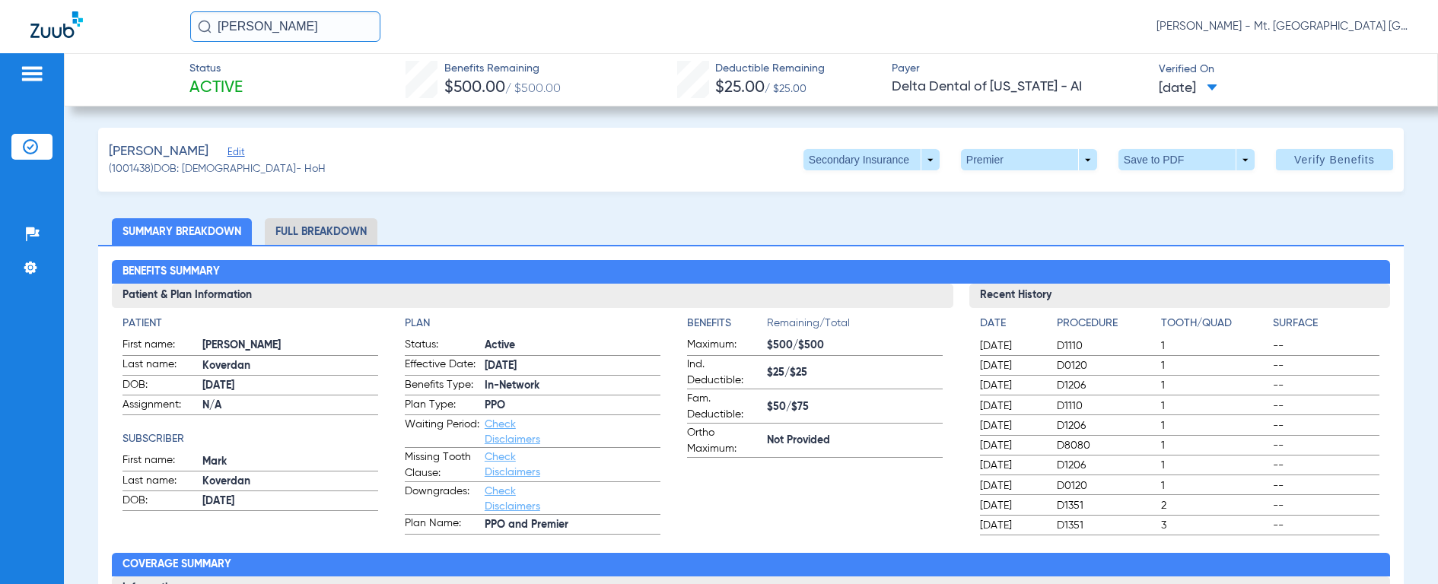
click at [202, 25] on img at bounding box center [205, 27] width 14 height 14
click at [222, 92] on div "Name ID DOB Office ID [PERSON_NAME] 55574 [DATE] 17006116" at bounding box center [331, 73] width 285 height 55
click at [839, 157] on span at bounding box center [872, 159] width 136 height 21
click at [839, 221] on span "Secondary Insurance" at bounding box center [855, 220] width 100 height 11
click at [842, 179] on div "[PERSON_NAME] (1001438) DOB: [DEMOGRAPHIC_DATA] - HoH Secondary Insurance arrow…" at bounding box center [751, 160] width 1306 height 64
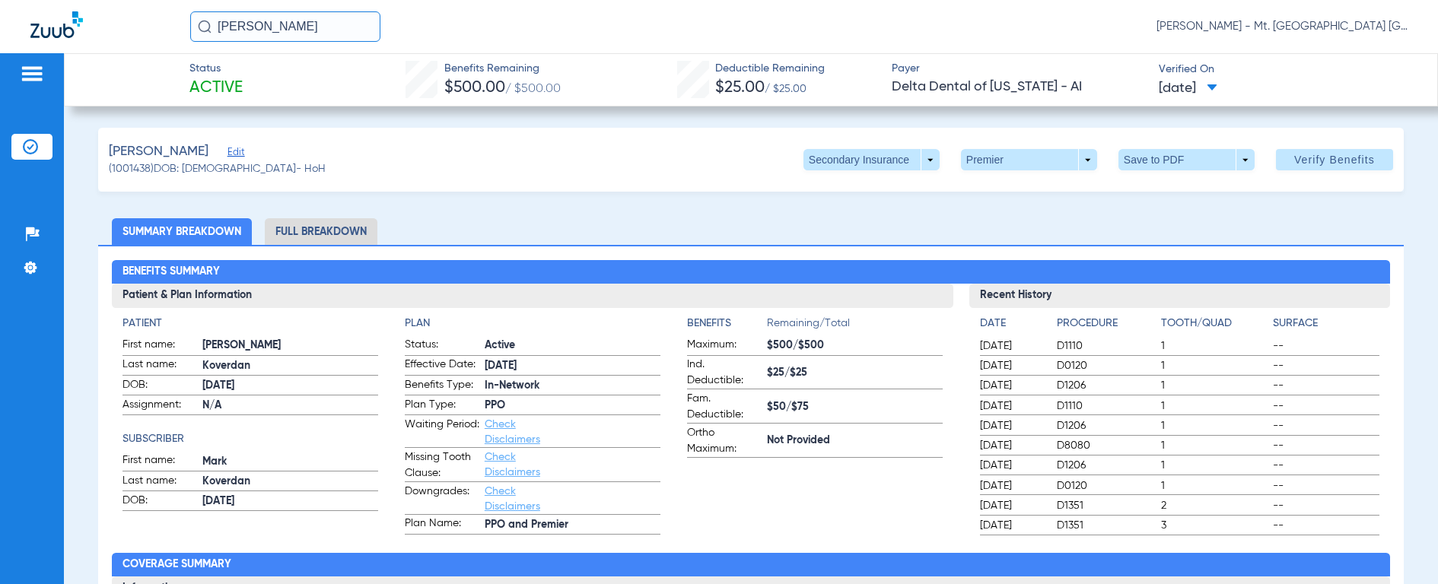
click at [196, 23] on input "[PERSON_NAME]" at bounding box center [285, 26] width 190 height 30
click at [202, 27] on img at bounding box center [205, 27] width 14 height 14
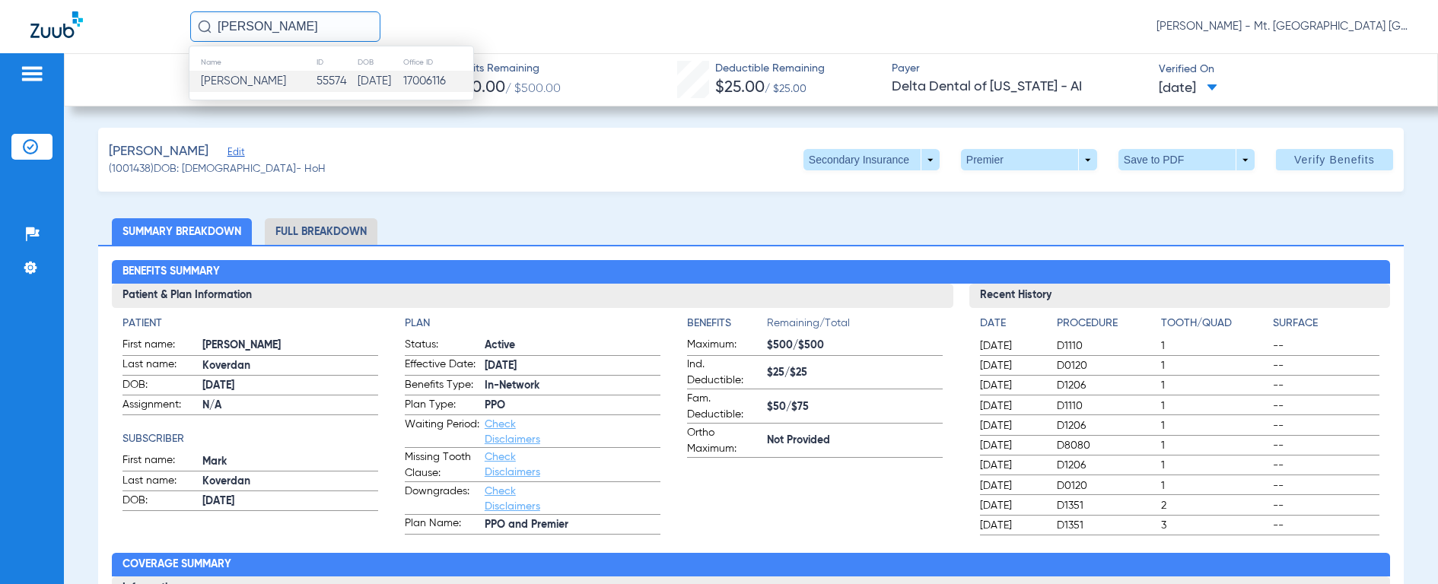
click at [228, 78] on span "[PERSON_NAME]" at bounding box center [243, 80] width 85 height 11
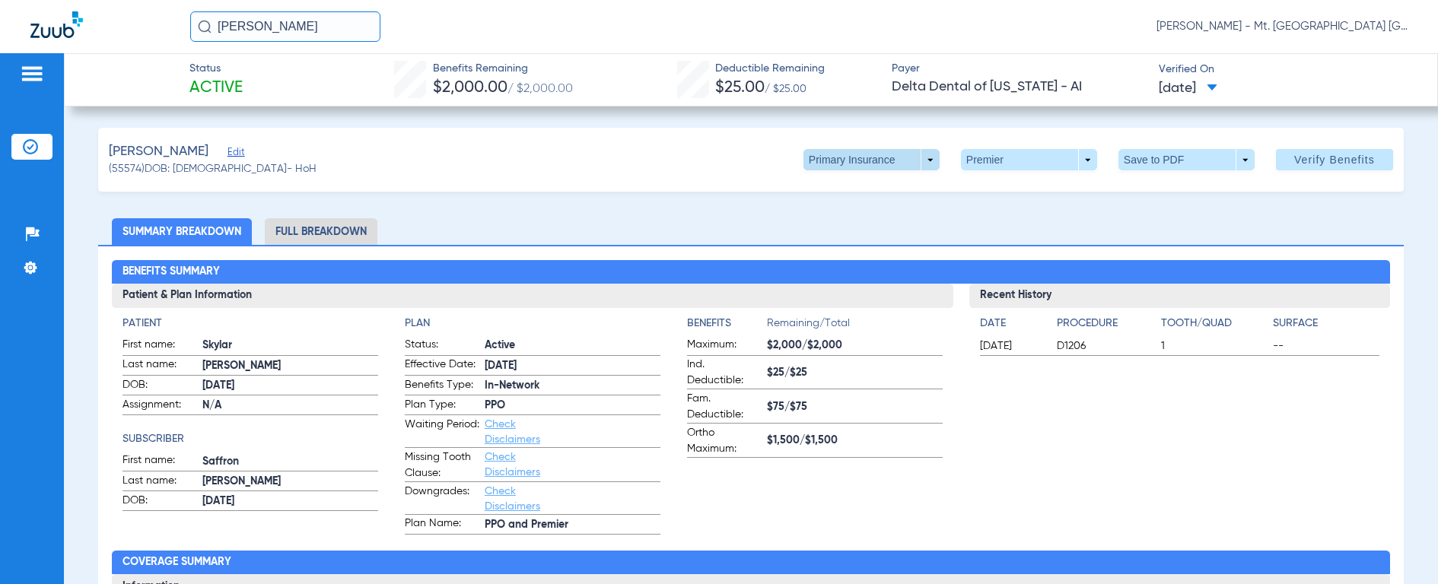
click at [864, 162] on span at bounding box center [871, 160] width 37 height 37
click at [869, 217] on span "Secondary Insurance" at bounding box center [855, 220] width 100 height 11
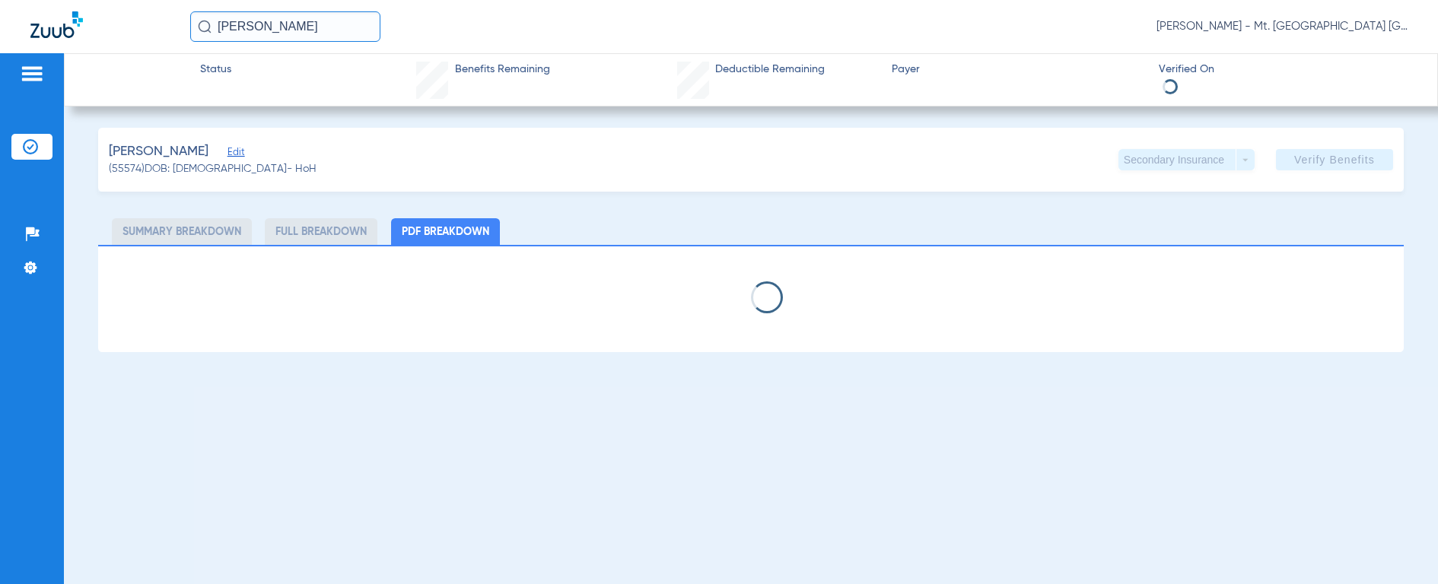
select select "page-width"
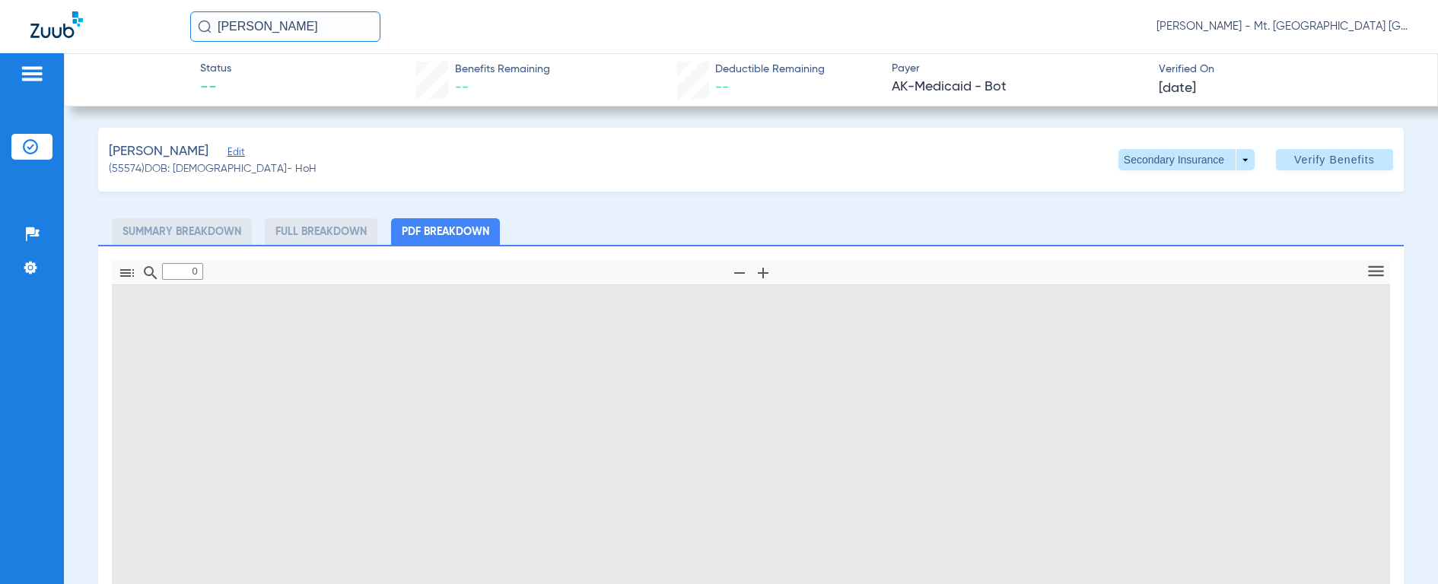
type input "1"
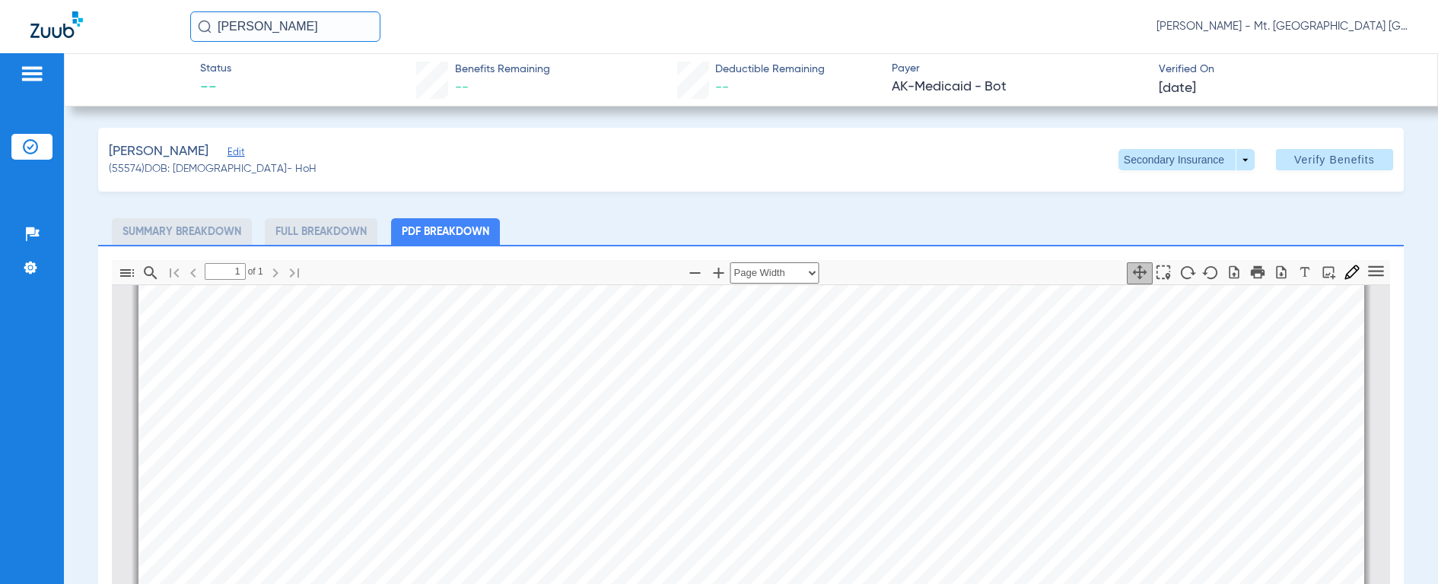
scroll to position [472, 0]
drag, startPoint x: 318, startPoint y: 26, endPoint x: 115, endPoint y: 12, distance: 203.6
click at [115, 12] on div "[PERSON_NAME] [PERSON_NAME] - Mt. [GEOGRAPHIC_DATA] [GEOGRAPHIC_DATA] | SEARHC" at bounding box center [719, 26] width 1438 height 53
type input "[PERSON_NAME]"
click at [206, 28] on img at bounding box center [205, 27] width 14 height 14
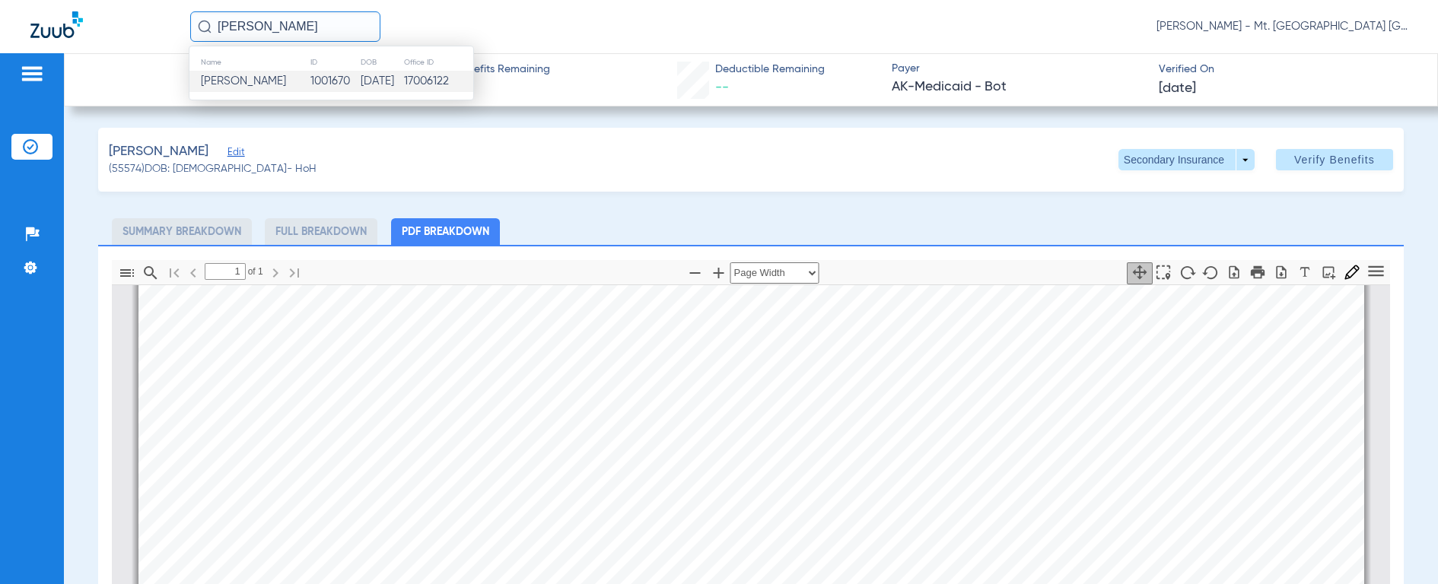
click at [222, 72] on td "[PERSON_NAME]" at bounding box center [249, 81] width 120 height 21
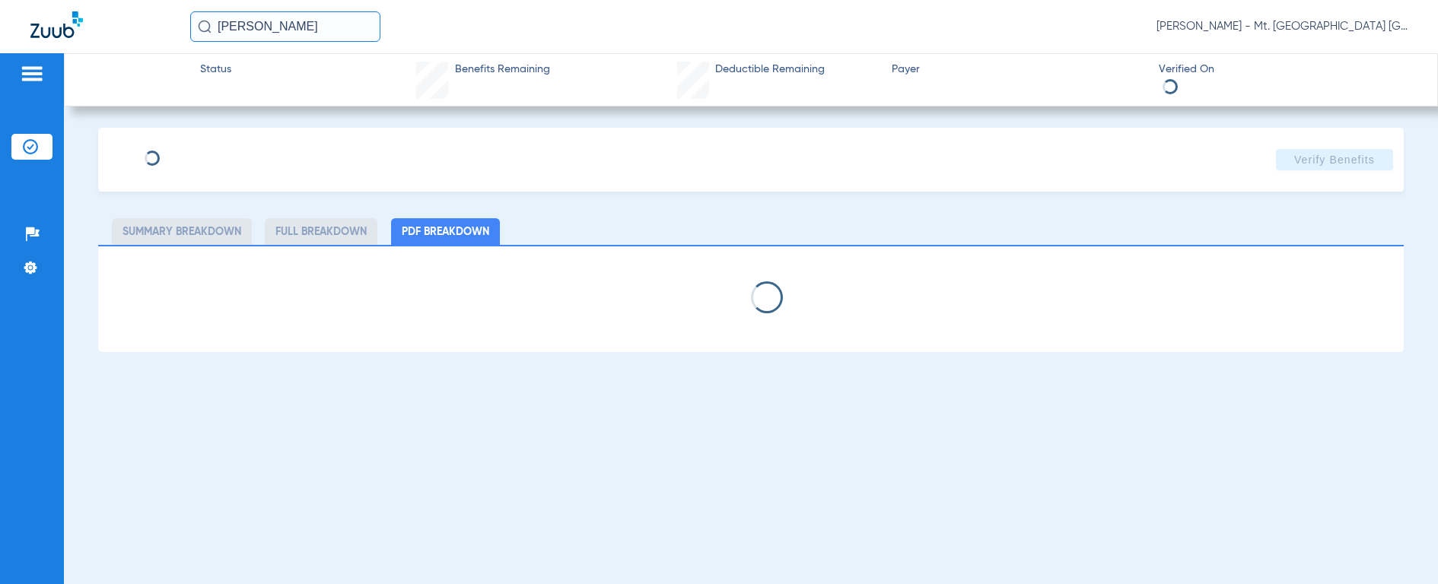
select select "page-width"
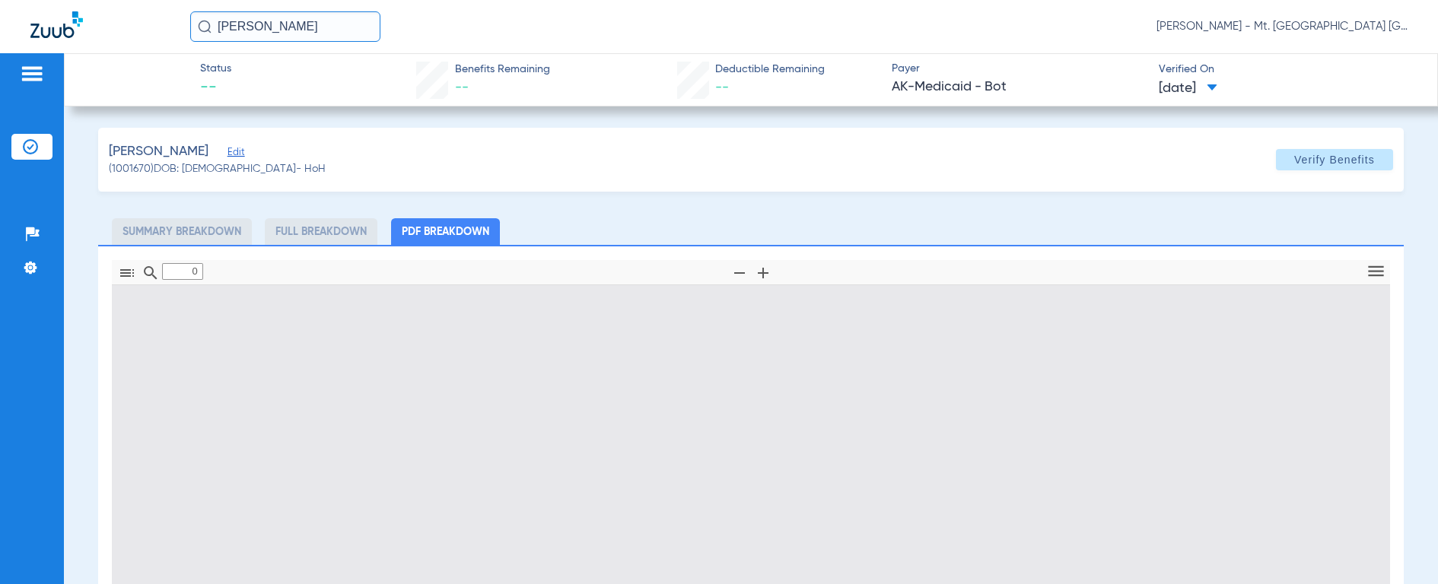
type input "1"
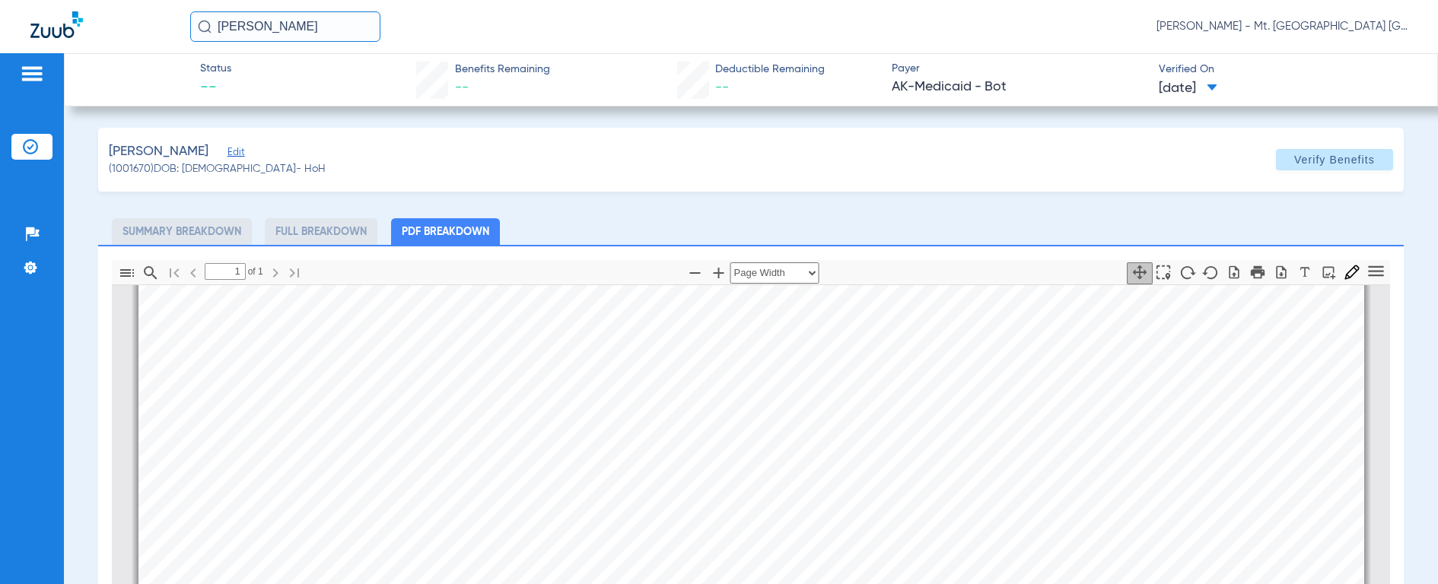
scroll to position [472, 0]
drag, startPoint x: 313, startPoint y: 33, endPoint x: 128, endPoint y: 24, distance: 185.1
click at [128, 24] on div "[PERSON_NAME] [PERSON_NAME] - Mt. [GEOGRAPHIC_DATA] [GEOGRAPHIC_DATA] | SEARHC" at bounding box center [719, 26] width 1438 height 53
type input "HANIA RI"
click at [204, 27] on img at bounding box center [205, 27] width 14 height 14
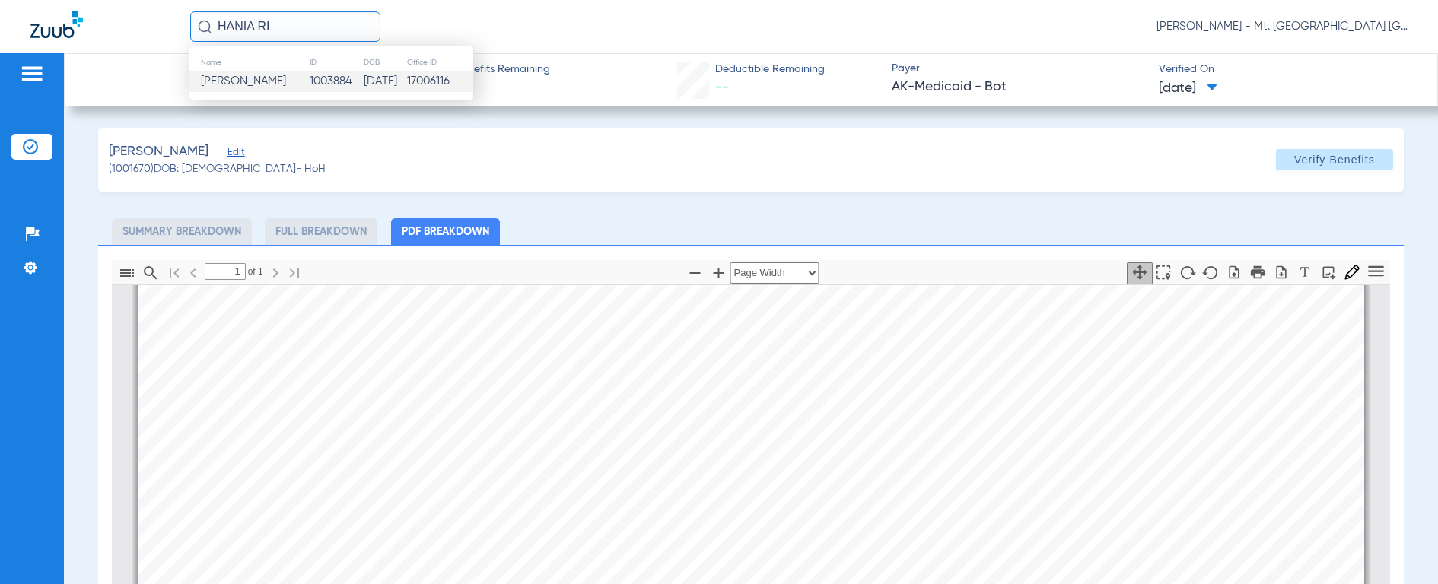
click at [231, 78] on span "[PERSON_NAME]" at bounding box center [243, 80] width 85 height 11
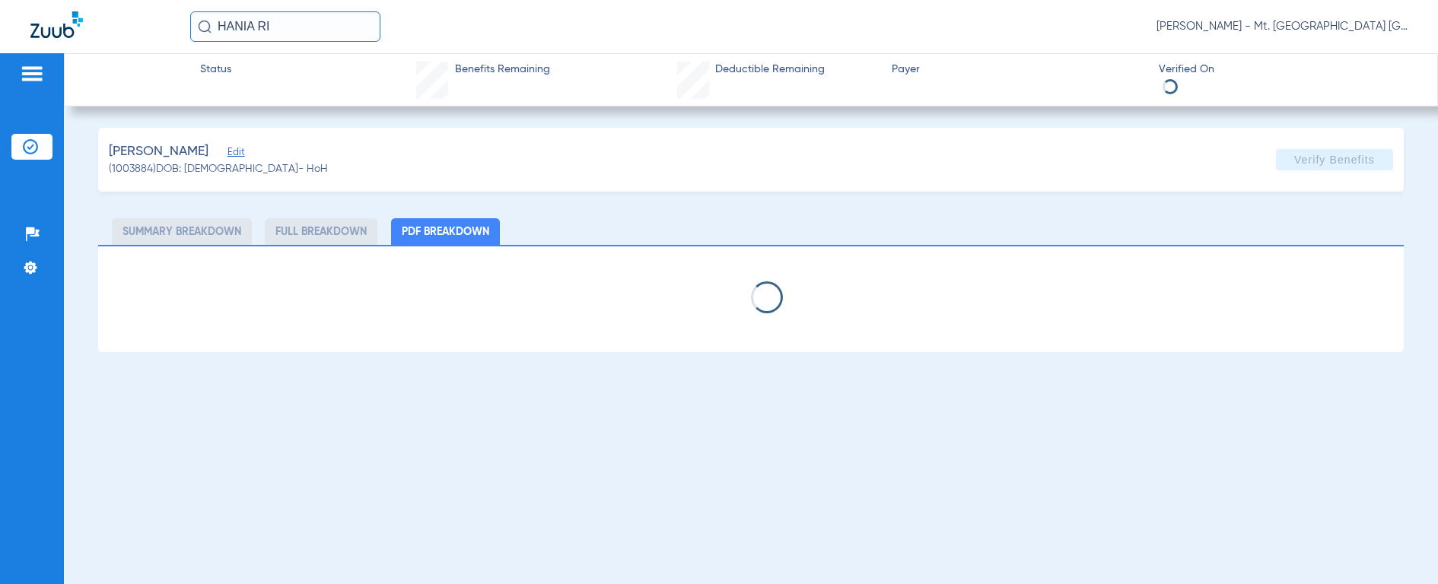
select select "page-width"
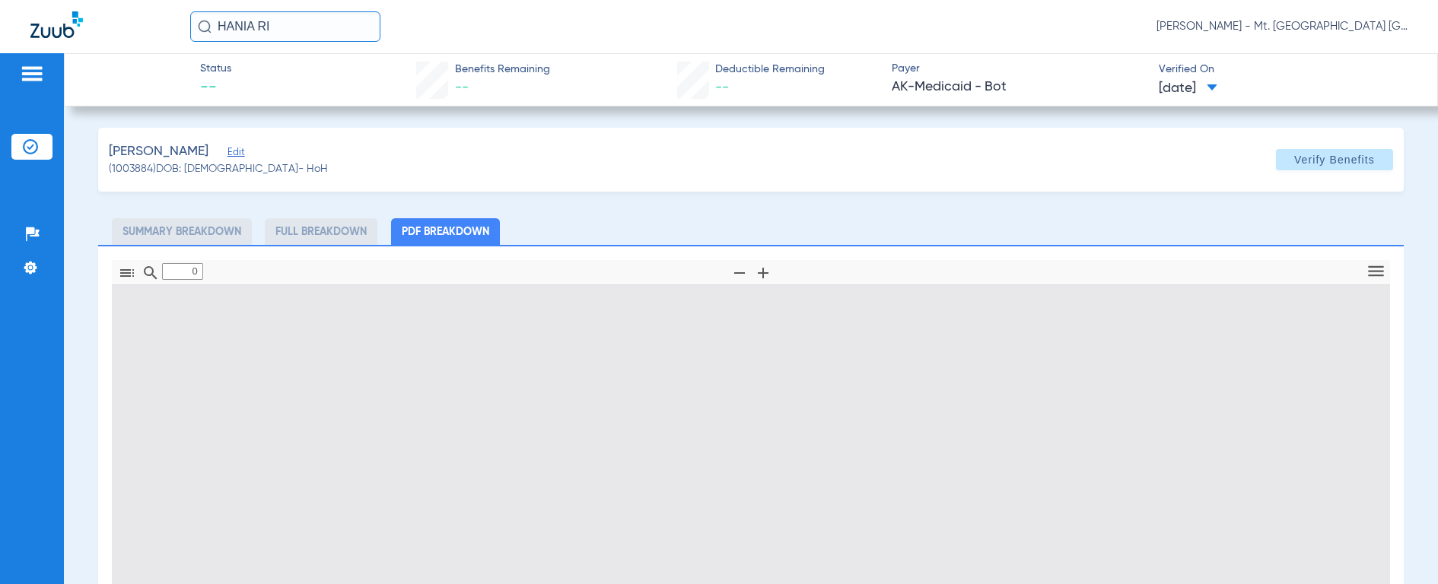
type input "1"
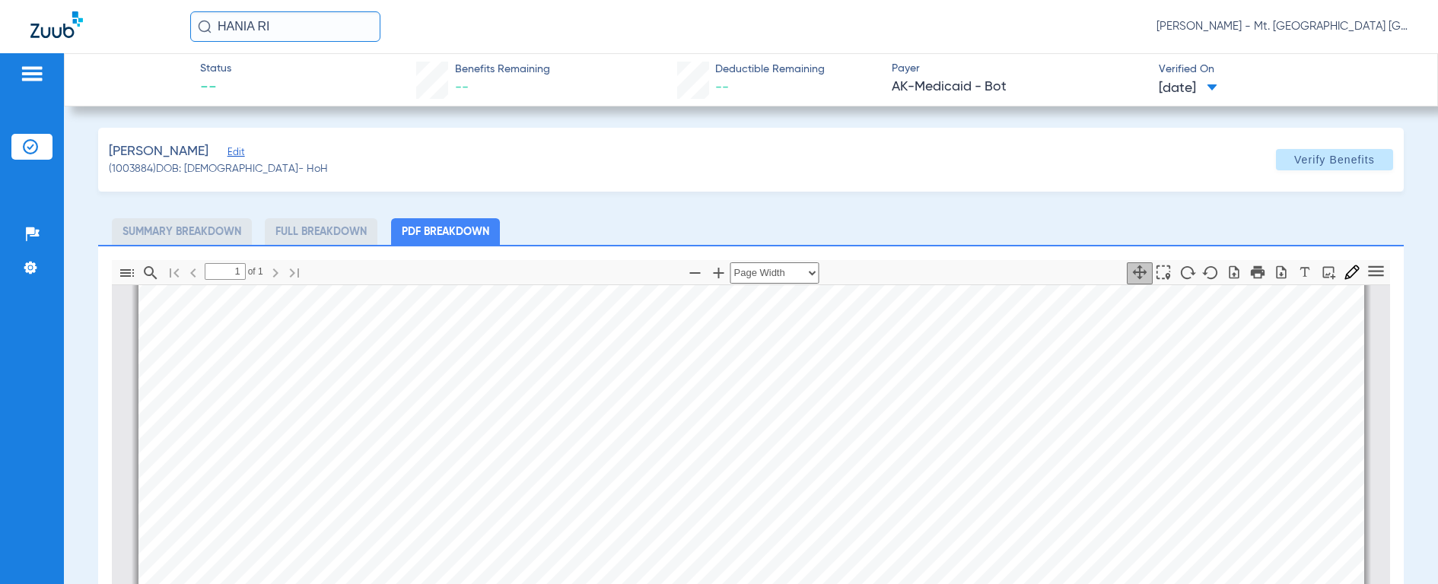
scroll to position [358, 0]
drag, startPoint x: 301, startPoint y: 32, endPoint x: 100, endPoint y: 2, distance: 203.1
click at [100, 2] on div "HANIA RI [PERSON_NAME] - Mt. [GEOGRAPHIC_DATA] [GEOGRAPHIC_DATA] | SEARHC" at bounding box center [719, 26] width 1438 height 53
click at [205, 27] on img at bounding box center [205, 27] width 14 height 14
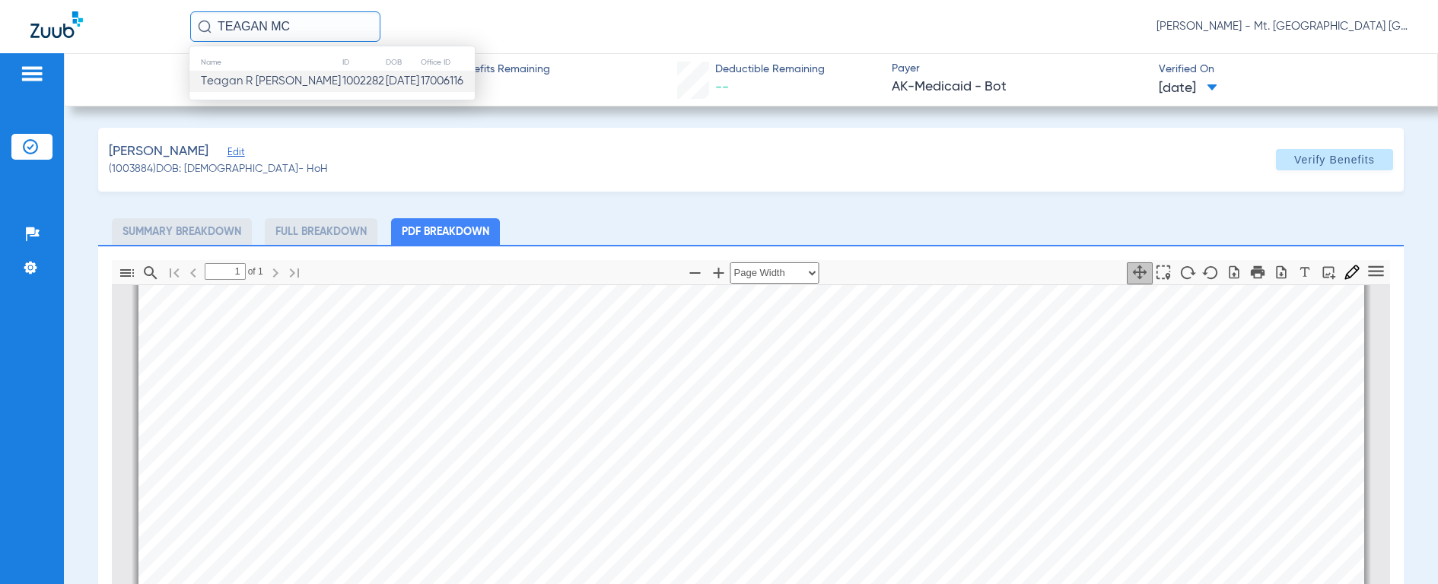
click at [244, 83] on span "Teagan R [PERSON_NAME]" at bounding box center [271, 80] width 140 height 11
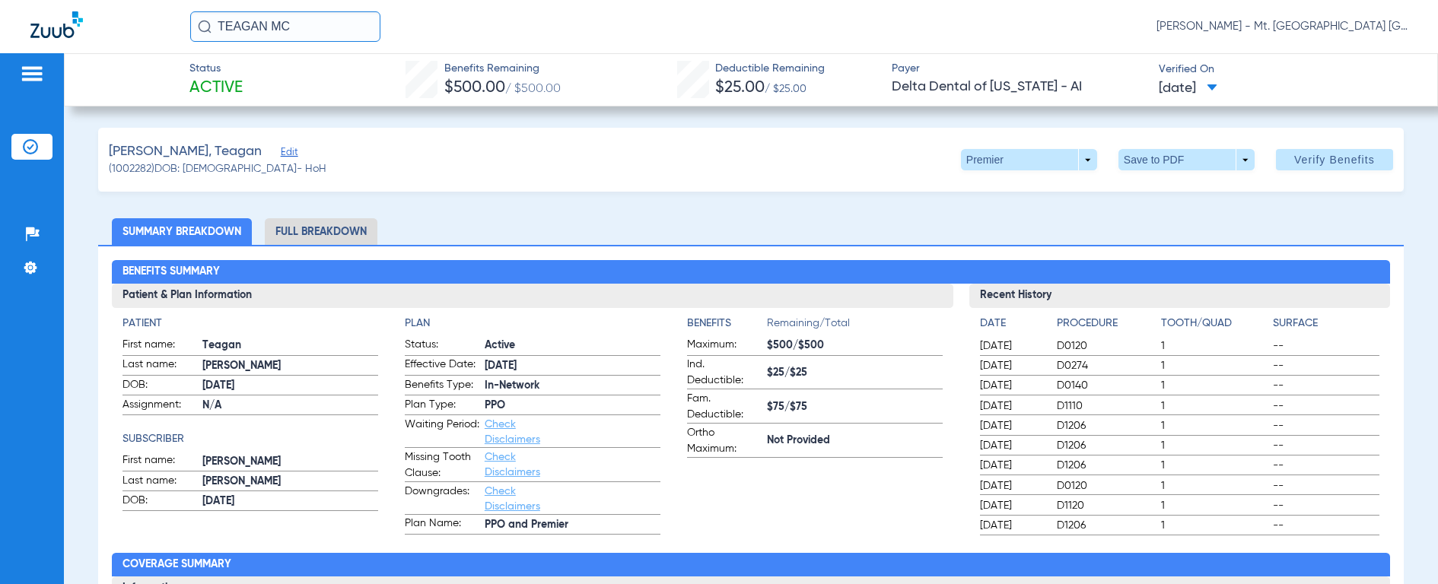
drag, startPoint x: 317, startPoint y: 29, endPoint x: 147, endPoint y: 34, distance: 170.5
click at [147, 34] on div "TEAGAN MC [PERSON_NAME] - Mt. [GEOGRAPHIC_DATA] [GEOGRAPHIC_DATA] | SEARHC" at bounding box center [719, 26] width 1438 height 53
type input "HAILEIGH S"
click at [209, 28] on img at bounding box center [205, 27] width 14 height 14
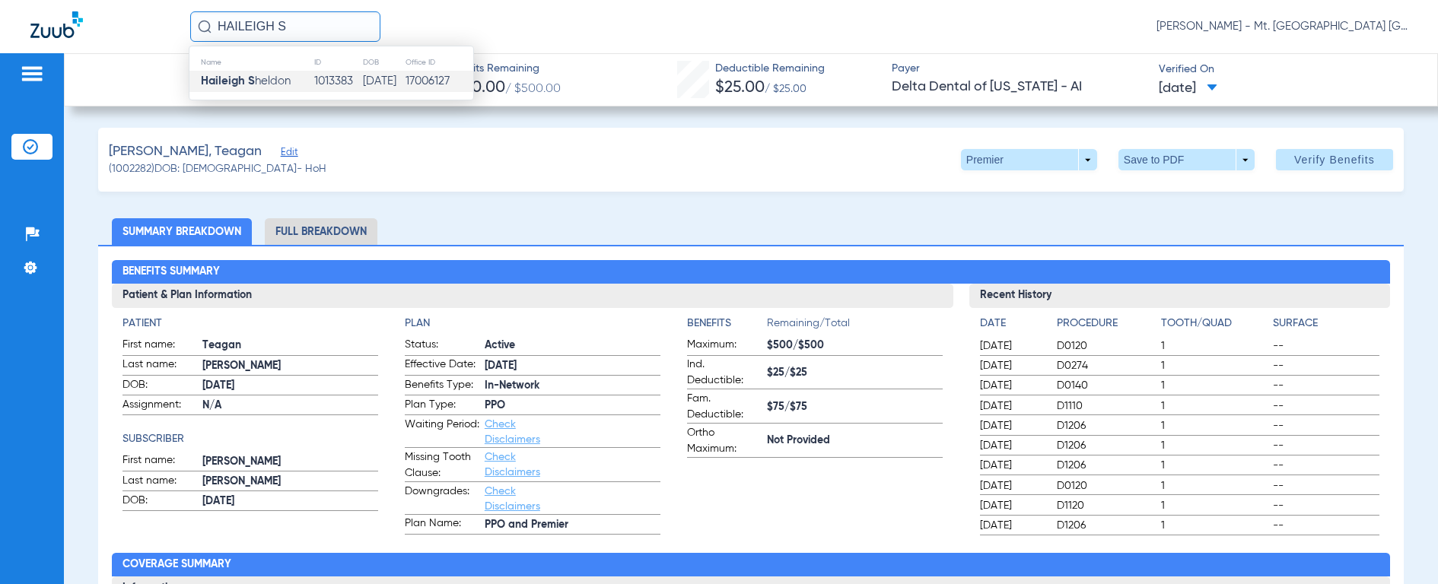
click at [231, 81] on strong "Haileigh S" at bounding box center [228, 80] width 54 height 11
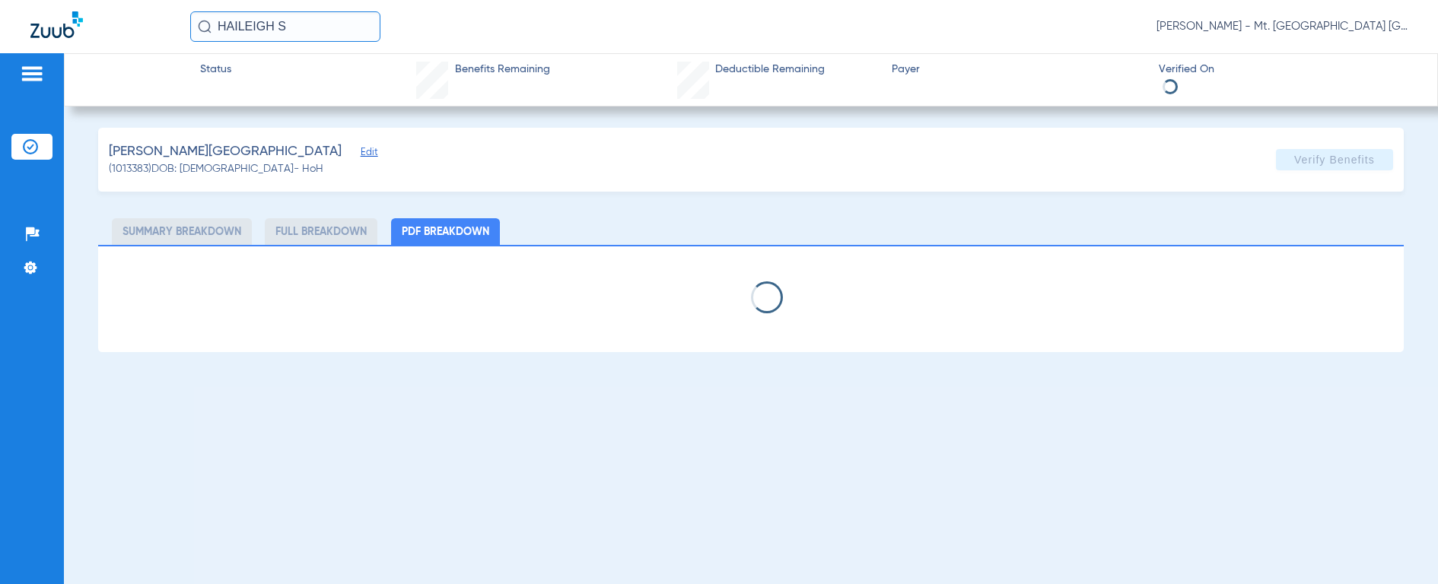
select select "page-width"
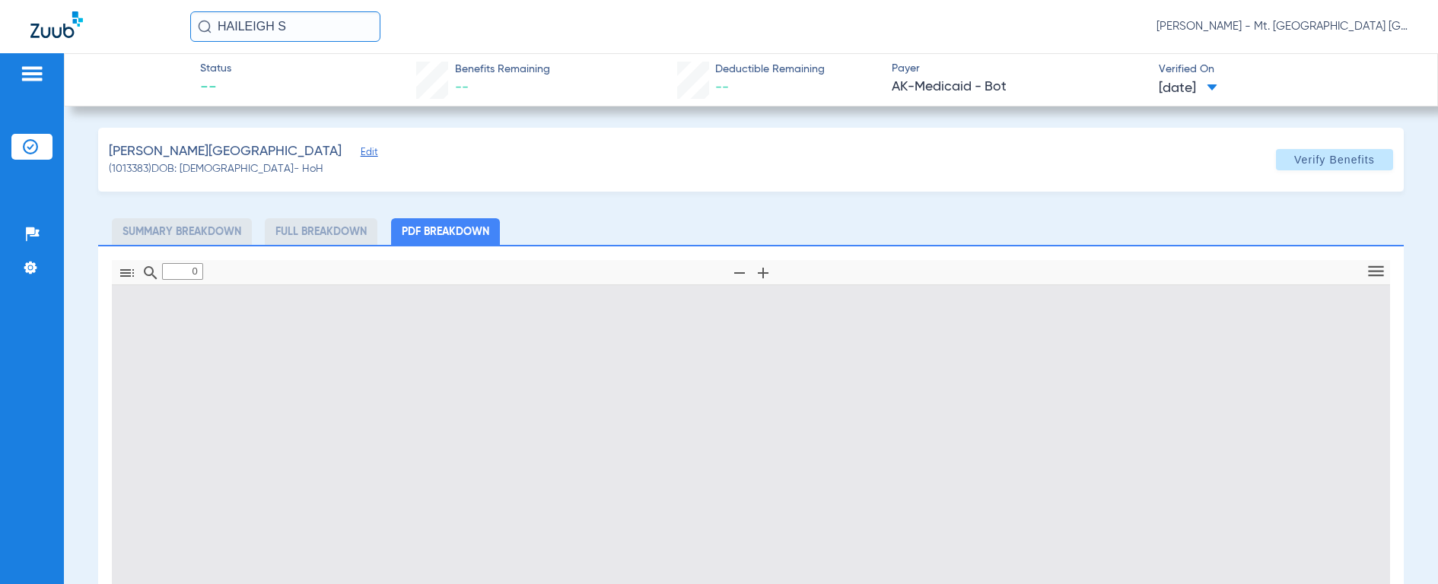
type input "1"
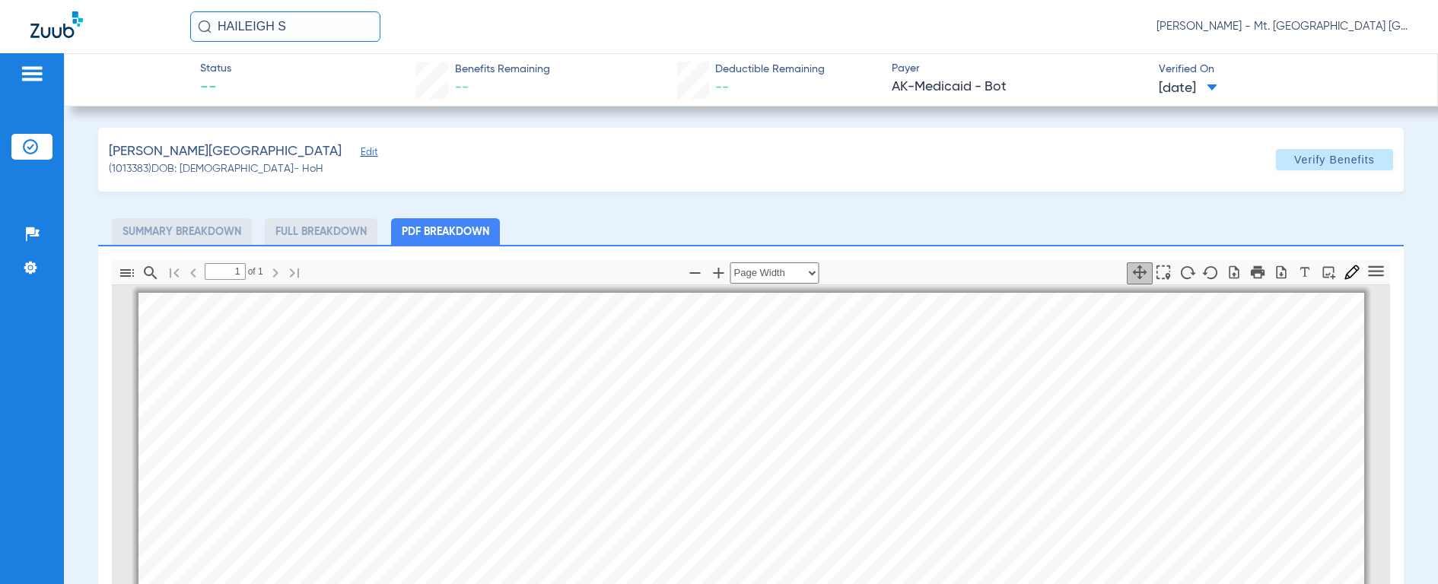
scroll to position [8, 0]
